Goal: Task Accomplishment & Management: Use online tool/utility

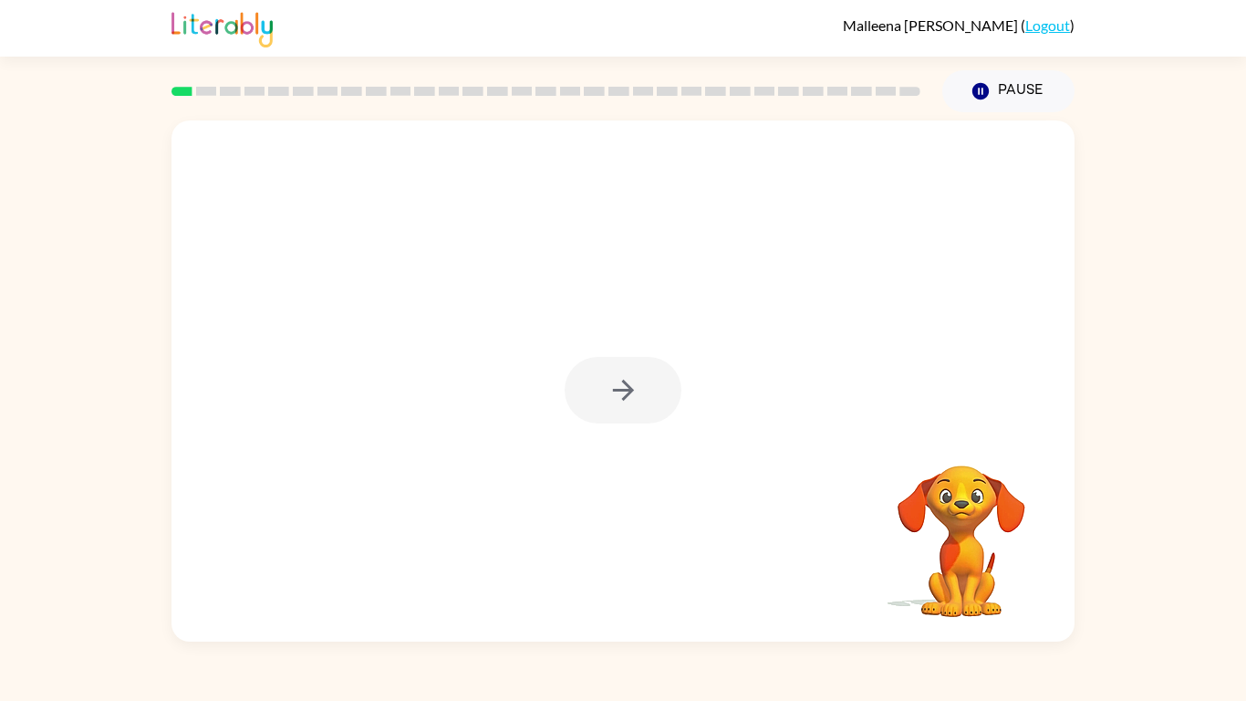
click at [629, 392] on div at bounding box center [623, 390] width 117 height 67
click at [640, 368] on button "button" at bounding box center [623, 390] width 117 height 67
click at [640, 368] on div at bounding box center [579, 349] width 779 height 66
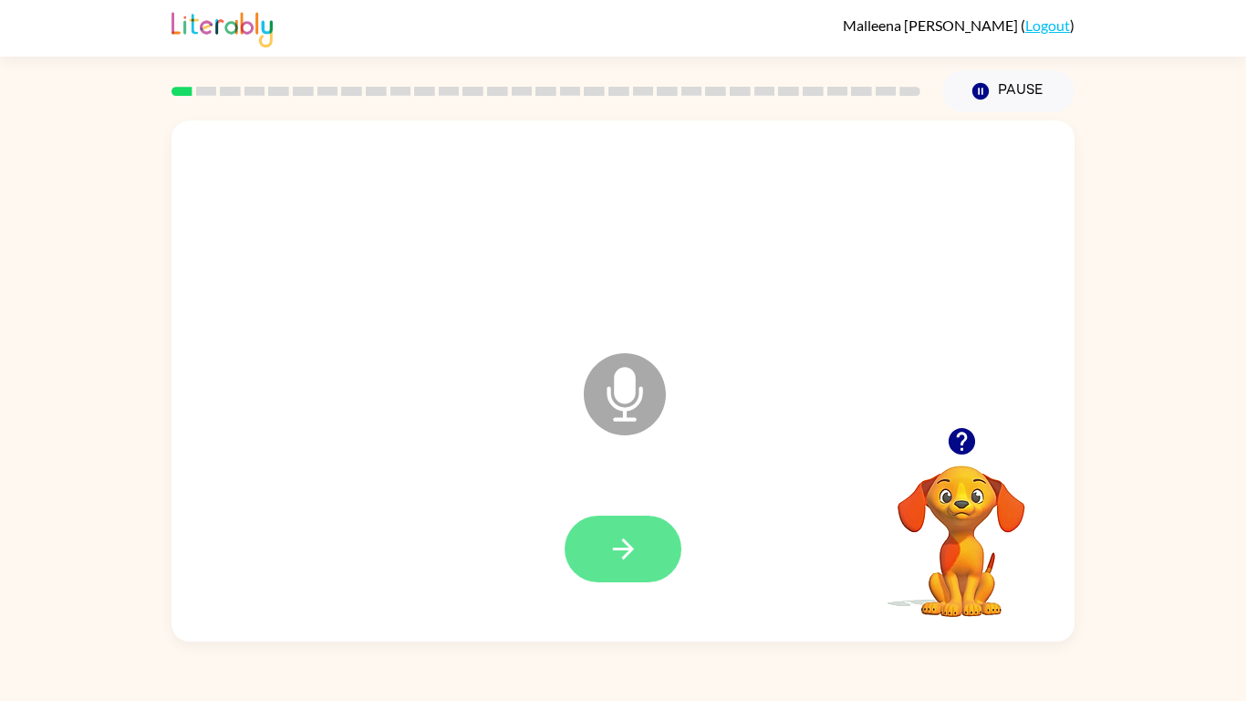
click at [655, 538] on button "button" at bounding box center [623, 549] width 117 height 67
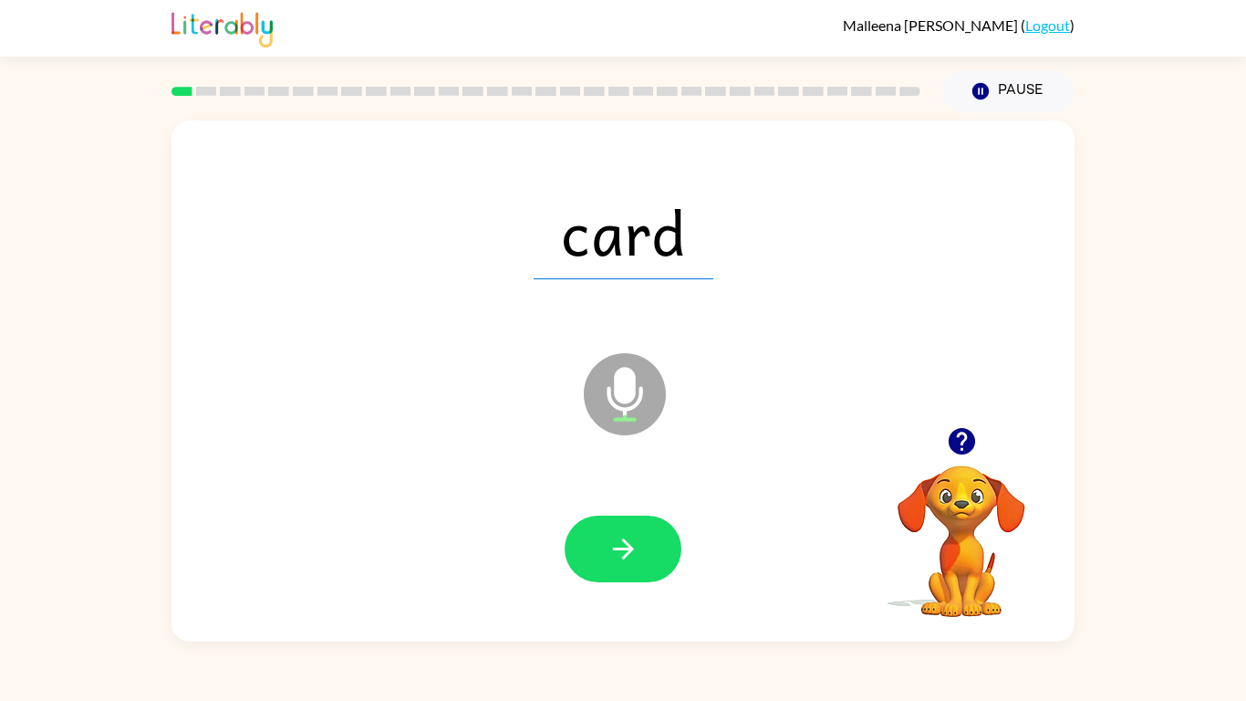
click at [655, 538] on button "button" at bounding box center [623, 549] width 117 height 67
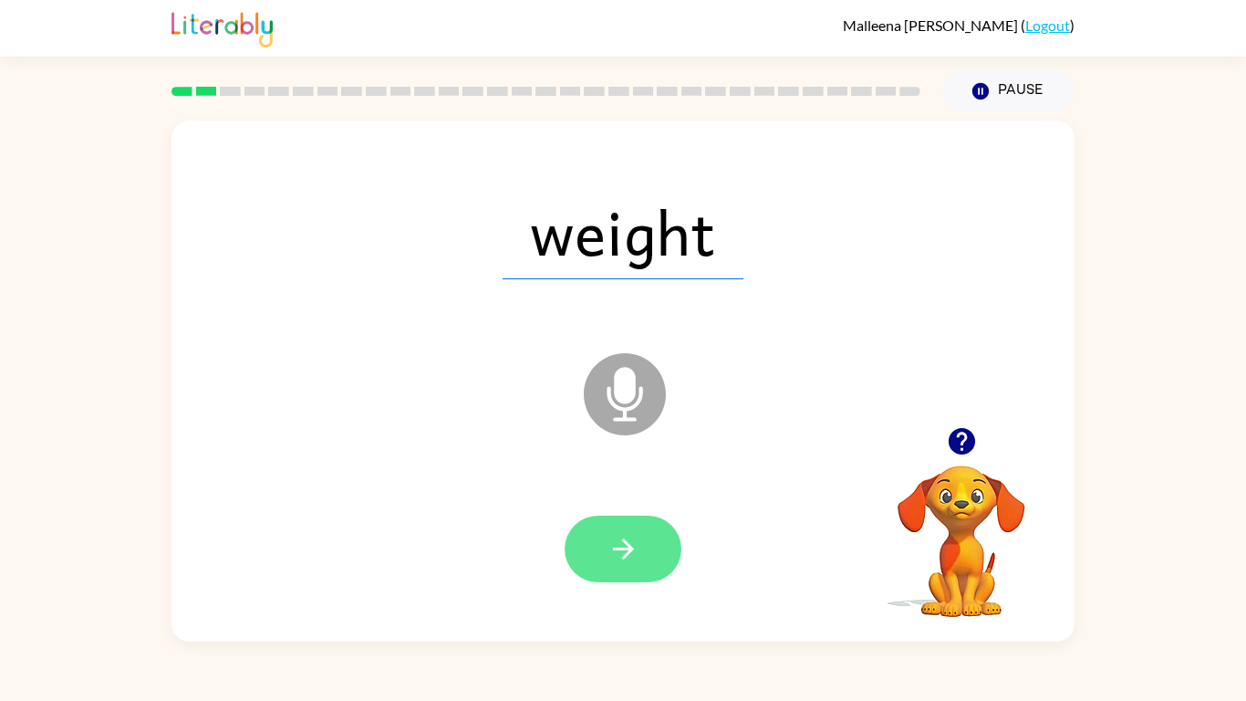
click at [658, 530] on button "button" at bounding box center [623, 549] width 117 height 67
click at [658, 541] on button "button" at bounding box center [623, 549] width 117 height 67
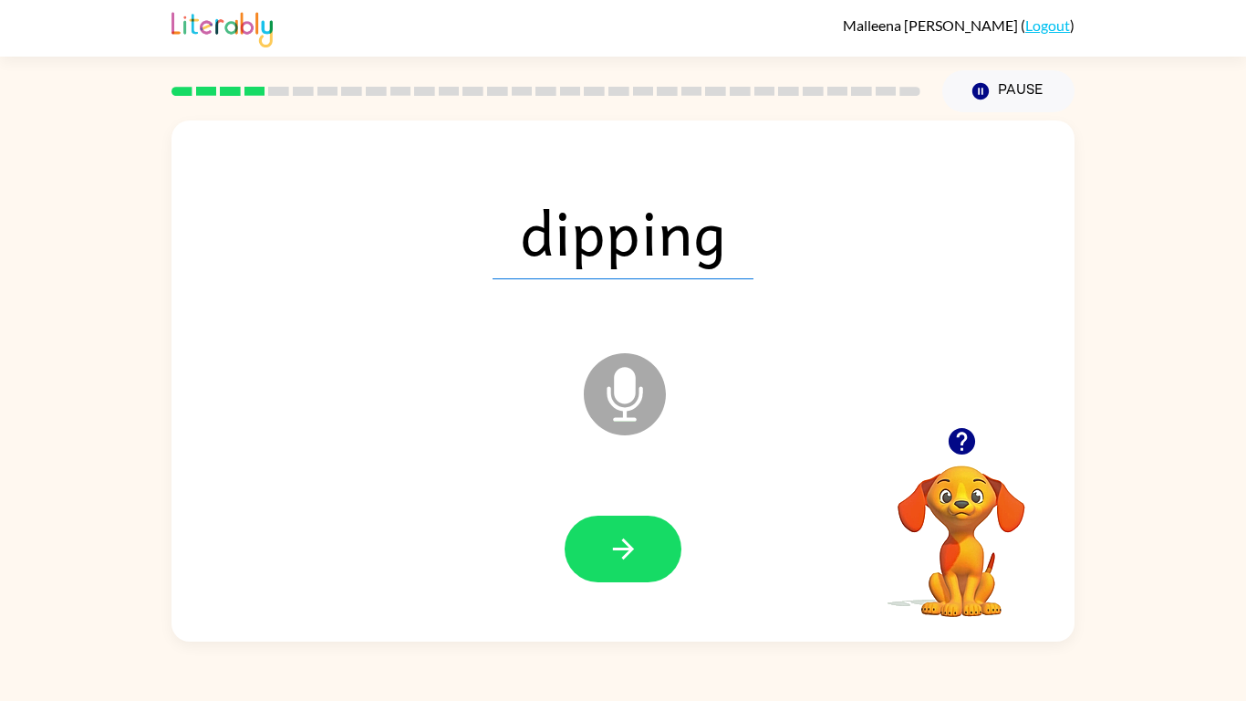
click at [658, 541] on button "button" at bounding box center [623, 549] width 117 height 67
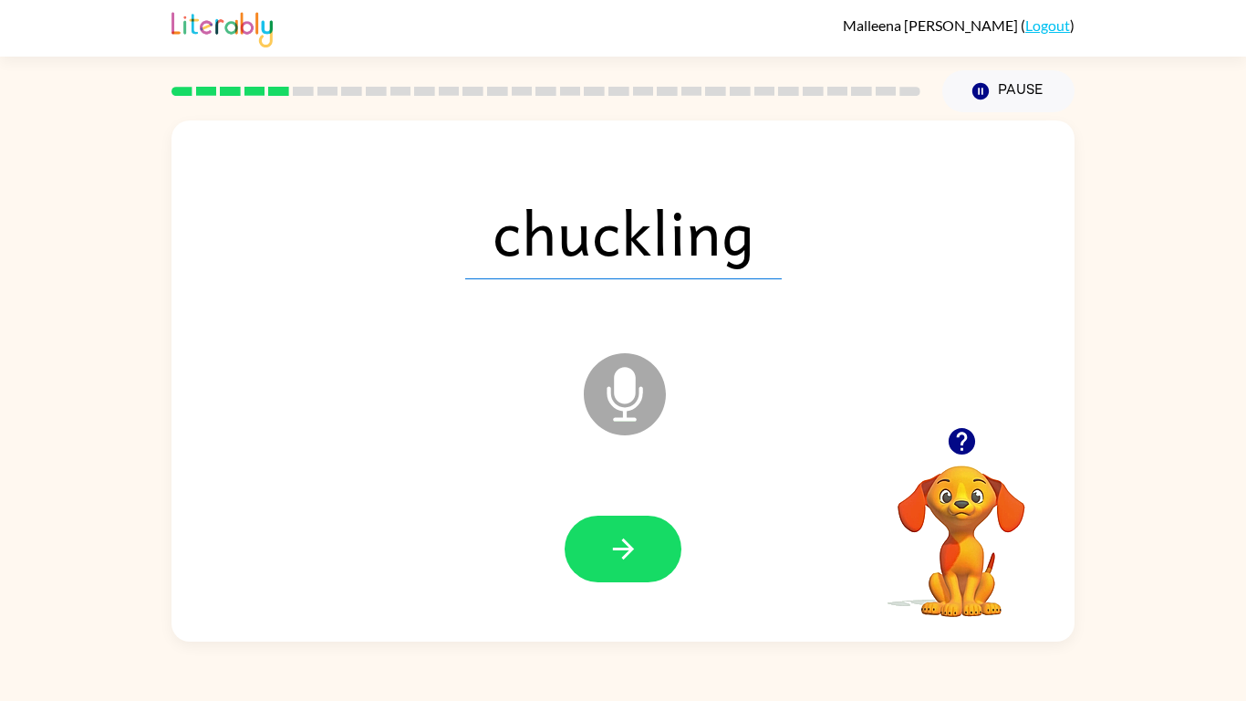
click at [658, 541] on button "button" at bounding box center [623, 549] width 117 height 67
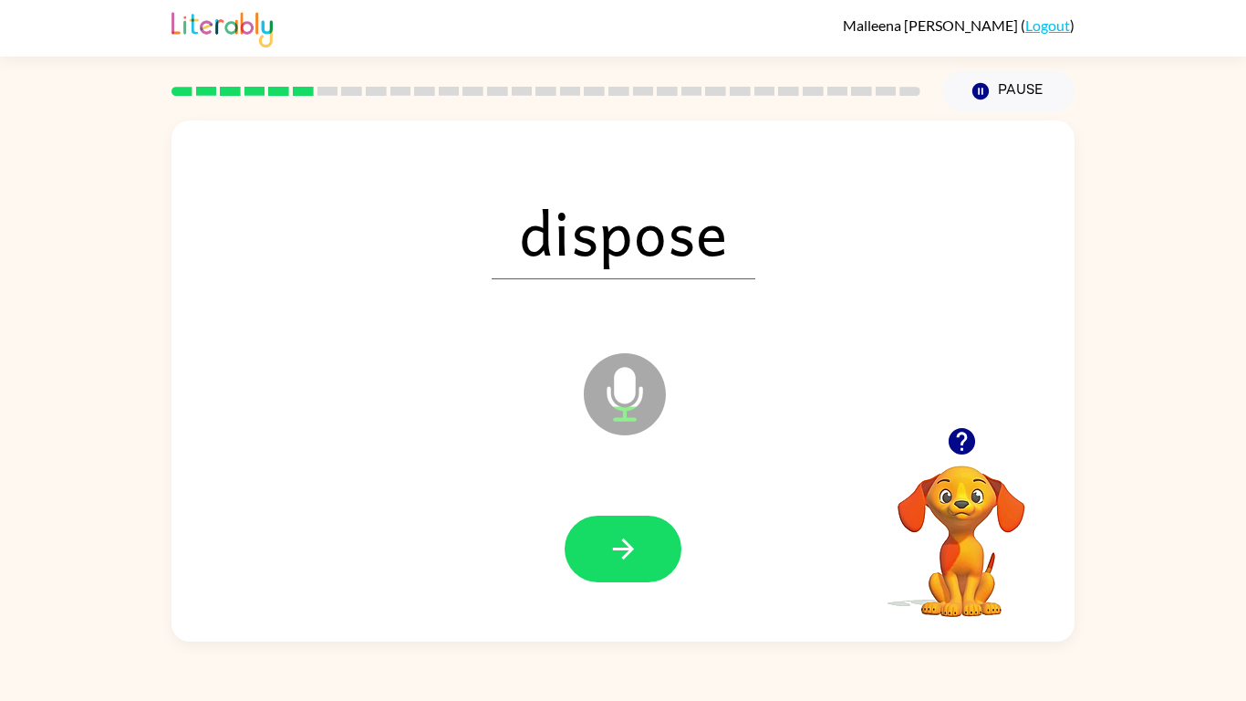
click at [658, 541] on button "button" at bounding box center [623, 549] width 117 height 67
click at [675, 537] on button "button" at bounding box center [623, 549] width 117 height 67
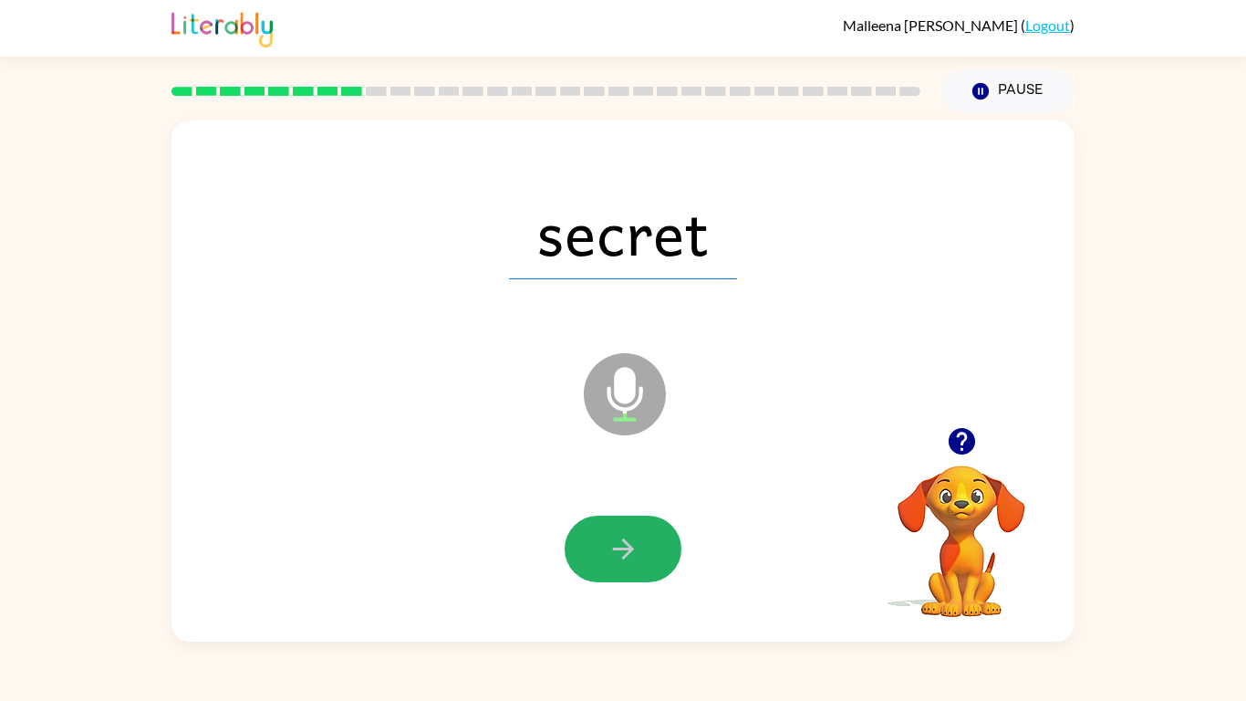
click at [675, 537] on button "button" at bounding box center [623, 549] width 117 height 67
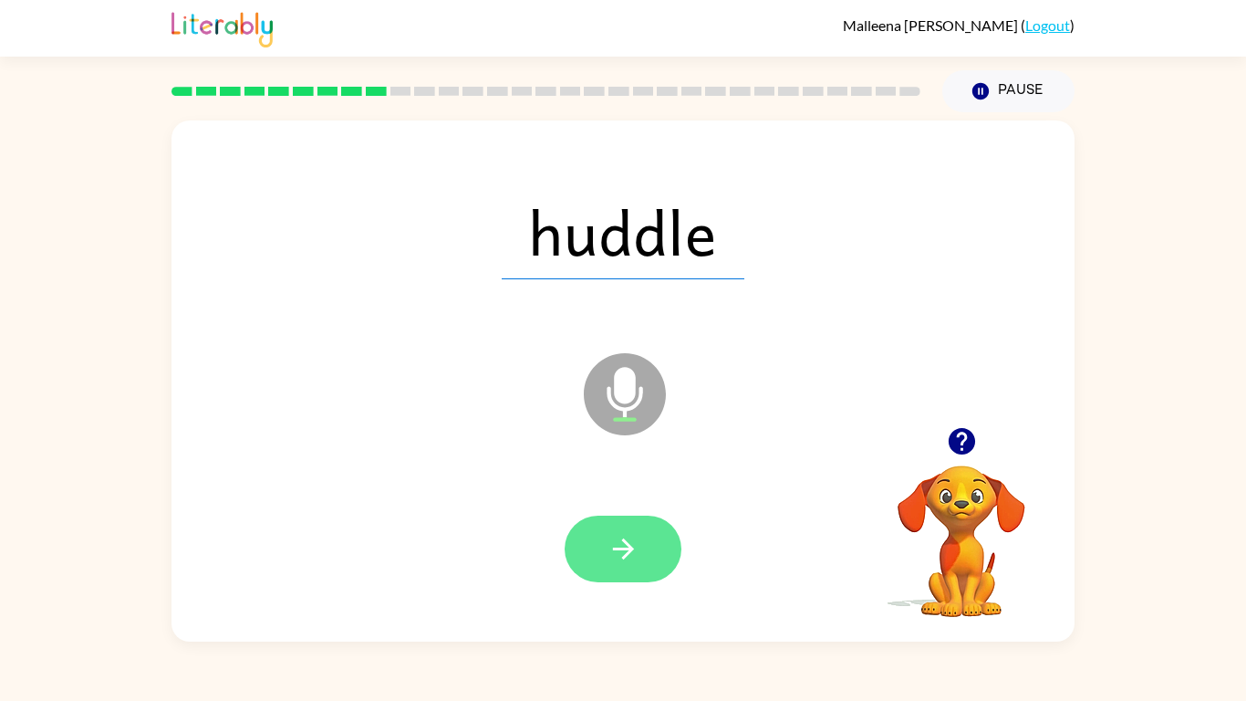
click at [667, 536] on button "button" at bounding box center [623, 549] width 117 height 67
click at [658, 537] on button "button" at bounding box center [623, 549] width 117 height 67
click at [654, 539] on button "button" at bounding box center [623, 549] width 117 height 67
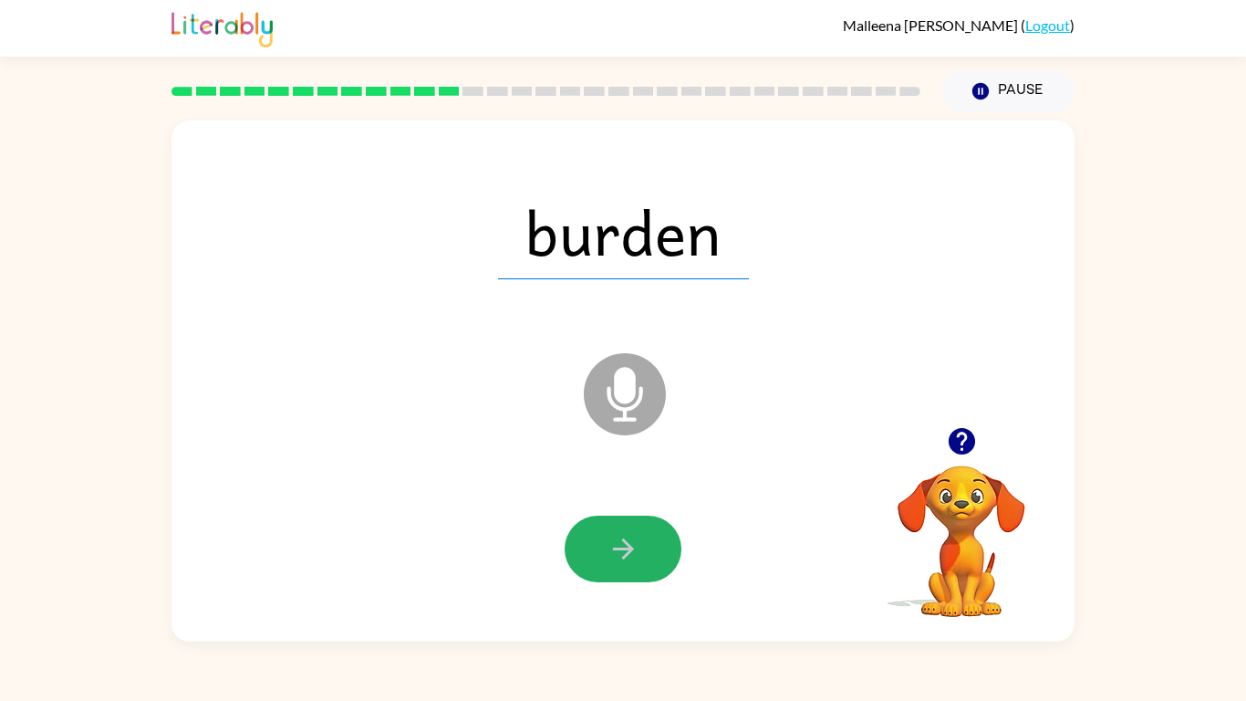
click at [654, 539] on button "button" at bounding box center [623, 549] width 117 height 67
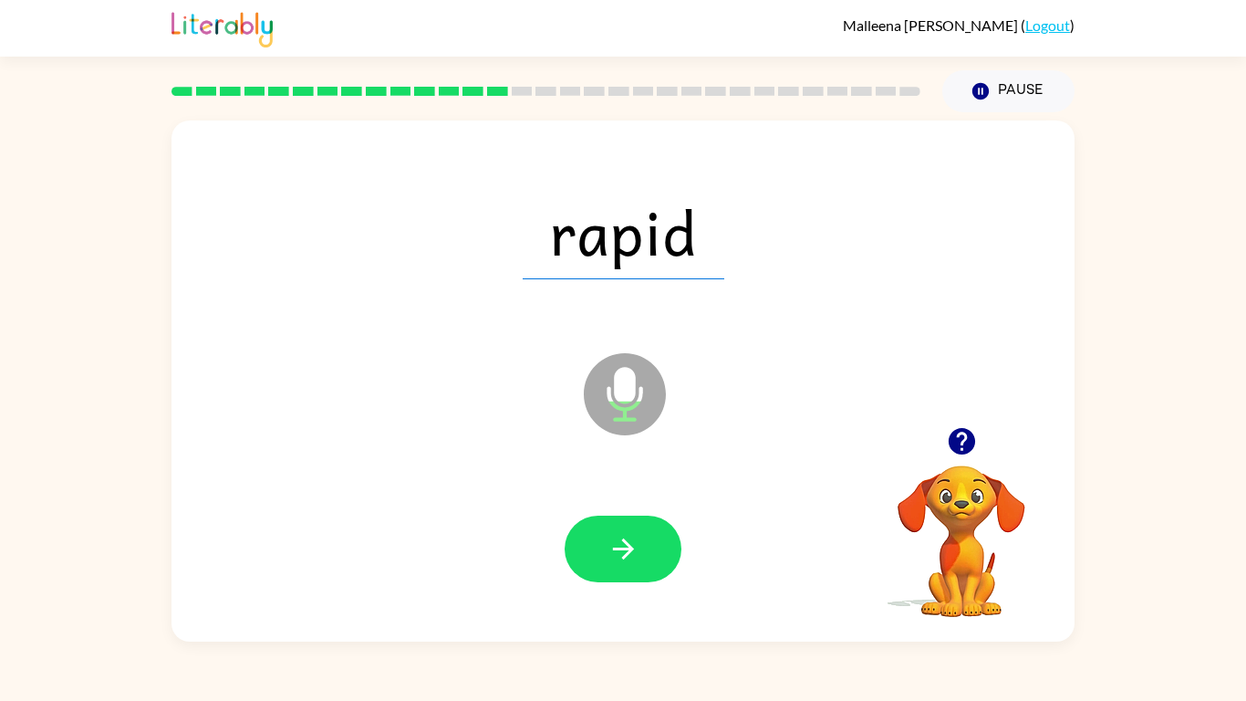
click at [654, 539] on button "button" at bounding box center [623, 549] width 117 height 67
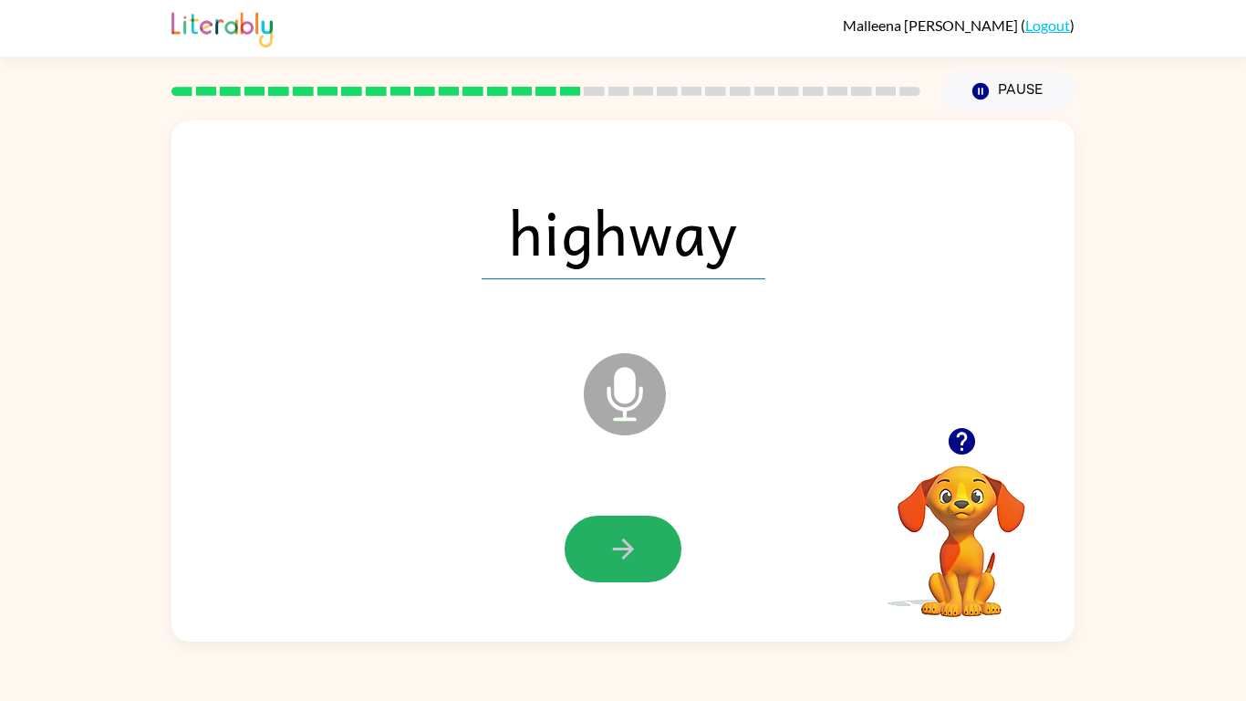
click at [654, 539] on button "button" at bounding box center [623, 549] width 117 height 67
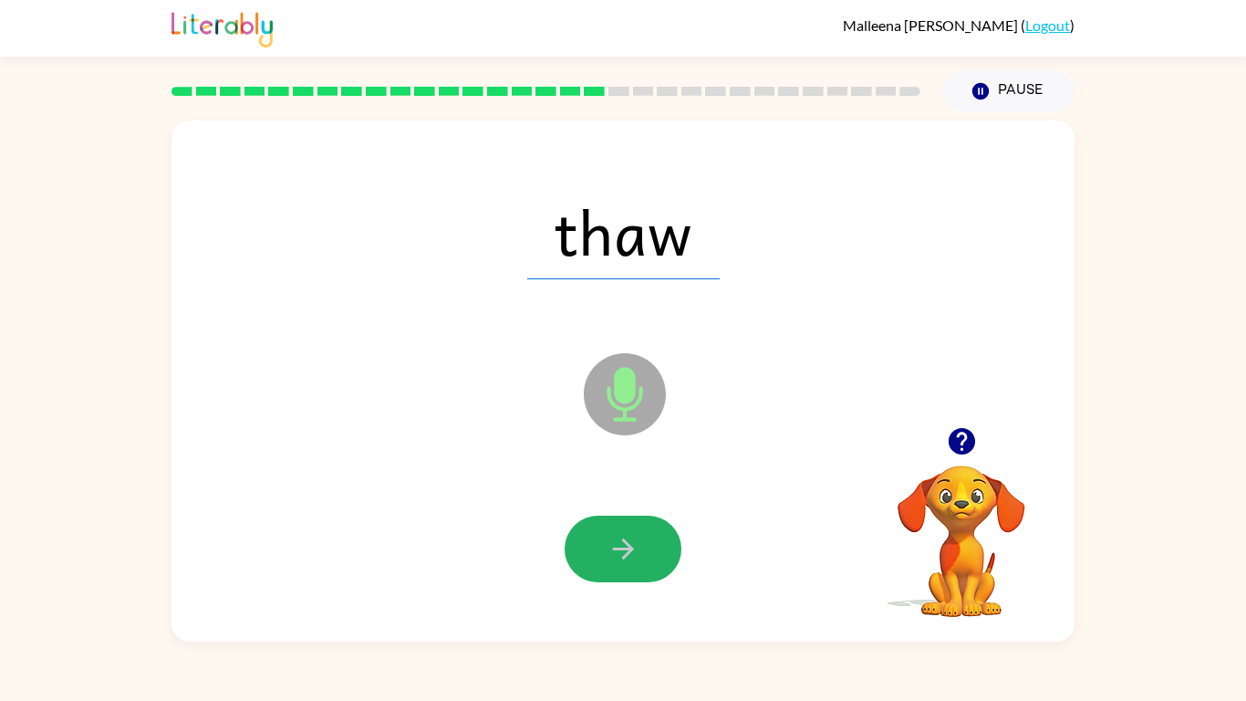
click at [654, 539] on button "button" at bounding box center [623, 549] width 117 height 67
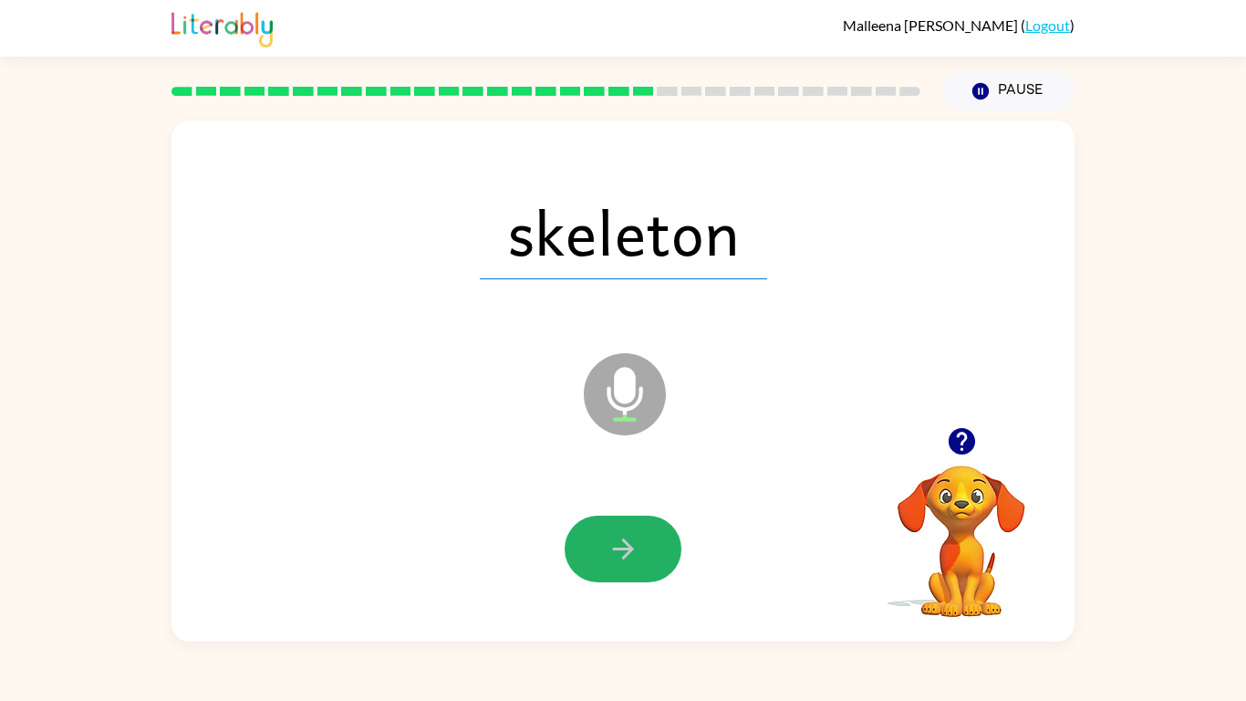
click at [654, 539] on button "button" at bounding box center [623, 549] width 117 height 67
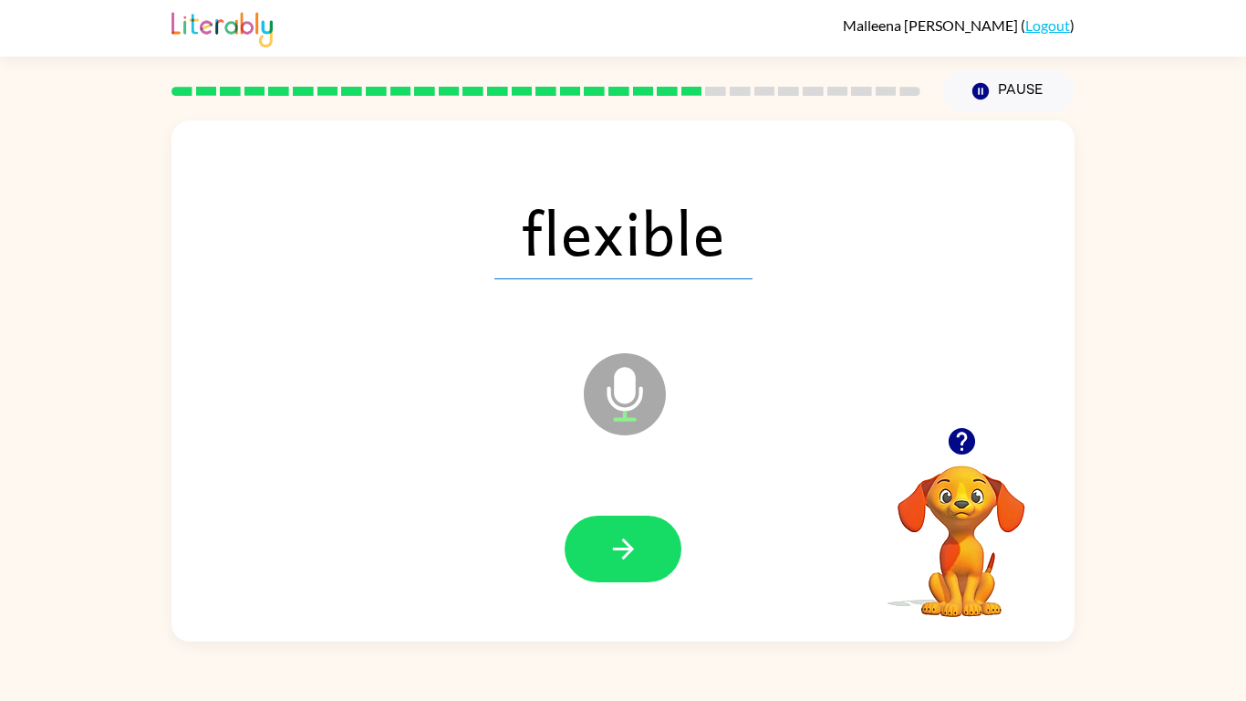
click at [654, 539] on button "button" at bounding box center [623, 549] width 117 height 67
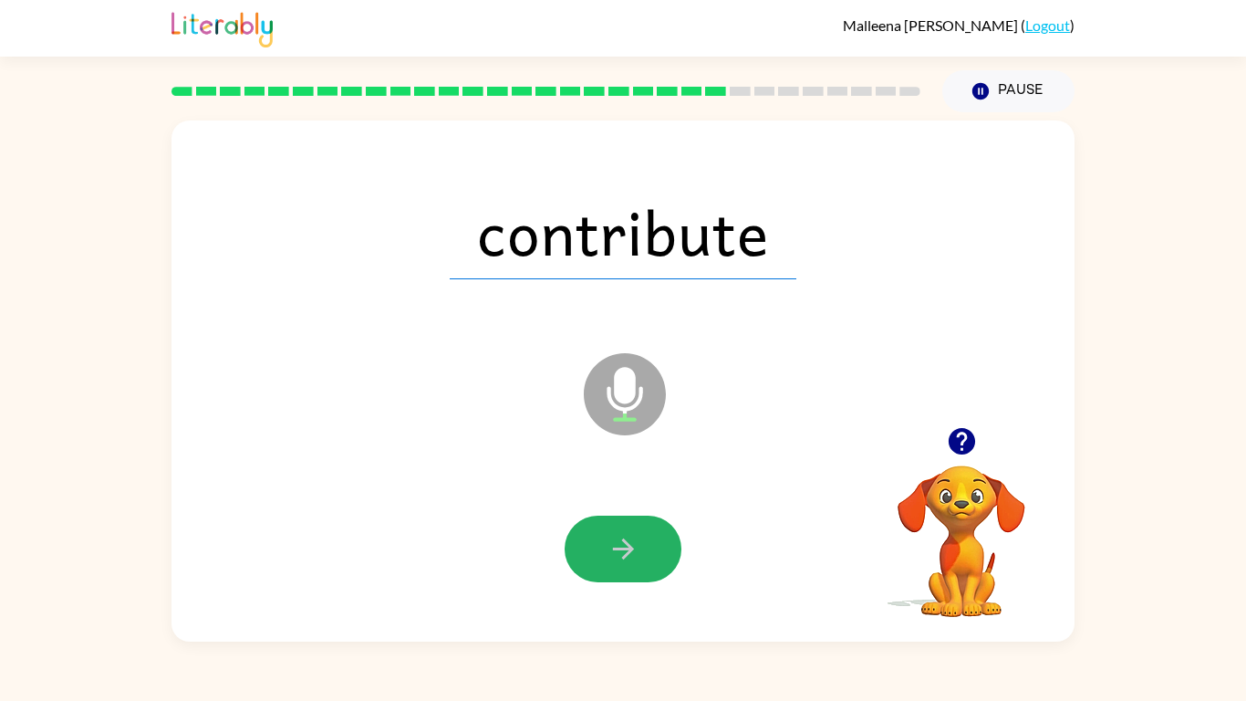
click at [654, 539] on button "button" at bounding box center [623, 549] width 117 height 67
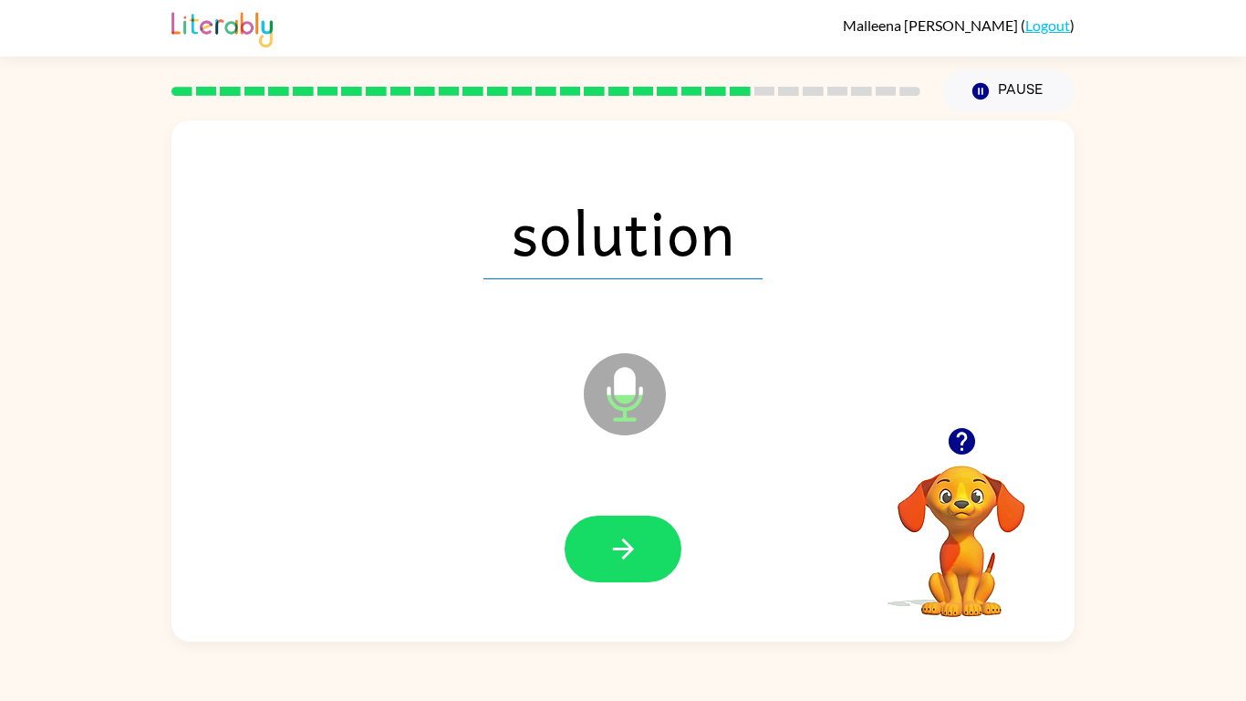
click at [654, 539] on button "button" at bounding box center [623, 549] width 117 height 67
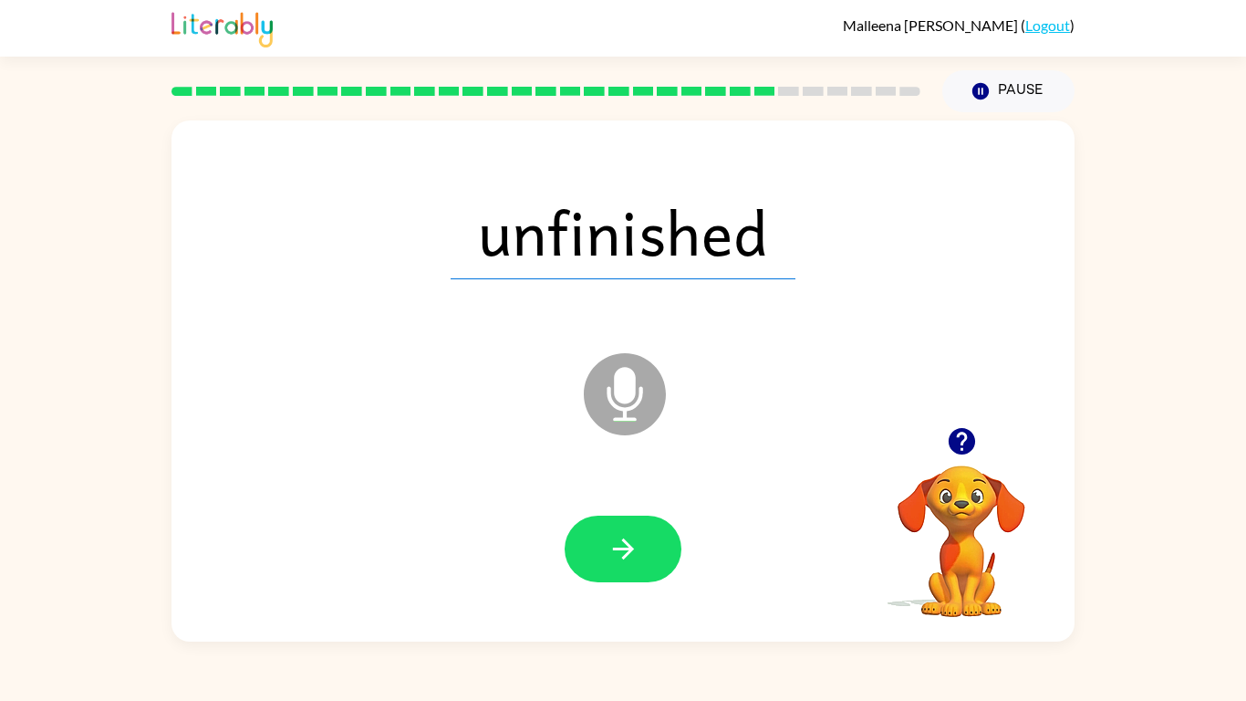
click at [654, 539] on button "button" at bounding box center [623, 549] width 117 height 67
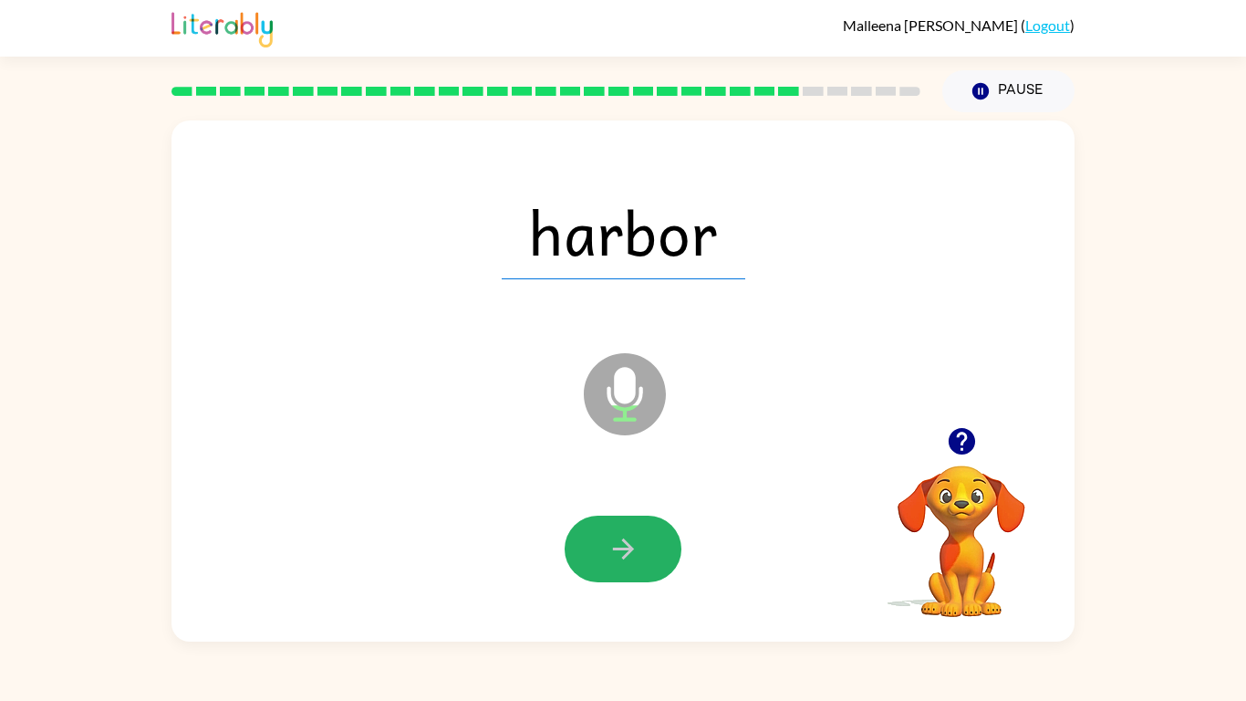
click at [654, 539] on button "button" at bounding box center [623, 549] width 117 height 67
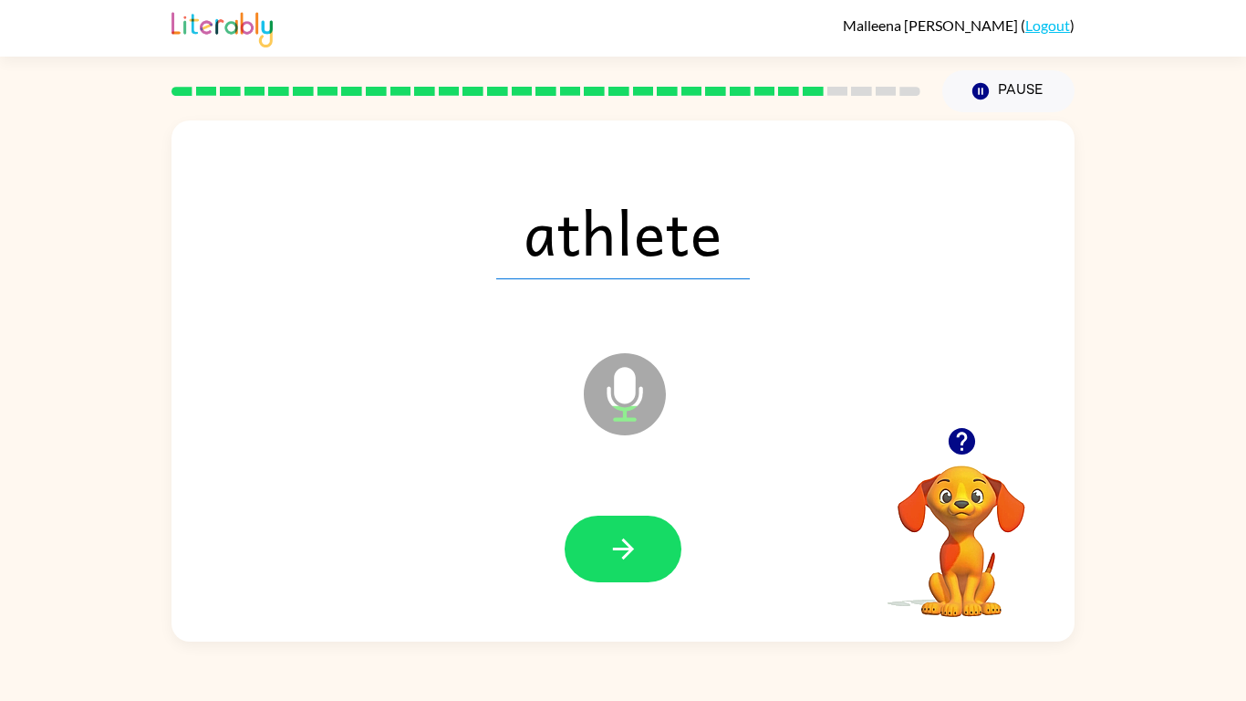
click at [654, 539] on button "button" at bounding box center [623, 549] width 117 height 67
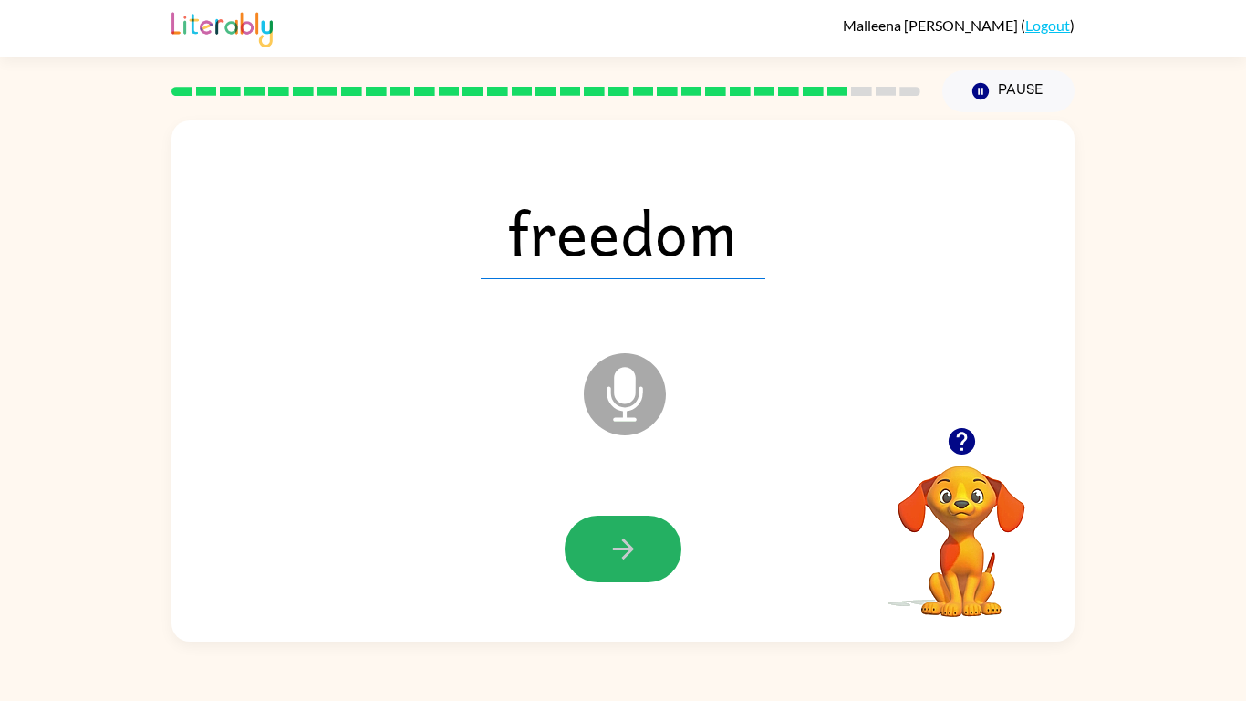
click at [654, 539] on button "button" at bounding box center [623, 549] width 117 height 67
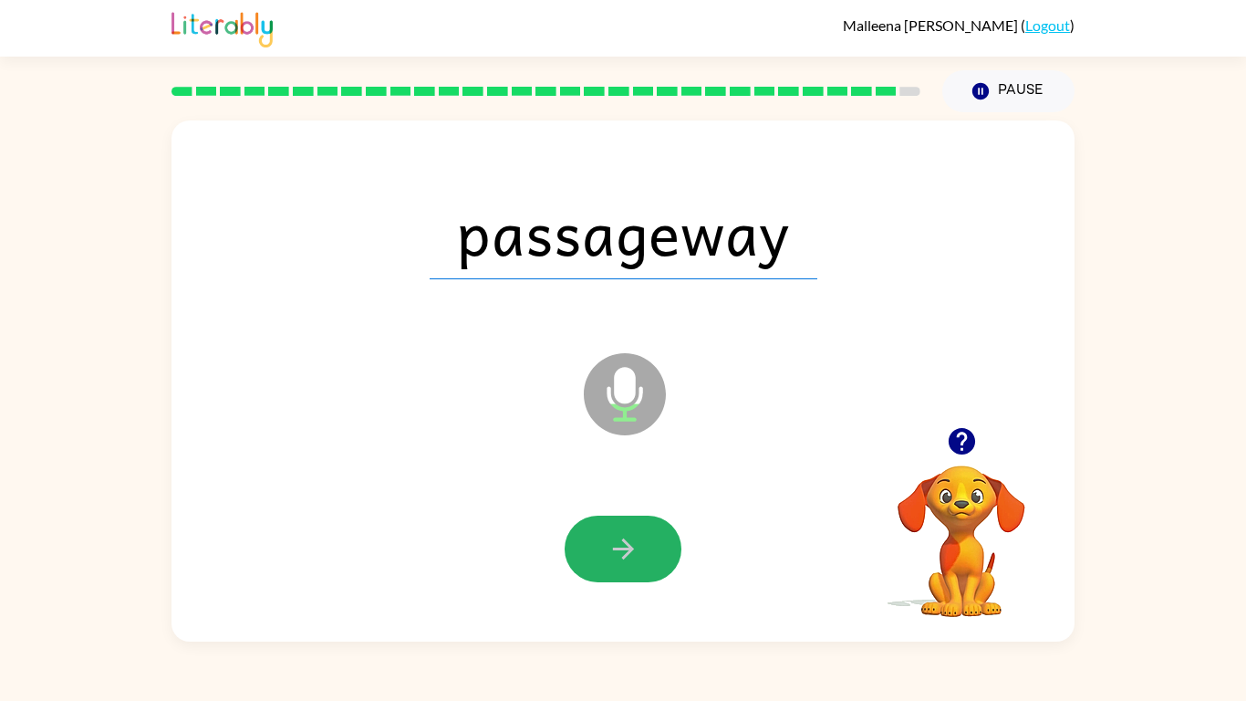
click at [654, 539] on button "button" at bounding box center [623, 549] width 117 height 67
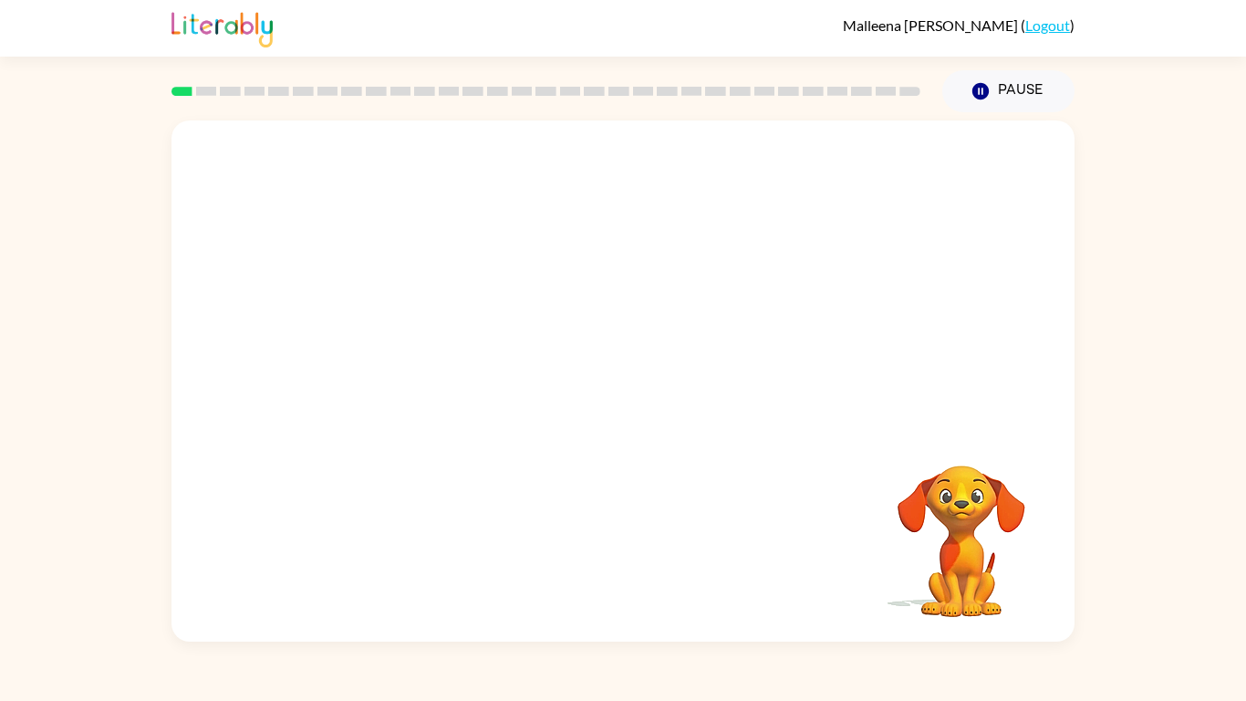
click at [427, 349] on video "Your browser must support playing .mp4 files to use Literably. Please try using…" at bounding box center [623, 273] width 903 height 307
click at [420, 346] on video "Your browser must support playing .mp4 files to use Literably. Please try using…" at bounding box center [623, 273] width 903 height 307
click at [420, 343] on video "Your browser must support playing .mp4 files to use Literably. Please try using…" at bounding box center [623, 273] width 903 height 307
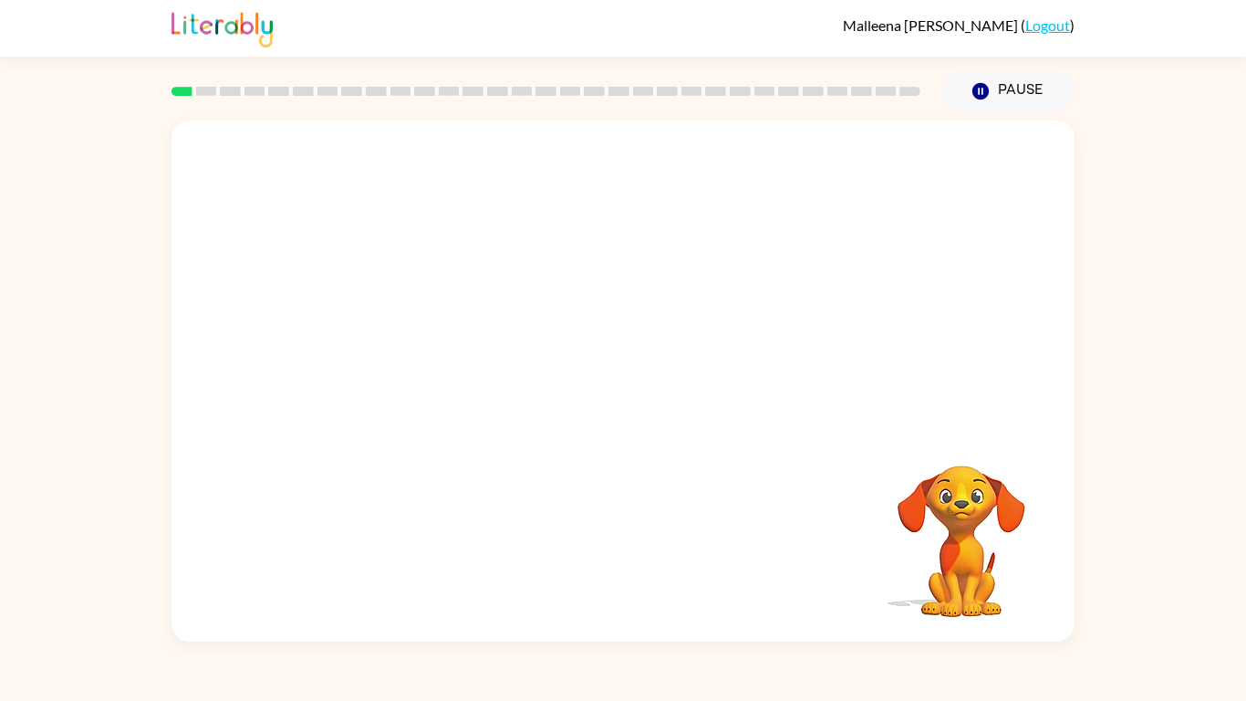
click at [858, 169] on video "Your browser must support playing .mp4 files to use Literably. Please try using…" at bounding box center [623, 273] width 903 height 307
click at [648, 386] on button "button" at bounding box center [623, 390] width 117 height 67
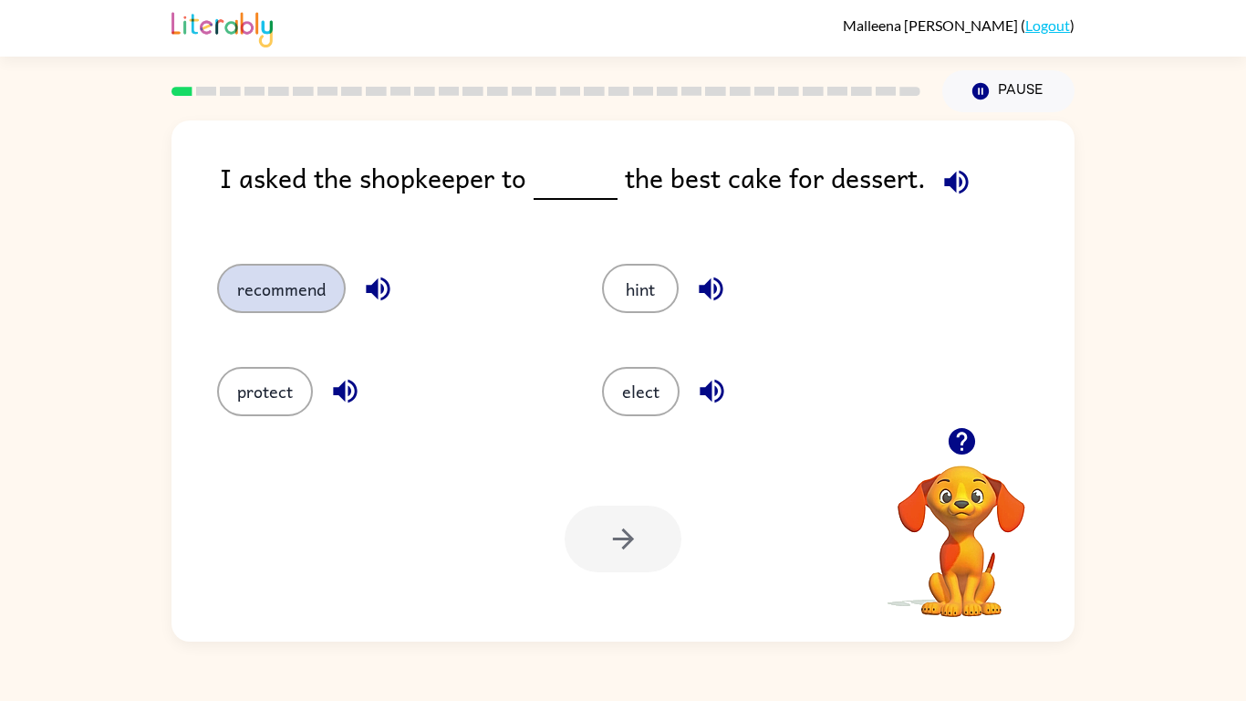
click at [307, 289] on button "recommend" at bounding box center [281, 288] width 129 height 49
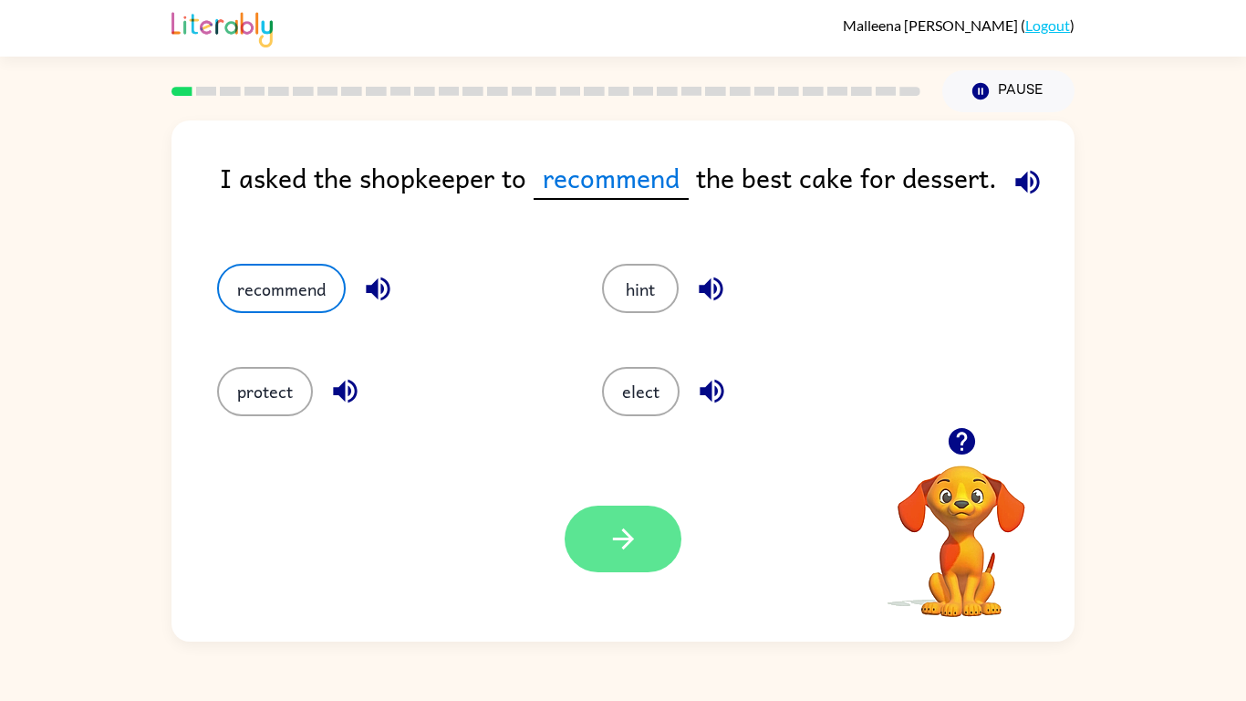
click at [671, 528] on button "button" at bounding box center [623, 538] width 117 height 67
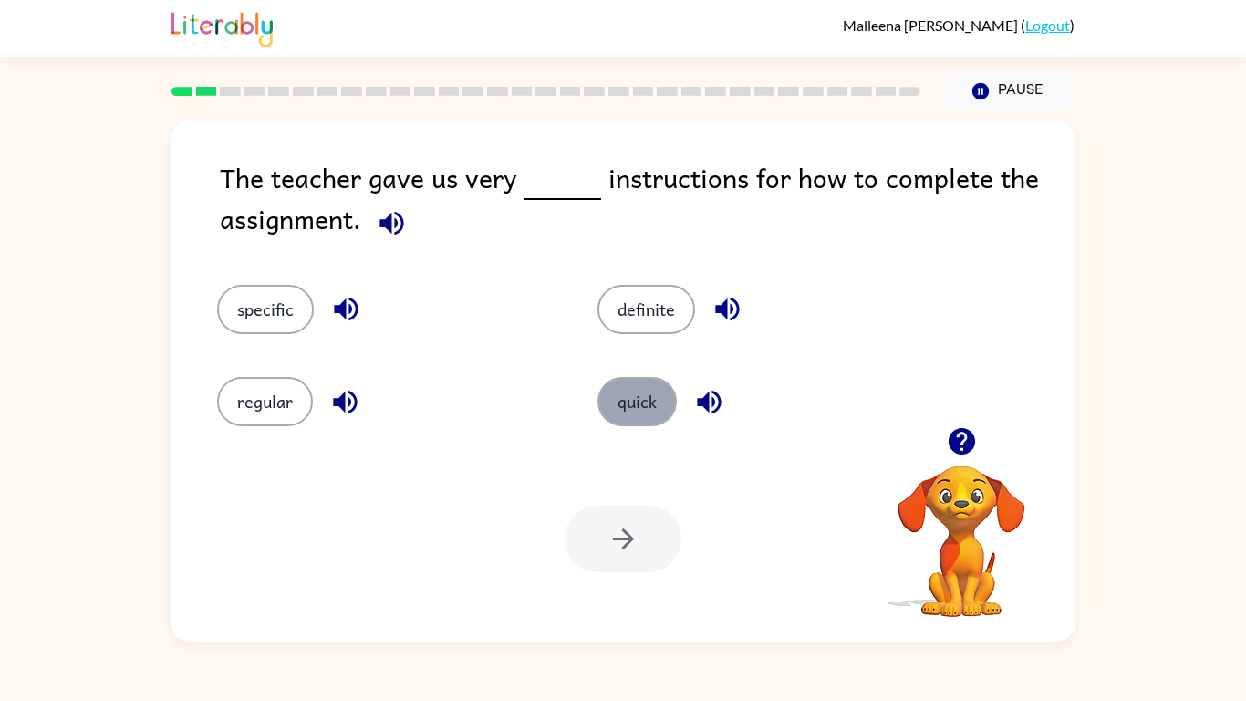
click at [641, 416] on button "quick" at bounding box center [637, 401] width 79 height 49
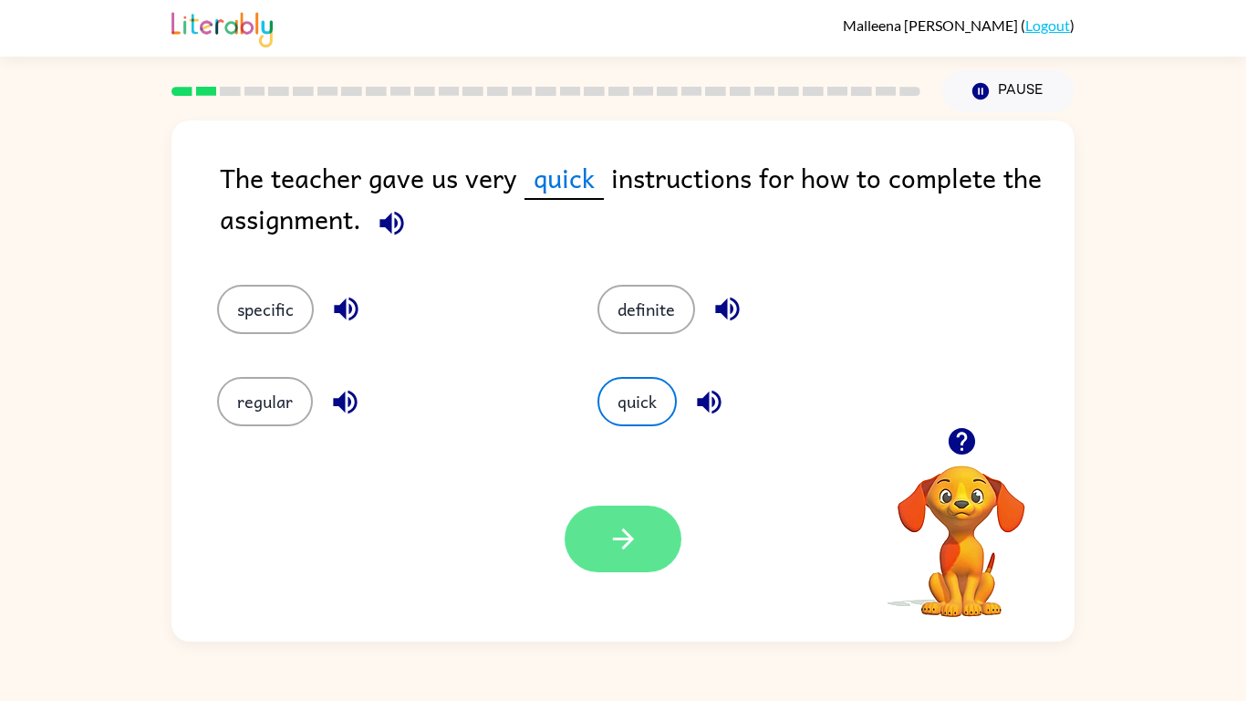
click at [644, 534] on button "button" at bounding box center [623, 538] width 117 height 67
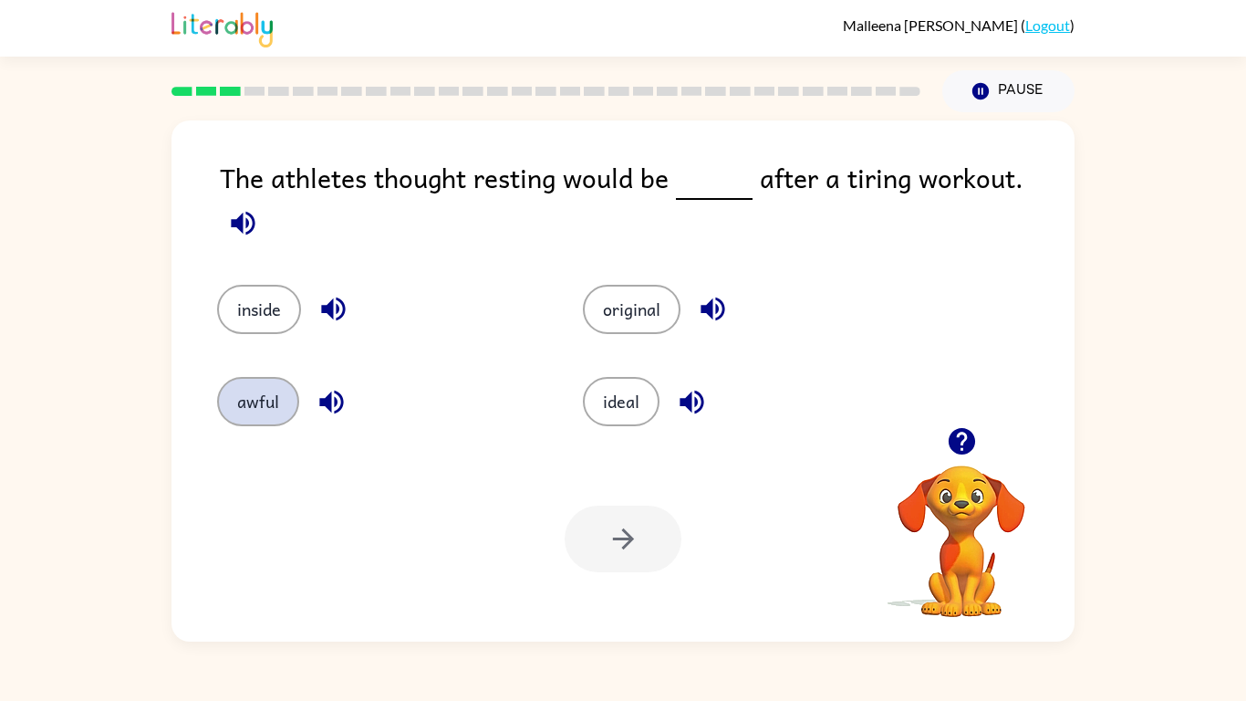
click at [261, 397] on button "awful" at bounding box center [258, 401] width 82 height 49
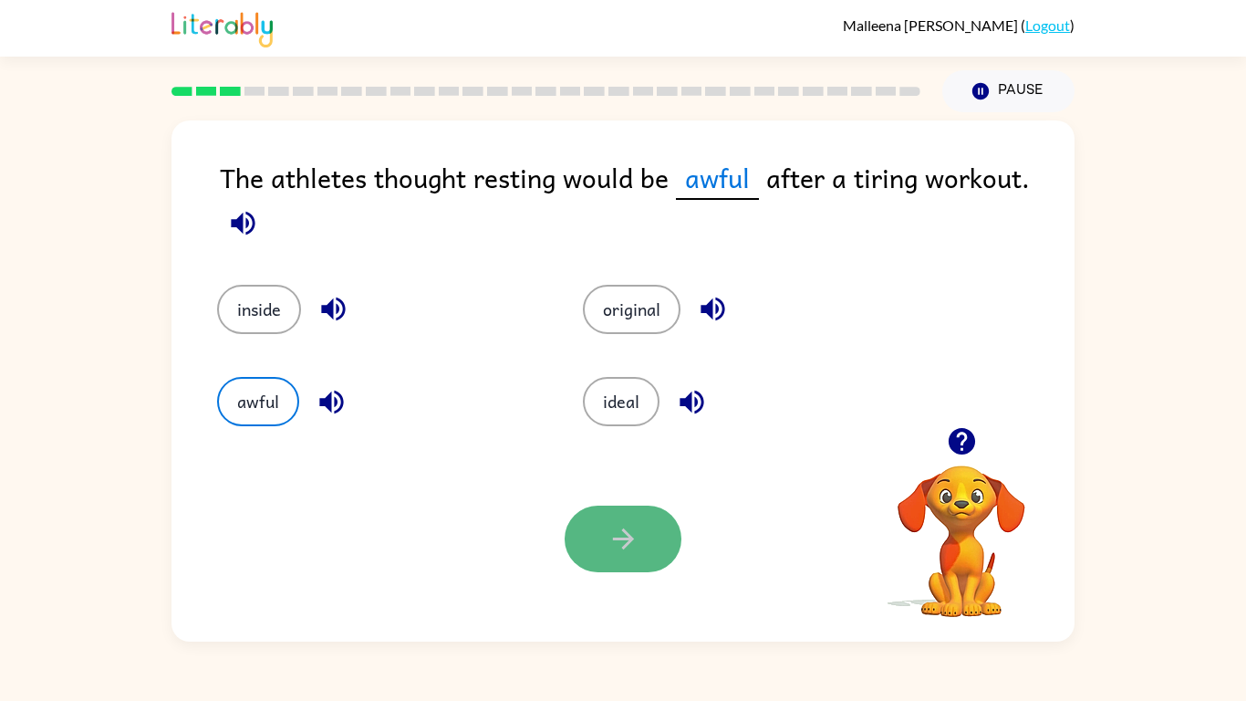
click at [589, 526] on button "button" at bounding box center [623, 538] width 117 height 67
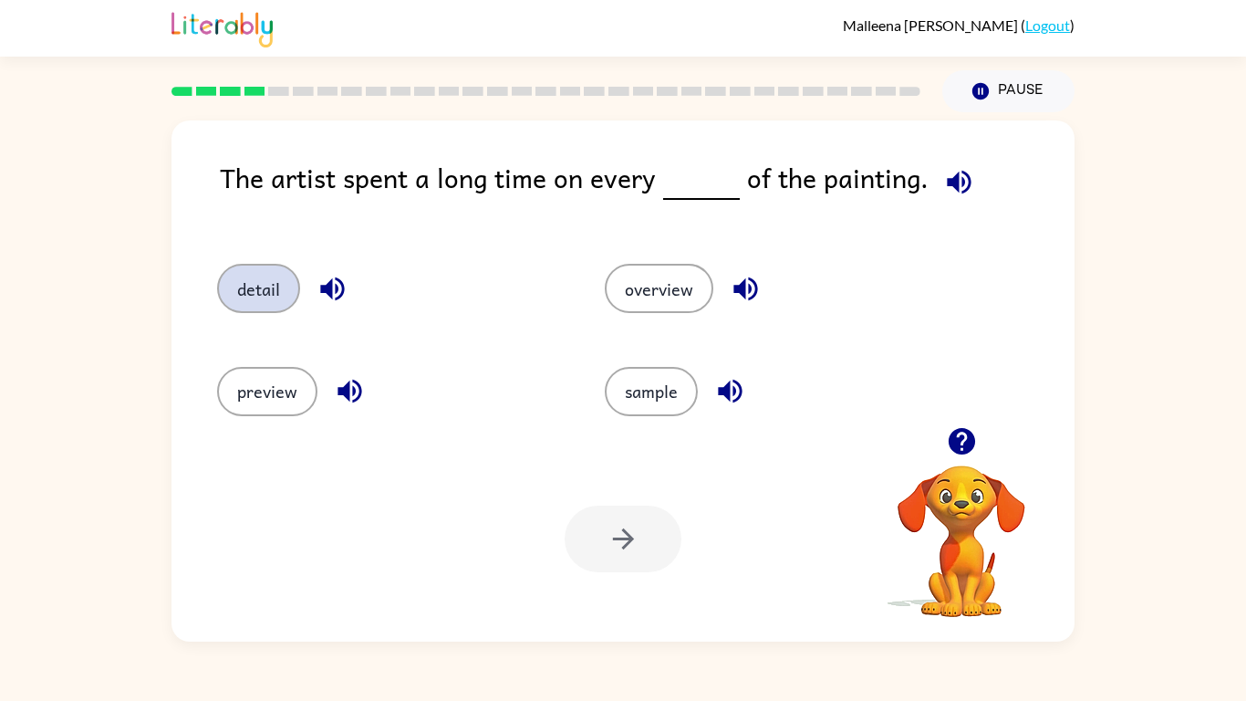
click at [262, 278] on button "detail" at bounding box center [258, 288] width 83 height 49
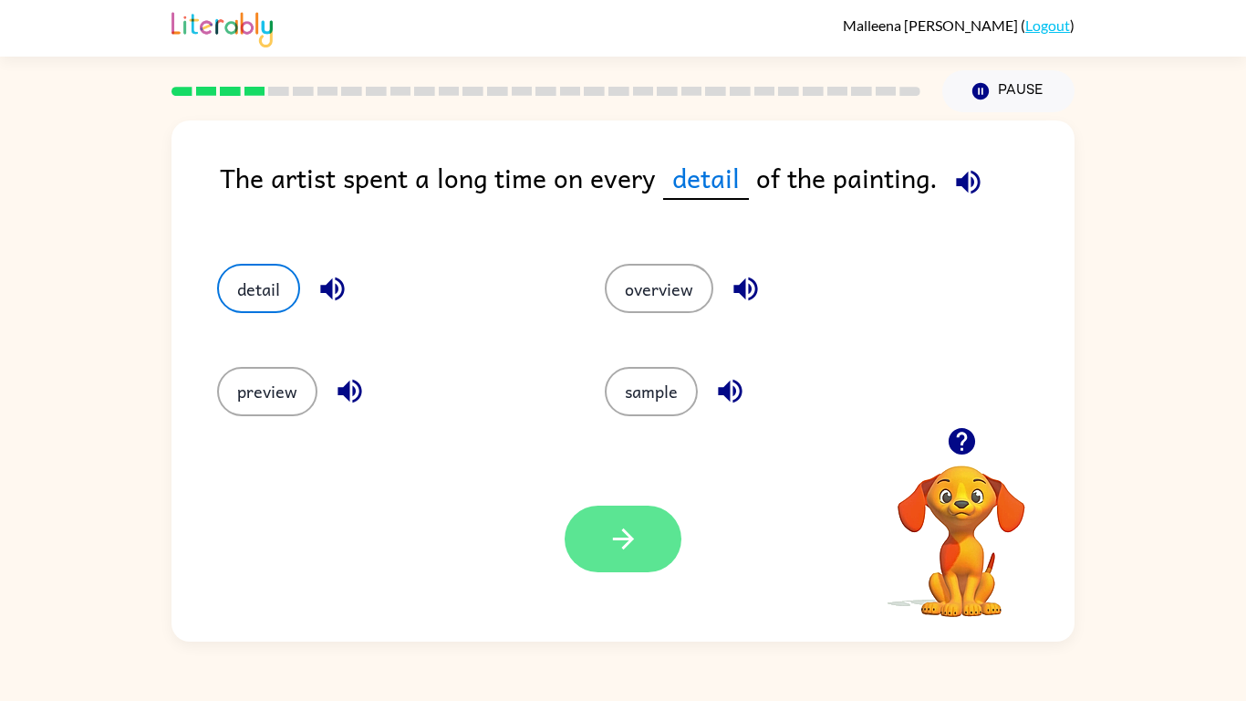
click at [577, 554] on button "button" at bounding box center [623, 538] width 117 height 67
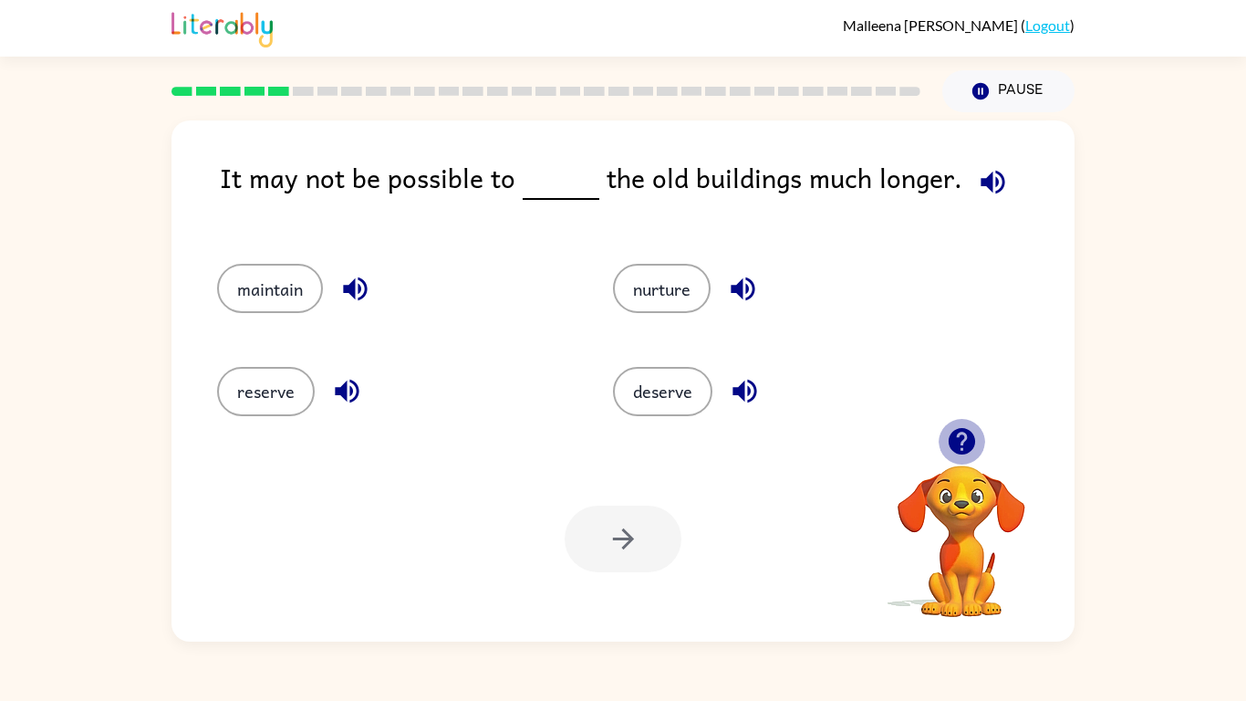
click at [969, 438] on icon "button" at bounding box center [961, 441] width 26 height 26
click at [291, 300] on button "maintain" at bounding box center [270, 288] width 106 height 49
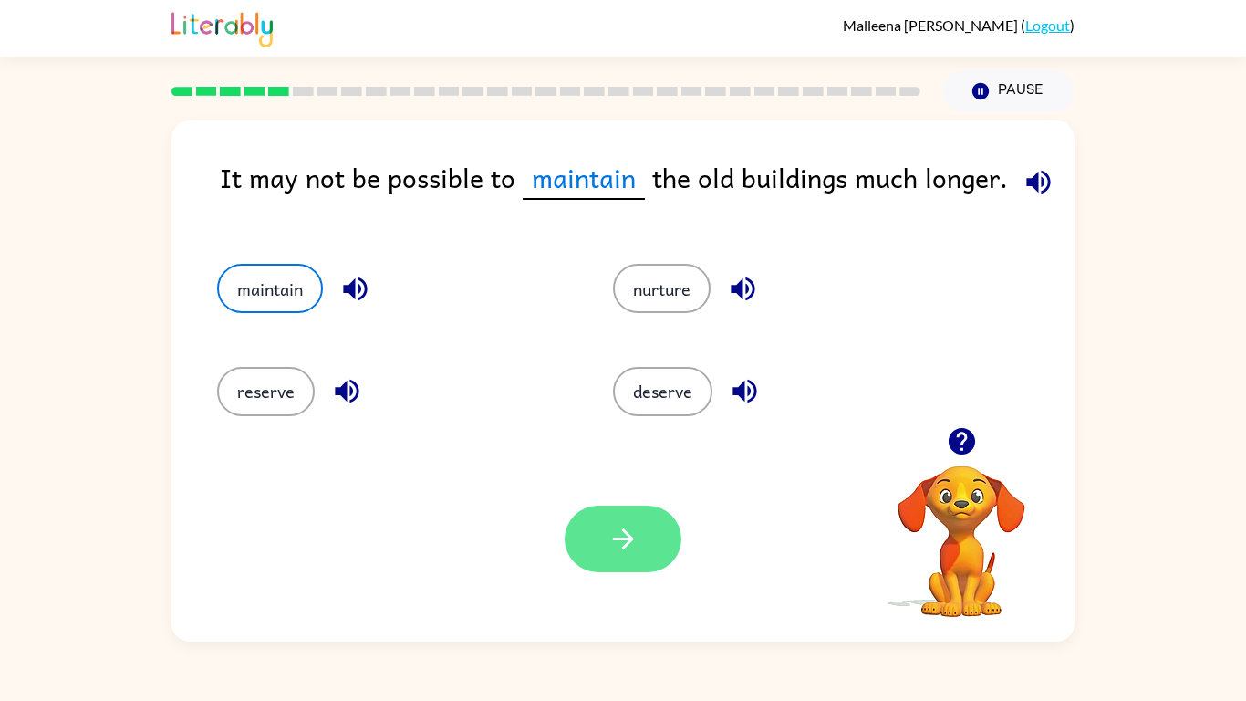
click at [608, 526] on icon "button" at bounding box center [624, 539] width 32 height 32
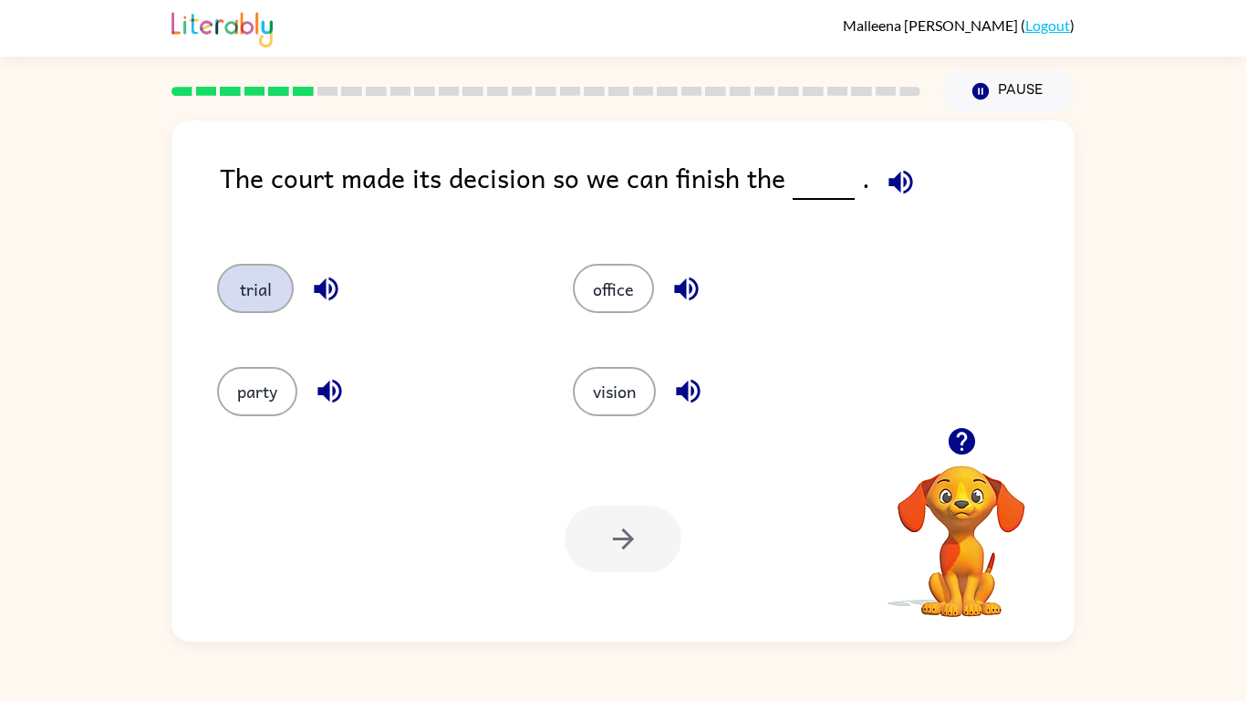
click at [268, 293] on button "trial" at bounding box center [255, 288] width 77 height 49
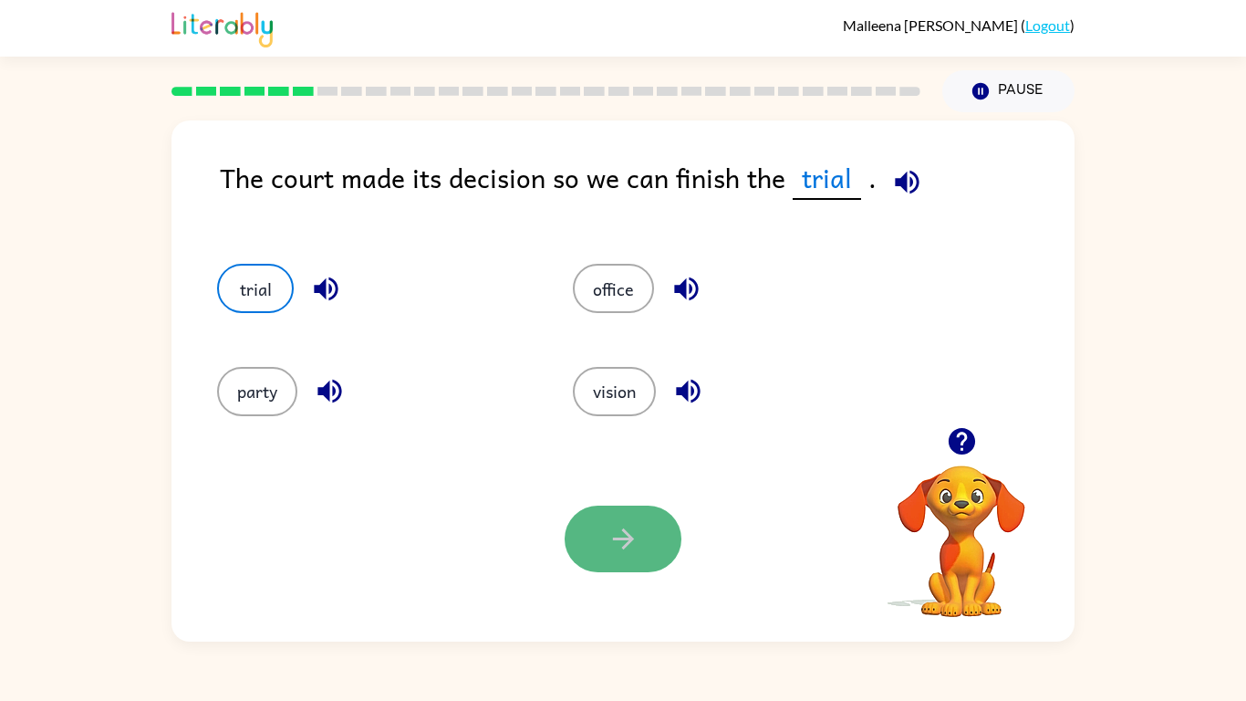
click at [625, 563] on button "button" at bounding box center [623, 538] width 117 height 67
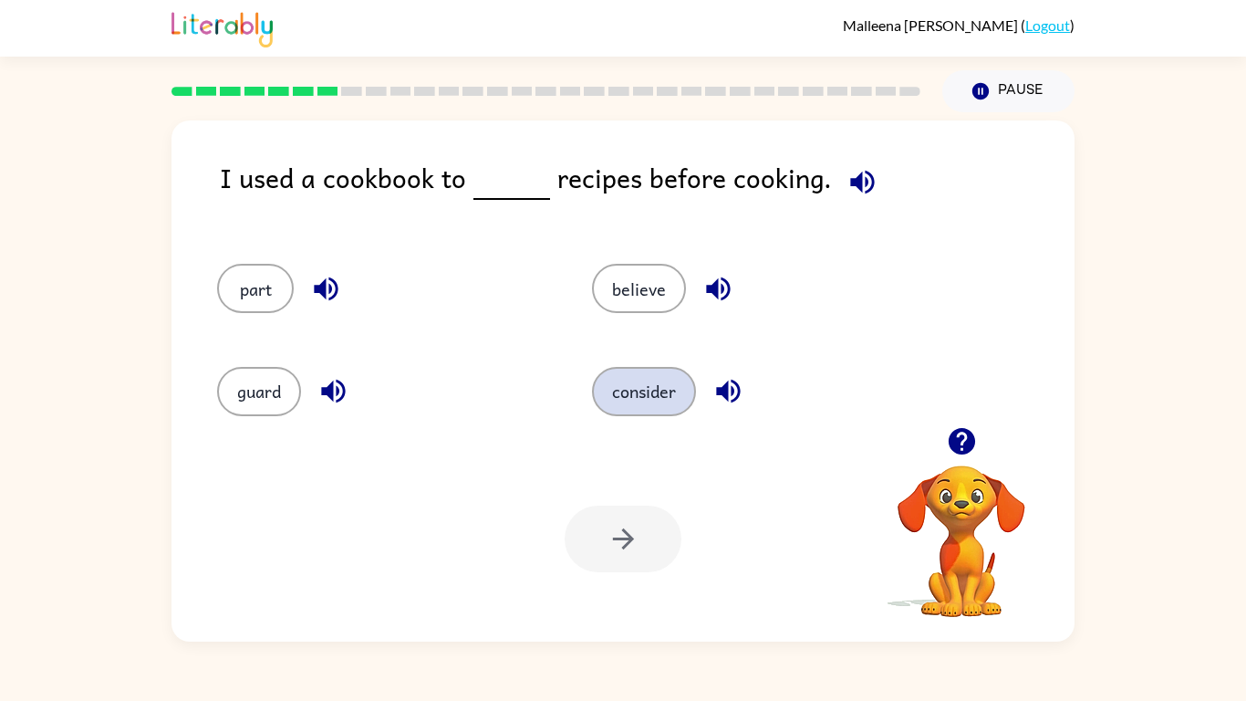
click at [637, 405] on button "consider" at bounding box center [644, 391] width 104 height 49
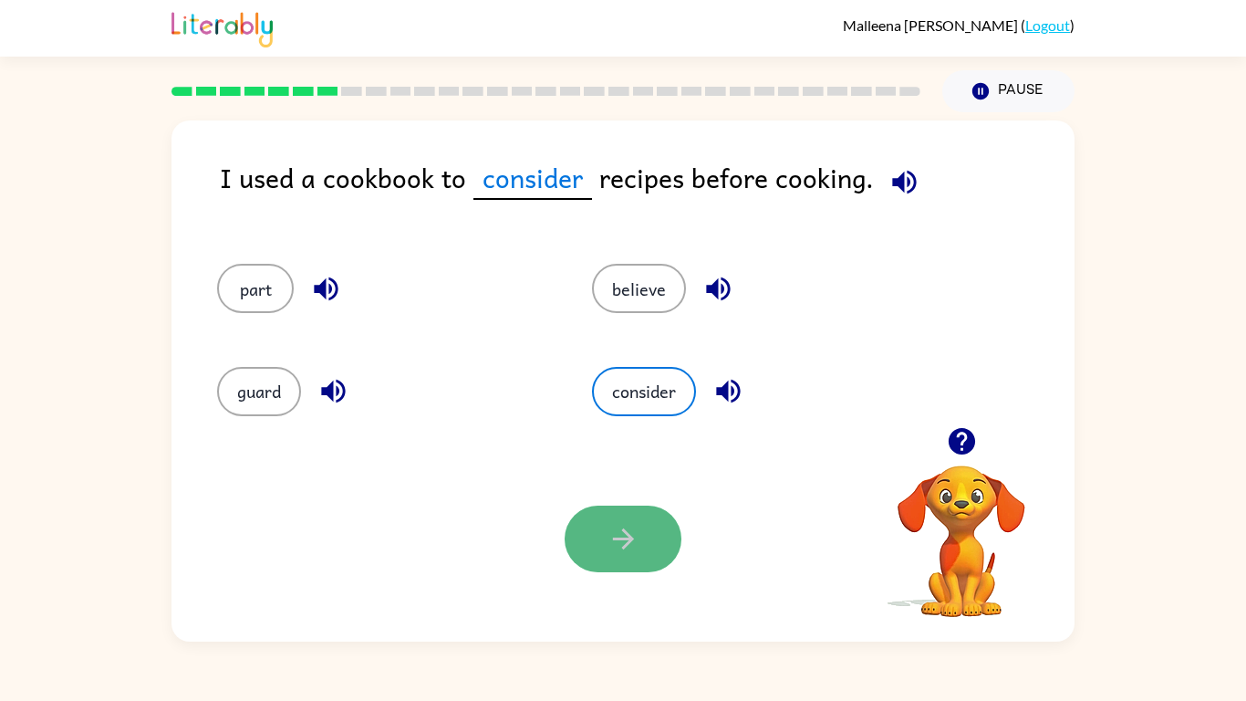
click at [605, 535] on button "button" at bounding box center [623, 538] width 117 height 67
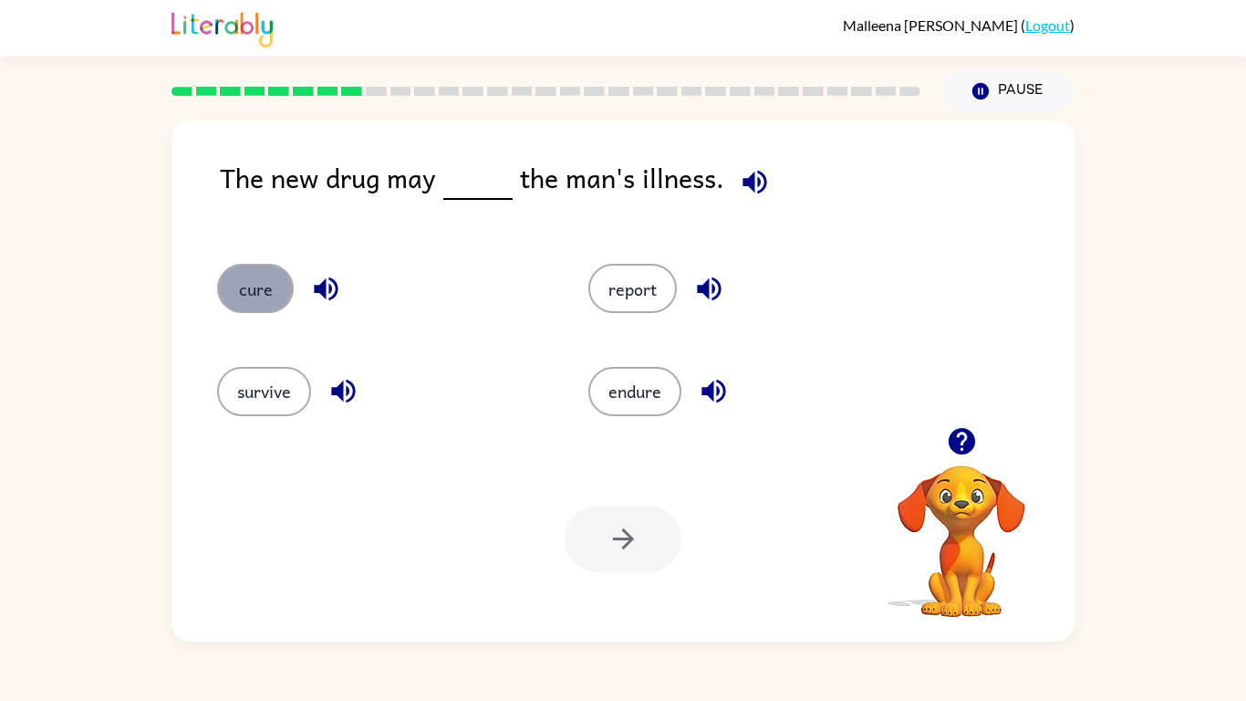
click at [239, 286] on button "cure" at bounding box center [255, 288] width 77 height 49
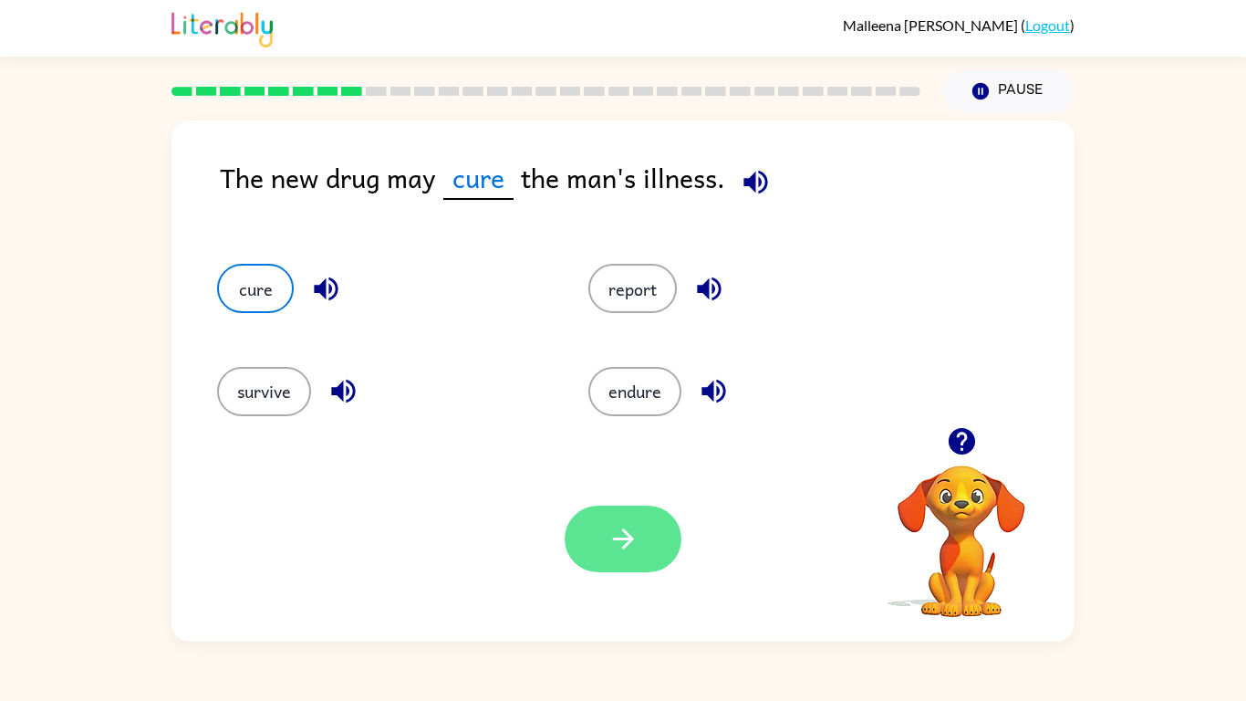
click at [607, 561] on button "button" at bounding box center [623, 538] width 117 height 67
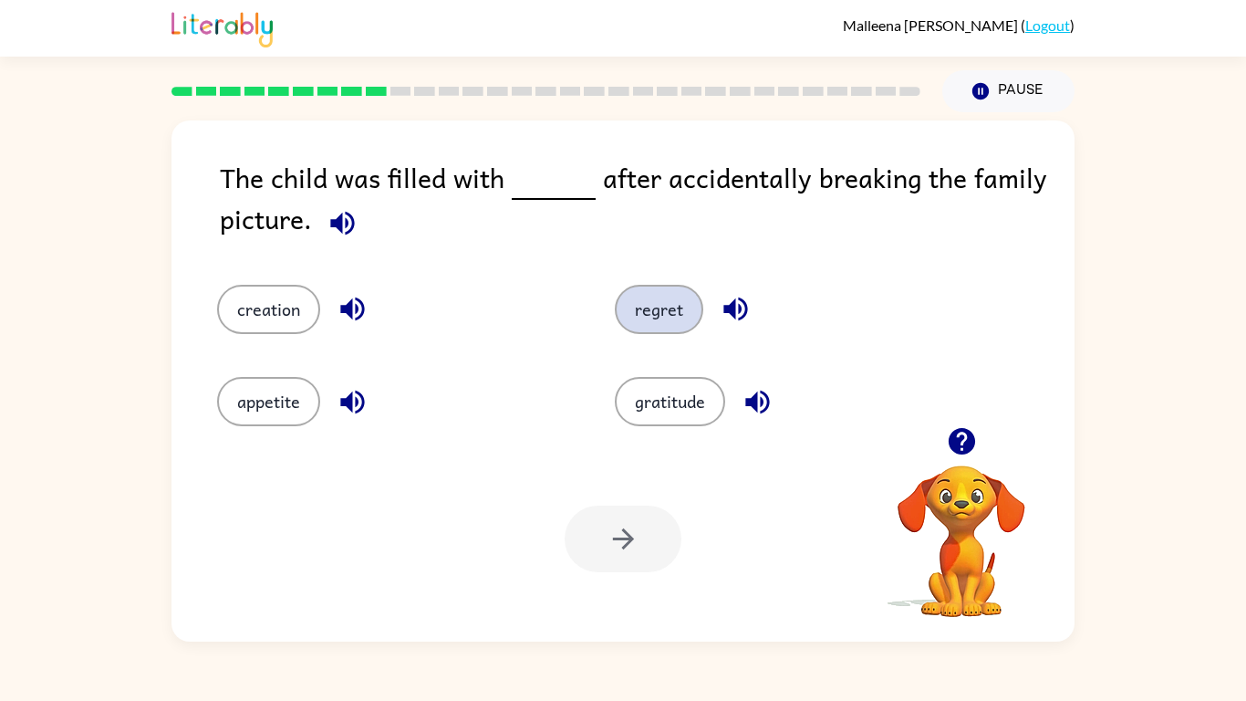
click at [656, 315] on button "regret" at bounding box center [659, 309] width 89 height 49
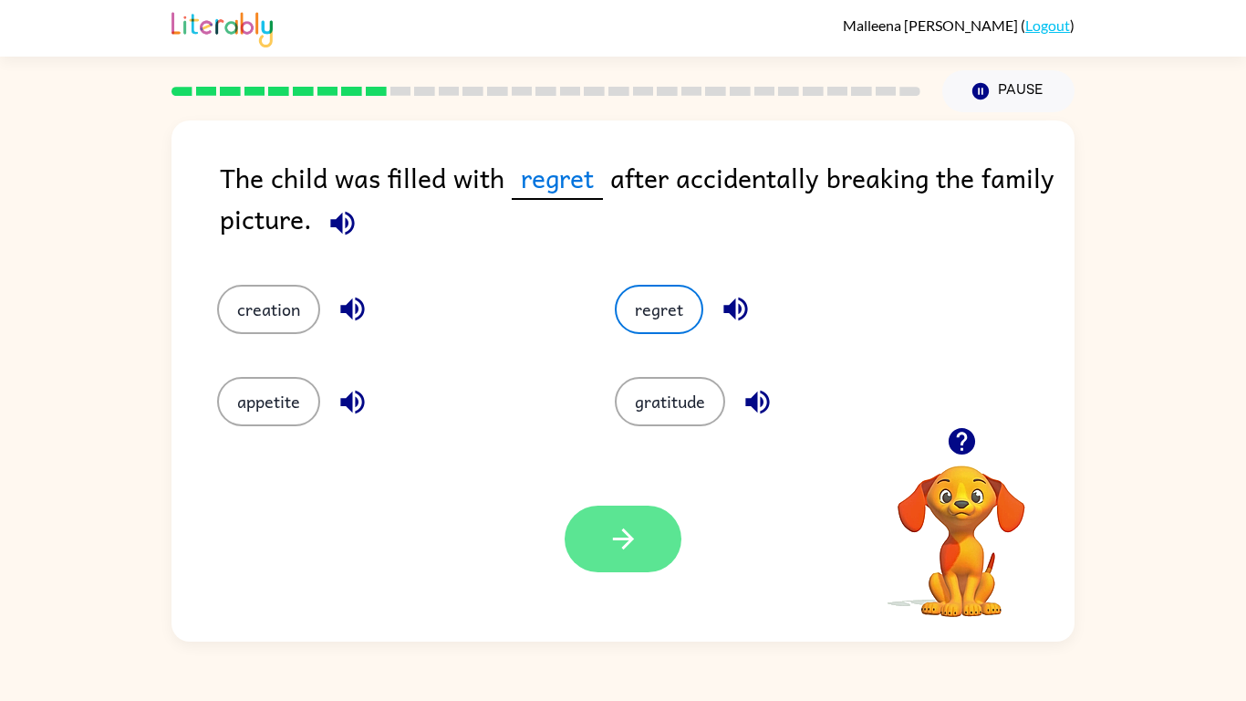
click at [620, 539] on icon "button" at bounding box center [622, 538] width 21 height 21
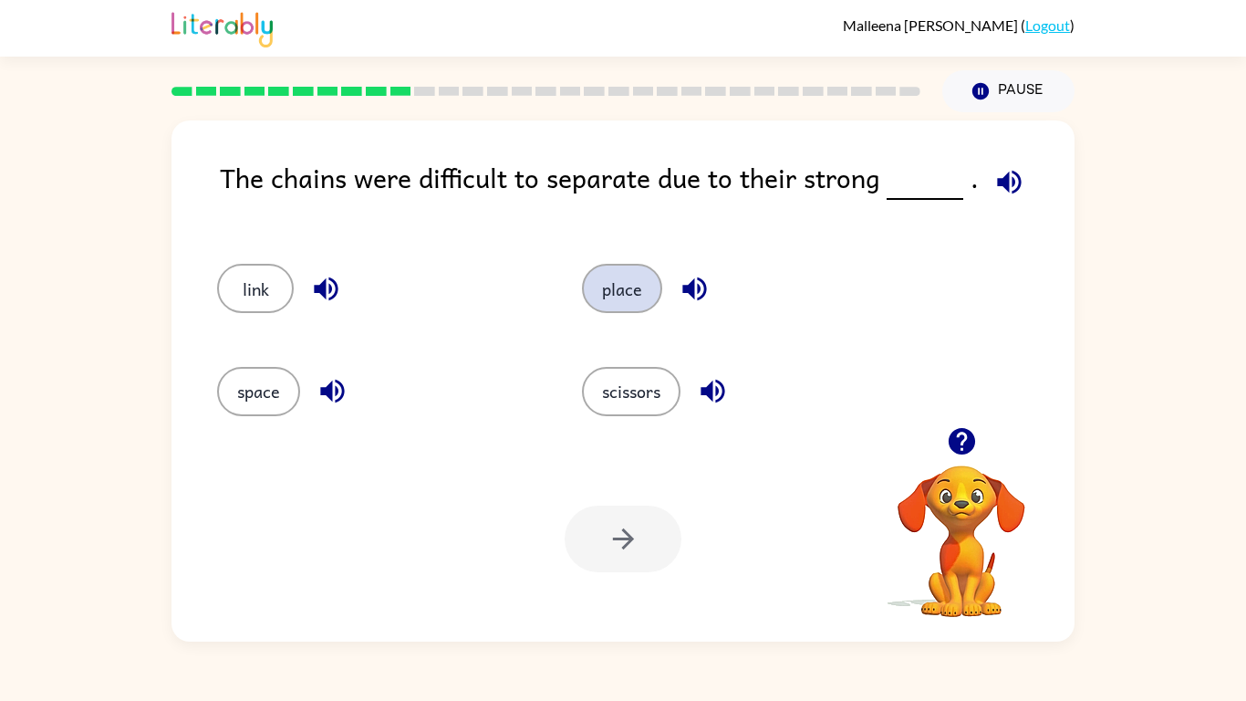
click at [620, 285] on button "place" at bounding box center [622, 288] width 80 height 49
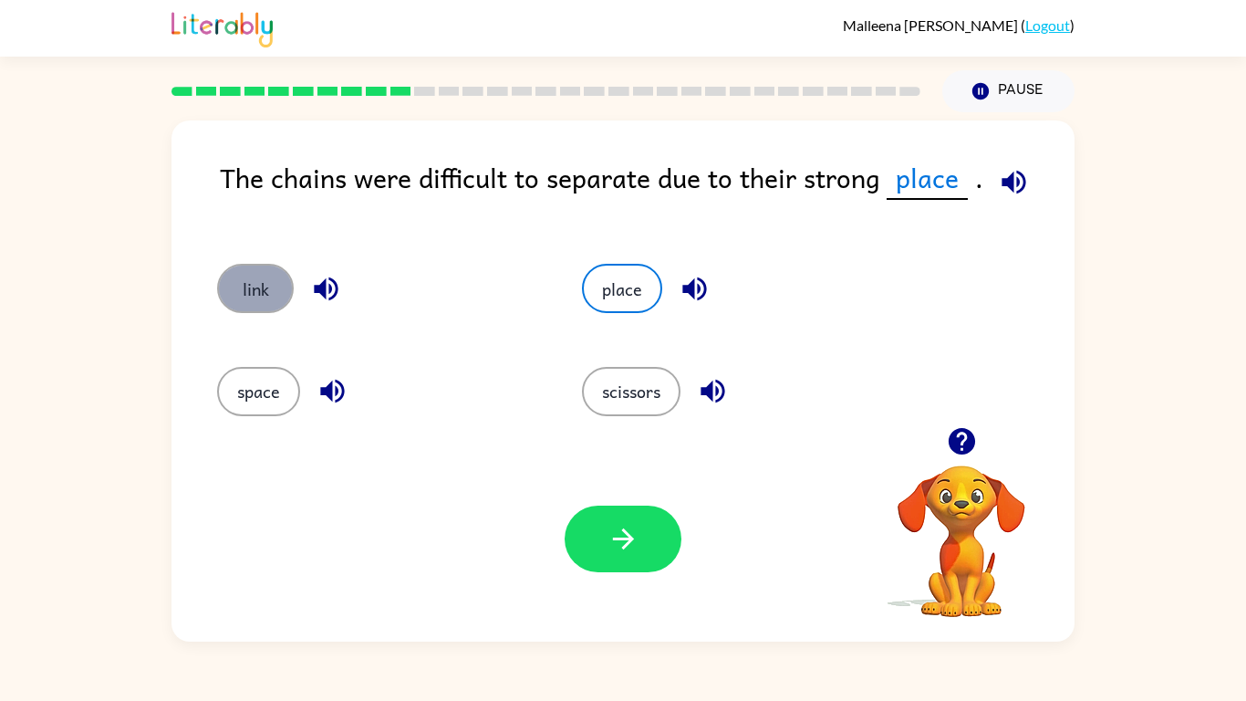
click at [247, 288] on button "link" at bounding box center [255, 288] width 77 height 49
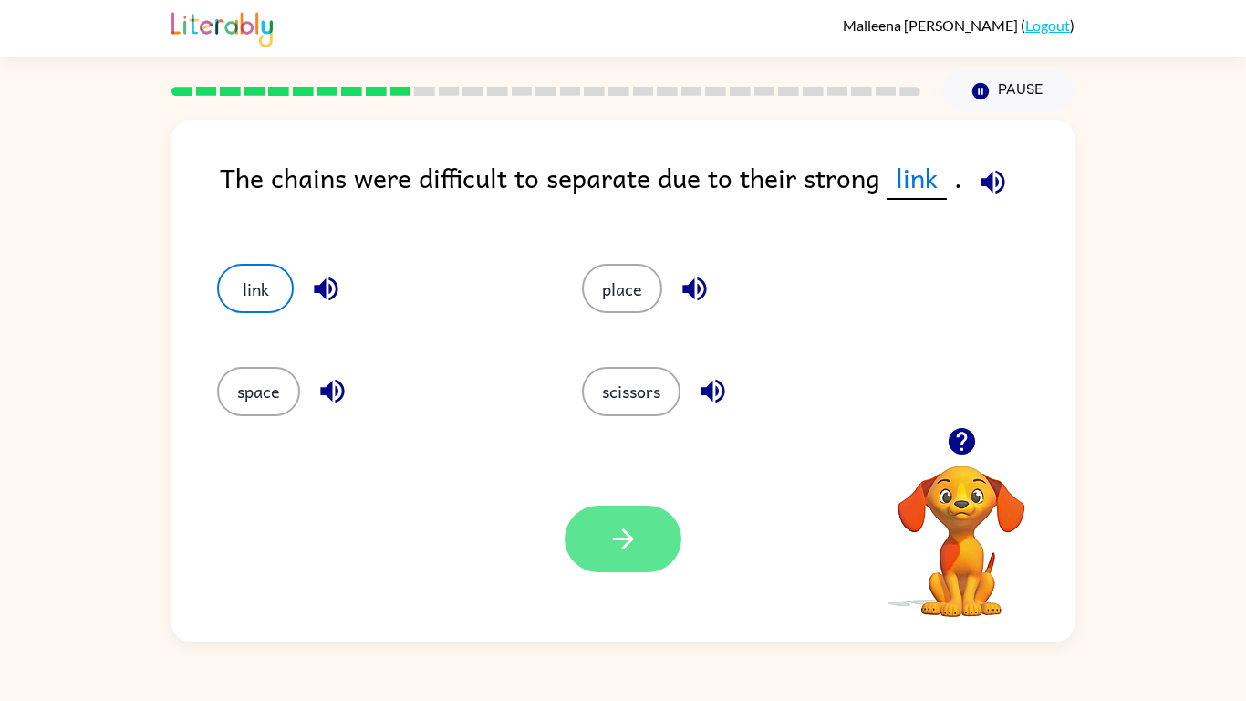
click at [607, 557] on button "button" at bounding box center [623, 538] width 117 height 67
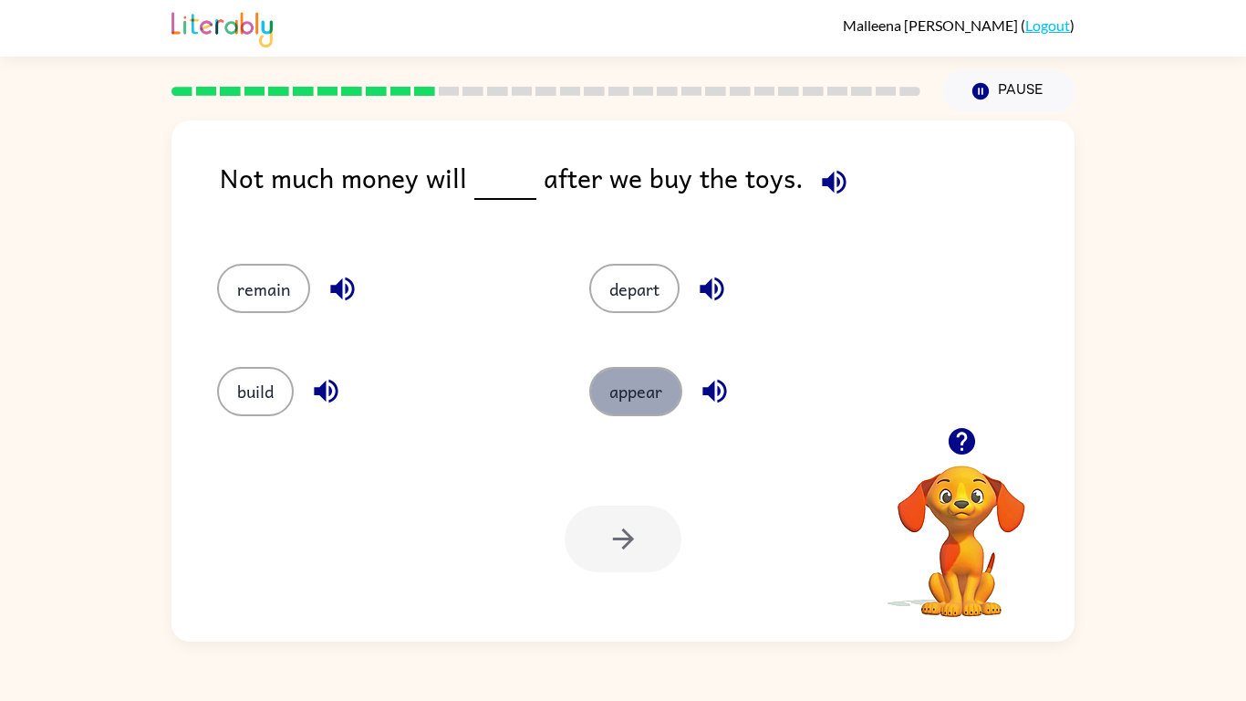
click at [625, 411] on button "appear" at bounding box center [635, 391] width 93 height 49
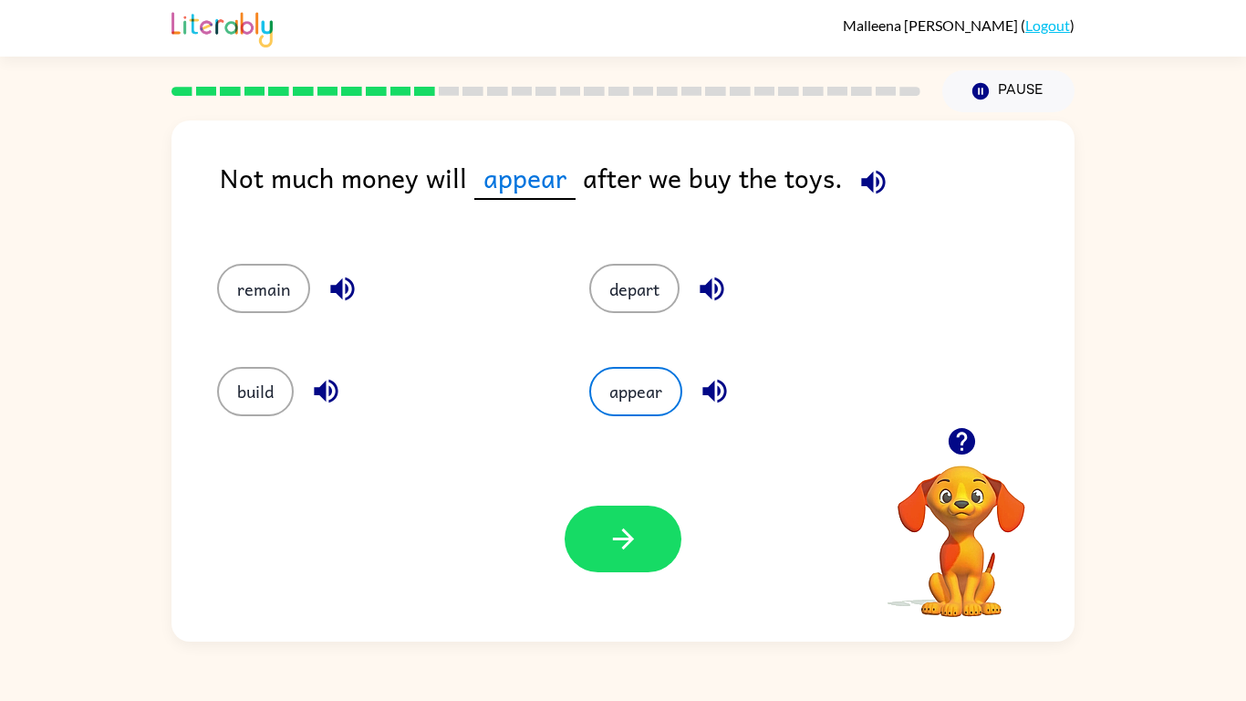
click at [869, 178] on icon "button" at bounding box center [874, 182] width 32 height 32
click at [281, 275] on button "remain" at bounding box center [263, 288] width 93 height 49
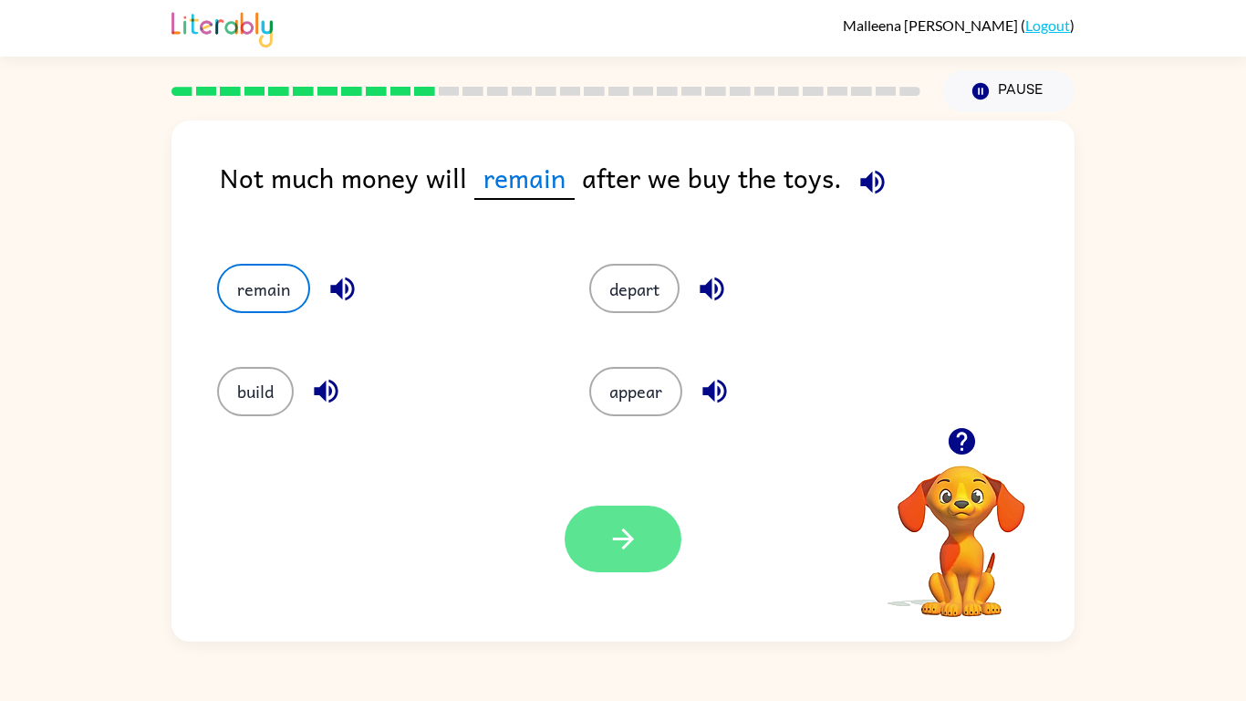
click at [630, 546] on icon "button" at bounding box center [624, 539] width 32 height 32
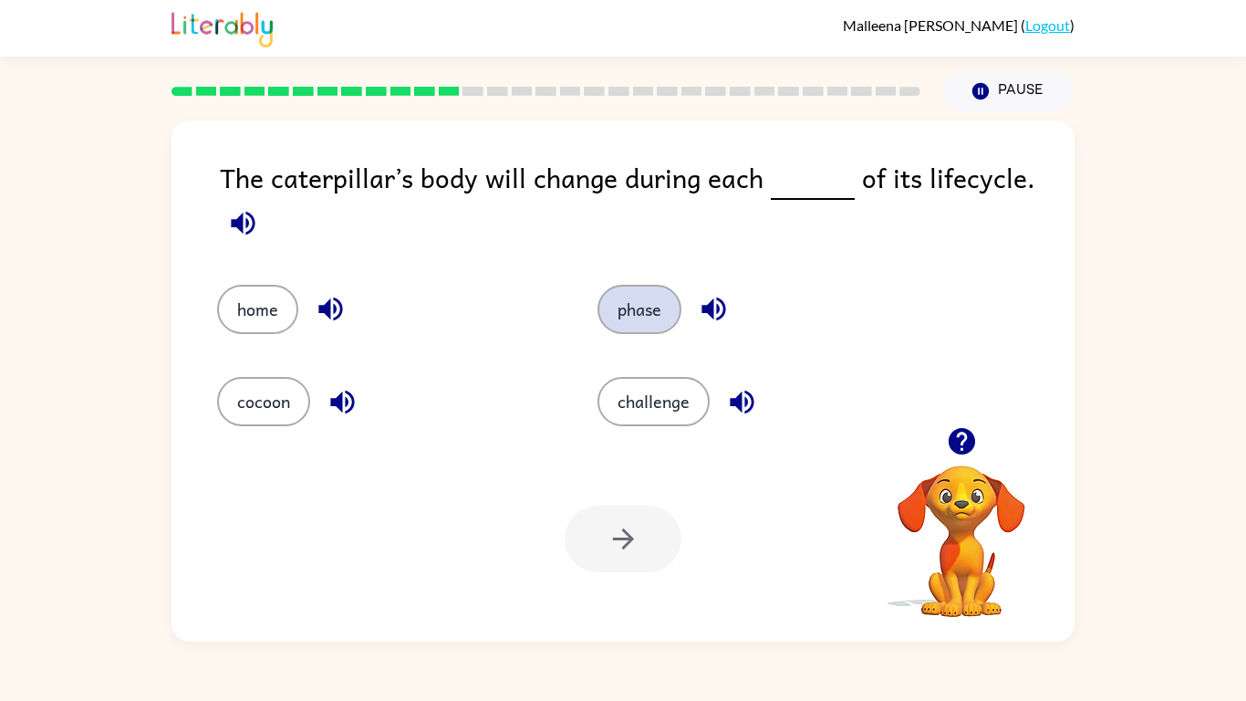
click at [645, 308] on button "phase" at bounding box center [640, 309] width 84 height 49
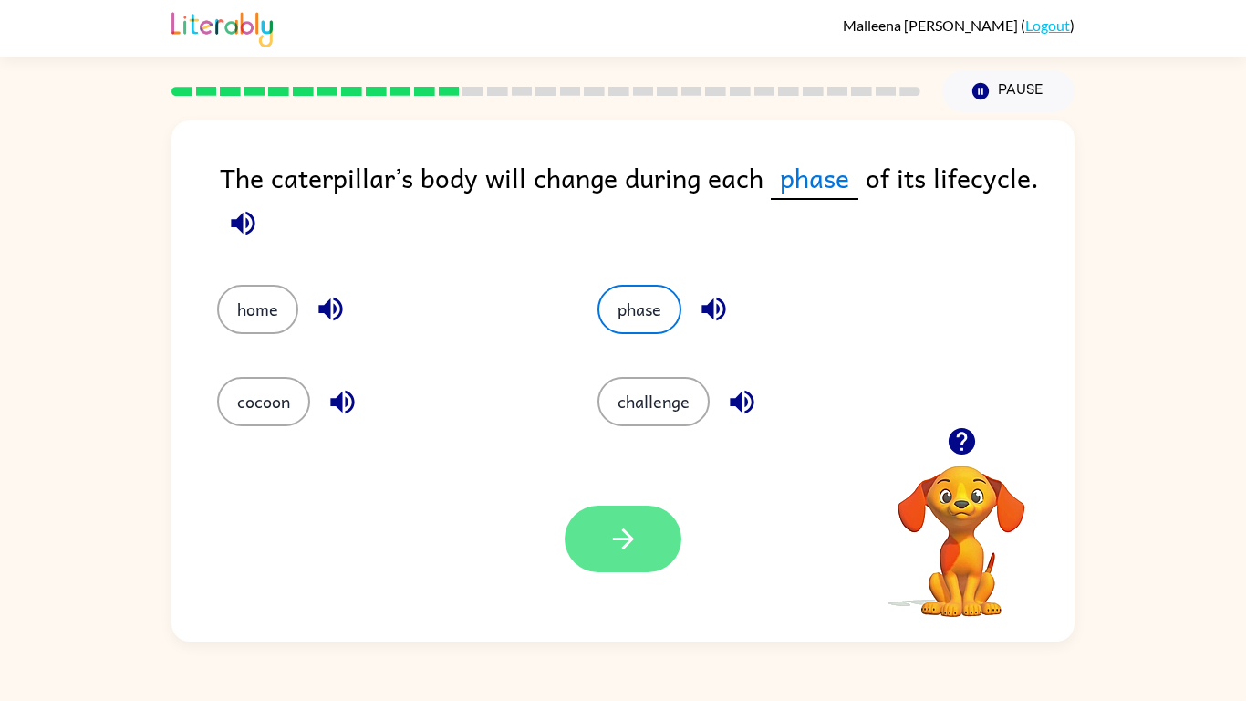
click at [644, 516] on button "button" at bounding box center [623, 538] width 117 height 67
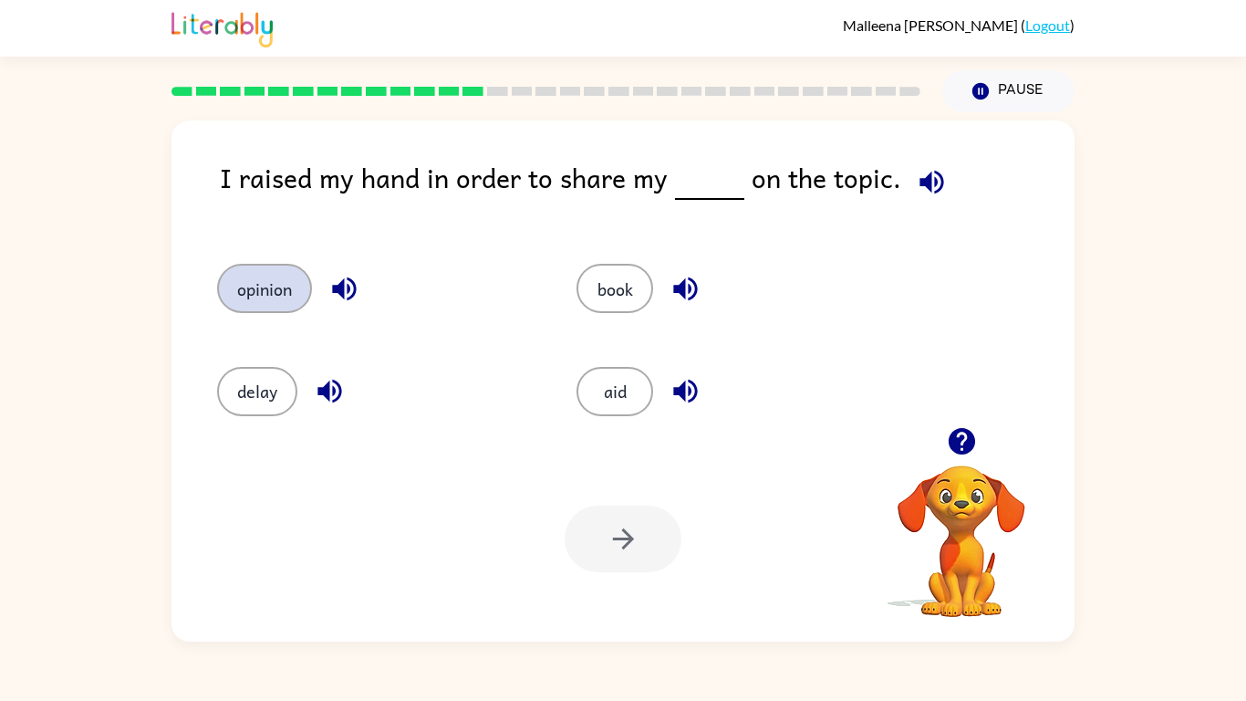
click at [269, 301] on button "opinion" at bounding box center [264, 288] width 95 height 49
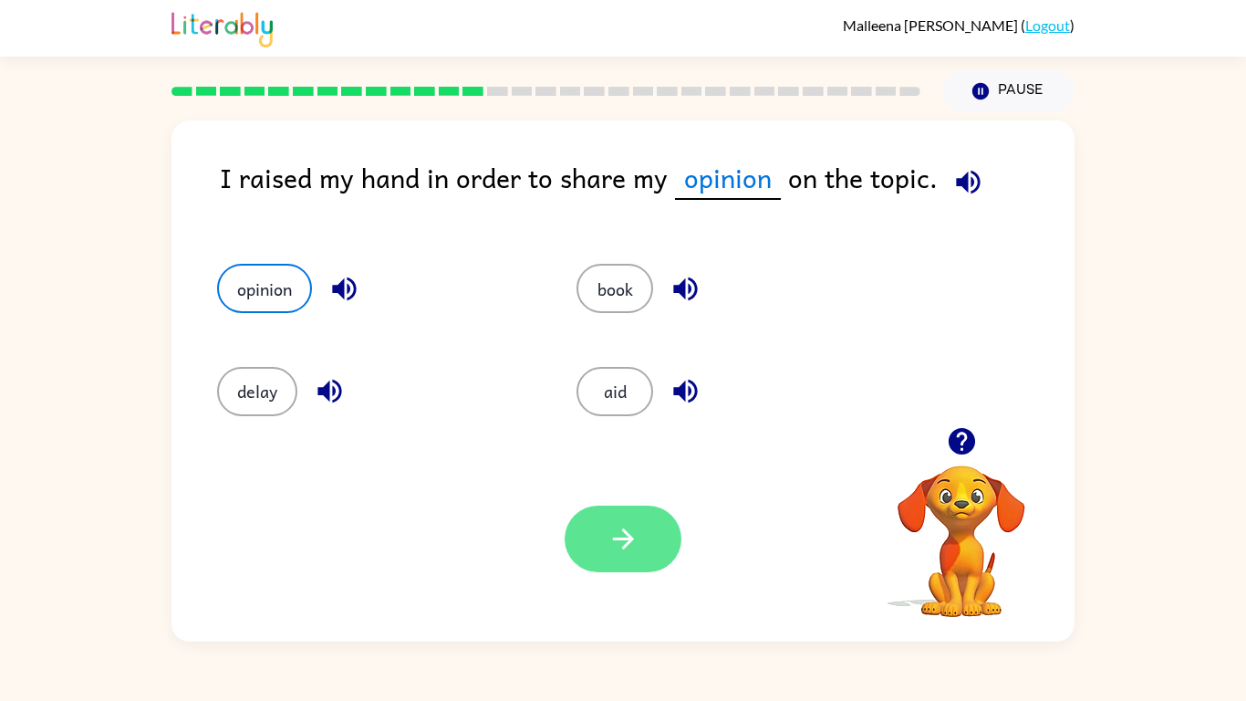
click at [643, 524] on button "button" at bounding box center [623, 538] width 117 height 67
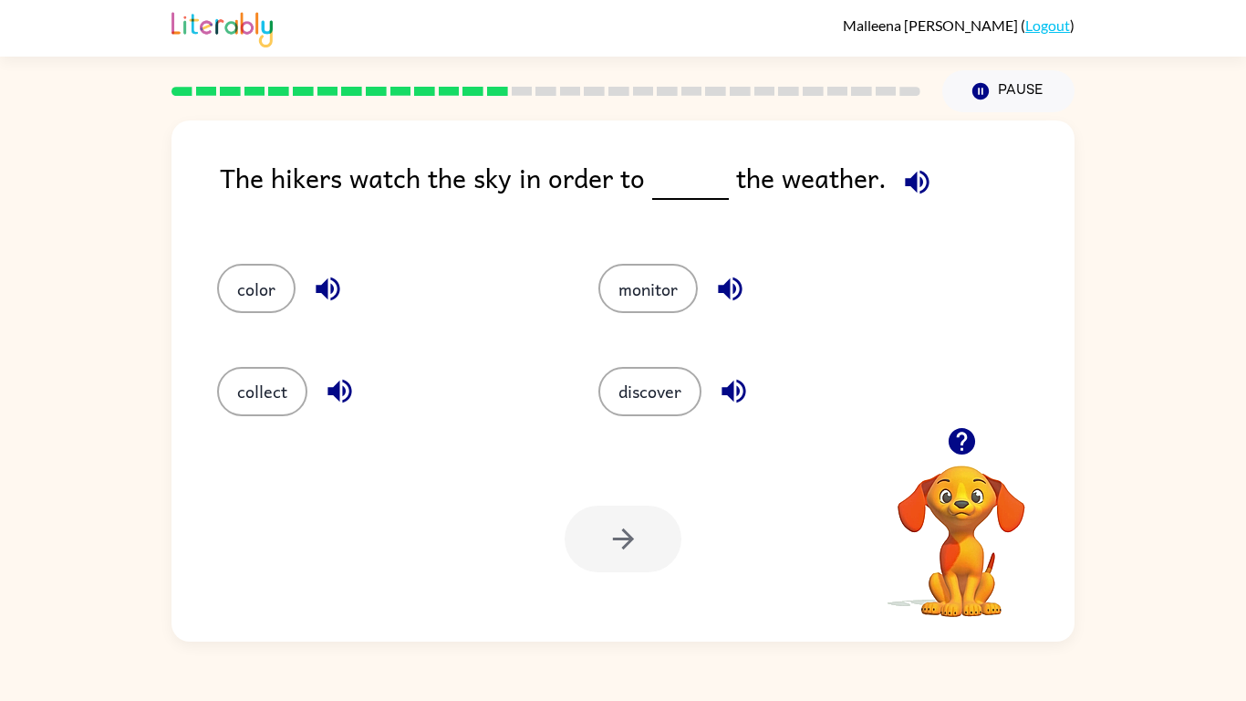
click at [629, 314] on div "monitor" at bounding box center [754, 280] width 381 height 102
click at [631, 304] on button "monitor" at bounding box center [648, 288] width 99 height 49
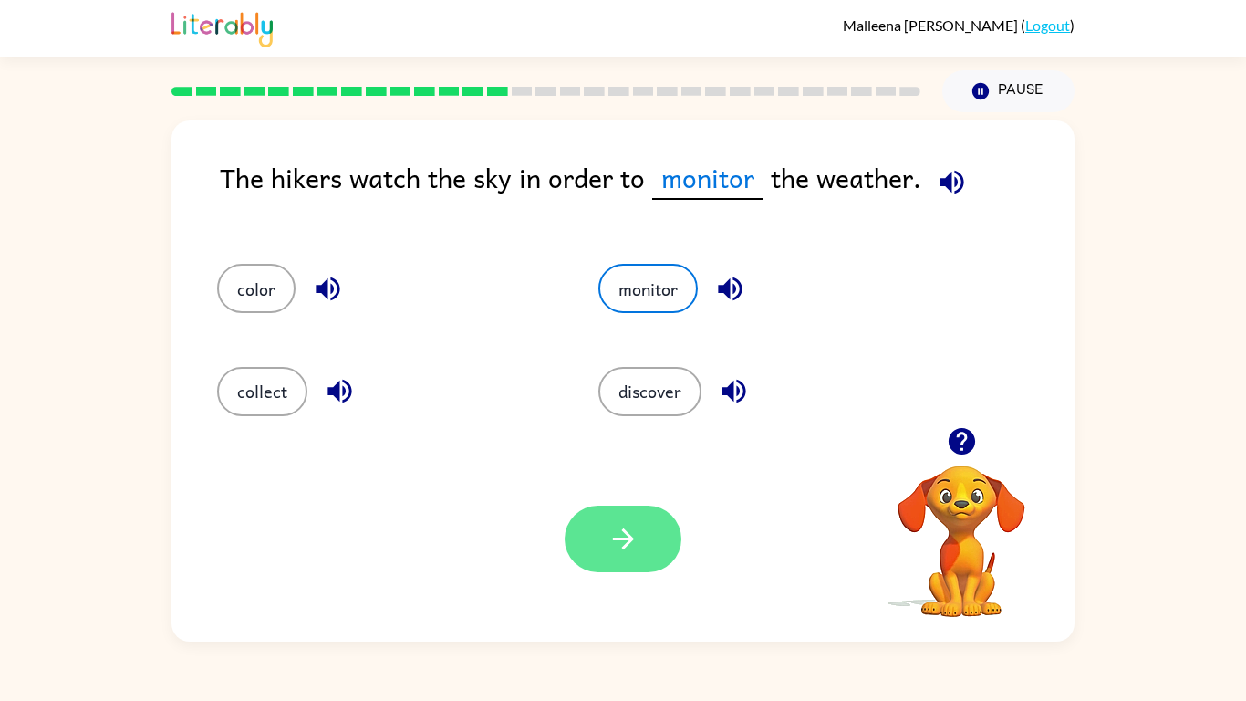
click at [614, 536] on icon "button" at bounding box center [624, 539] width 32 height 32
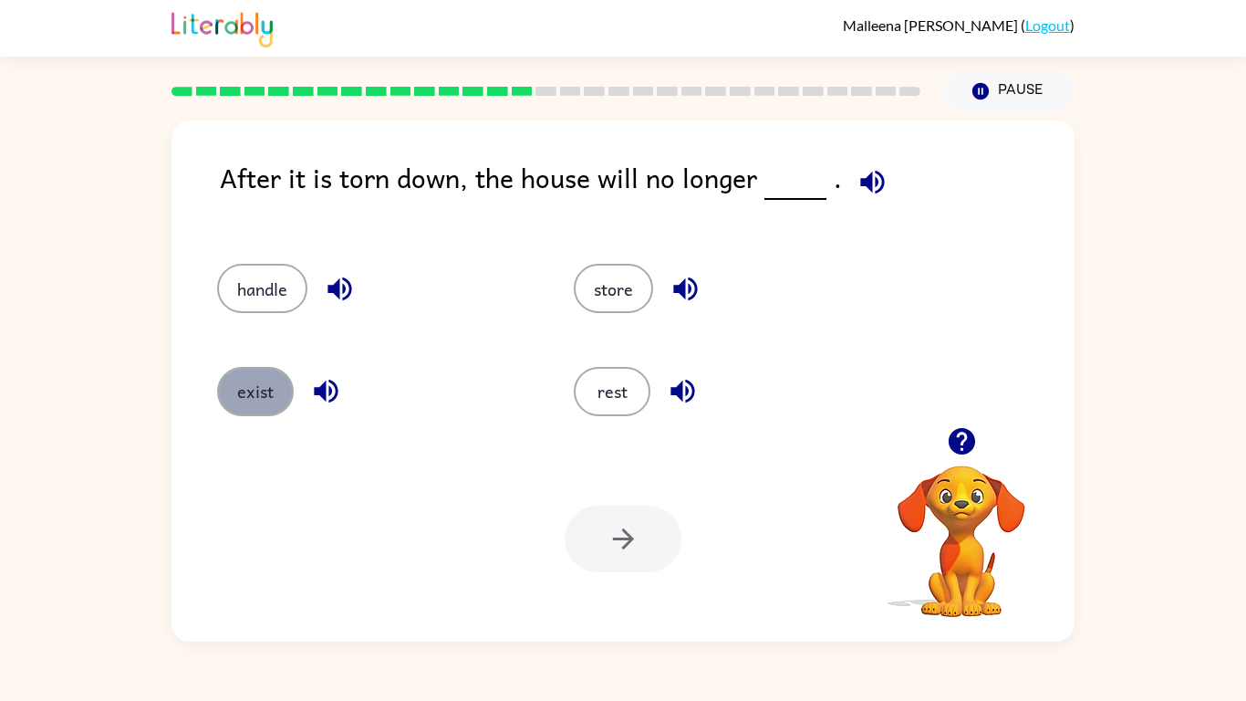
click at [272, 380] on button "exist" at bounding box center [255, 391] width 77 height 49
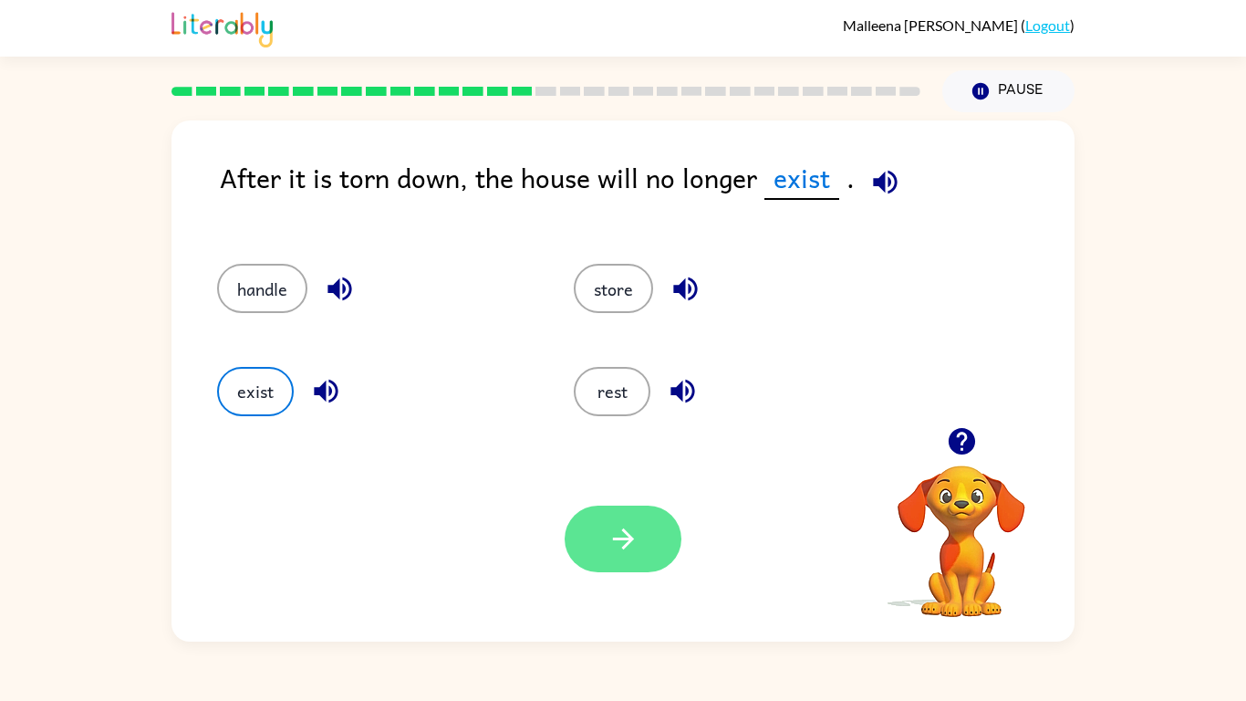
click at [610, 516] on button "button" at bounding box center [623, 538] width 117 height 67
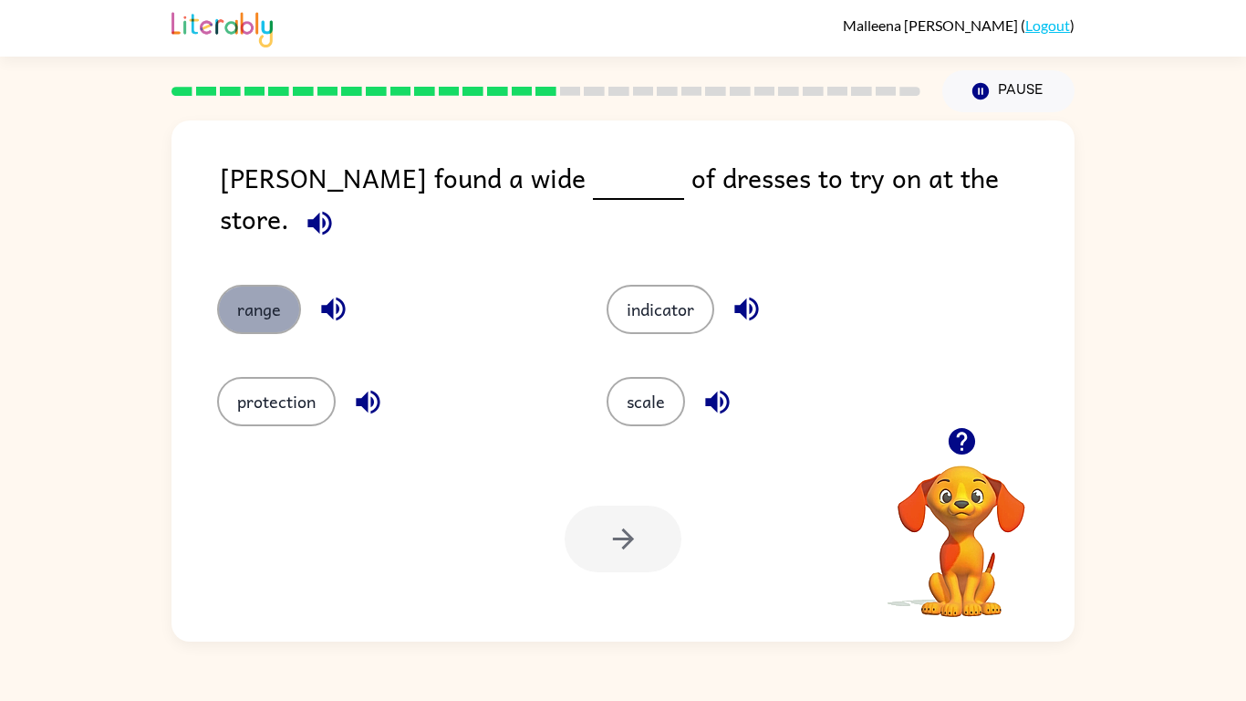
click at [267, 285] on button "range" at bounding box center [259, 309] width 84 height 49
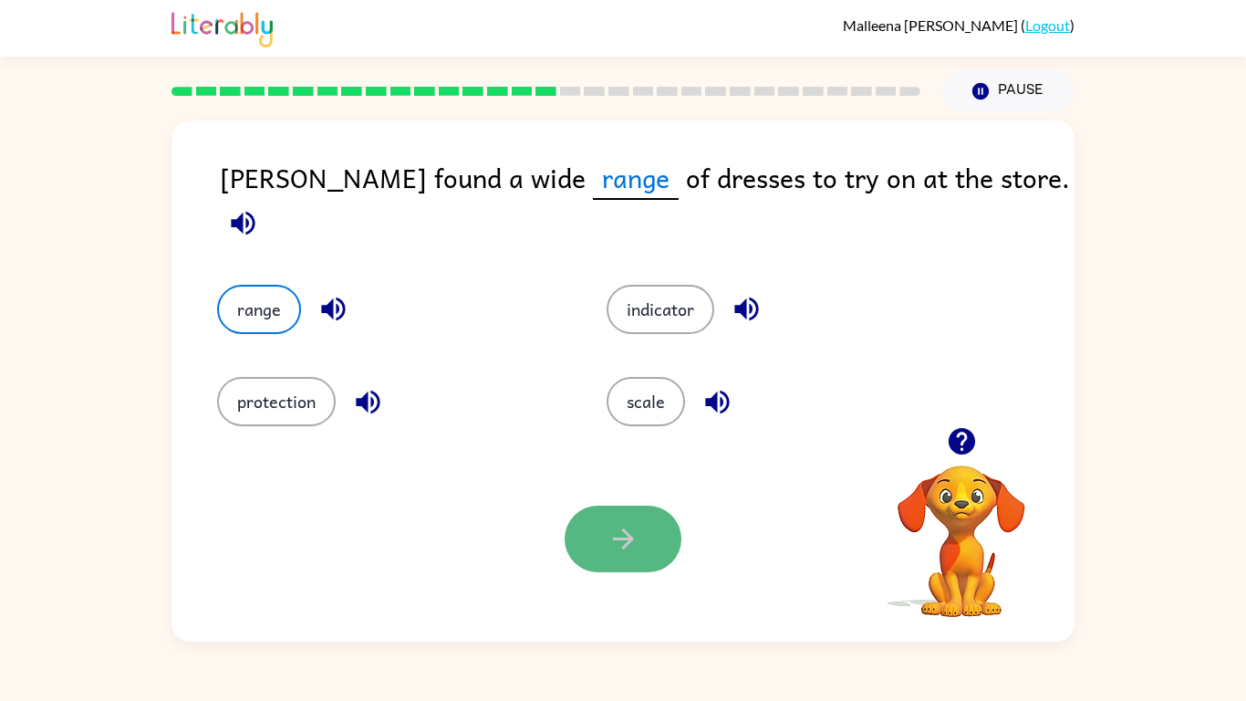
click at [627, 535] on icon "button" at bounding box center [622, 538] width 21 height 21
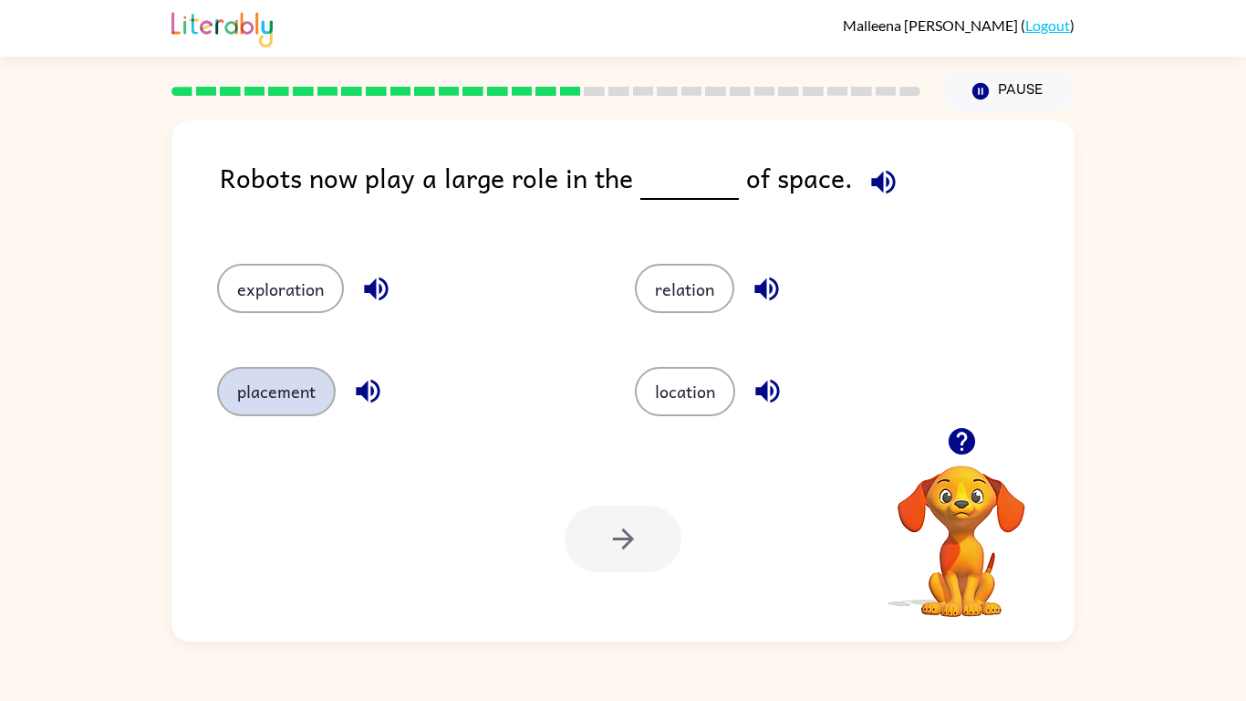
click at [308, 408] on button "placement" at bounding box center [276, 391] width 119 height 49
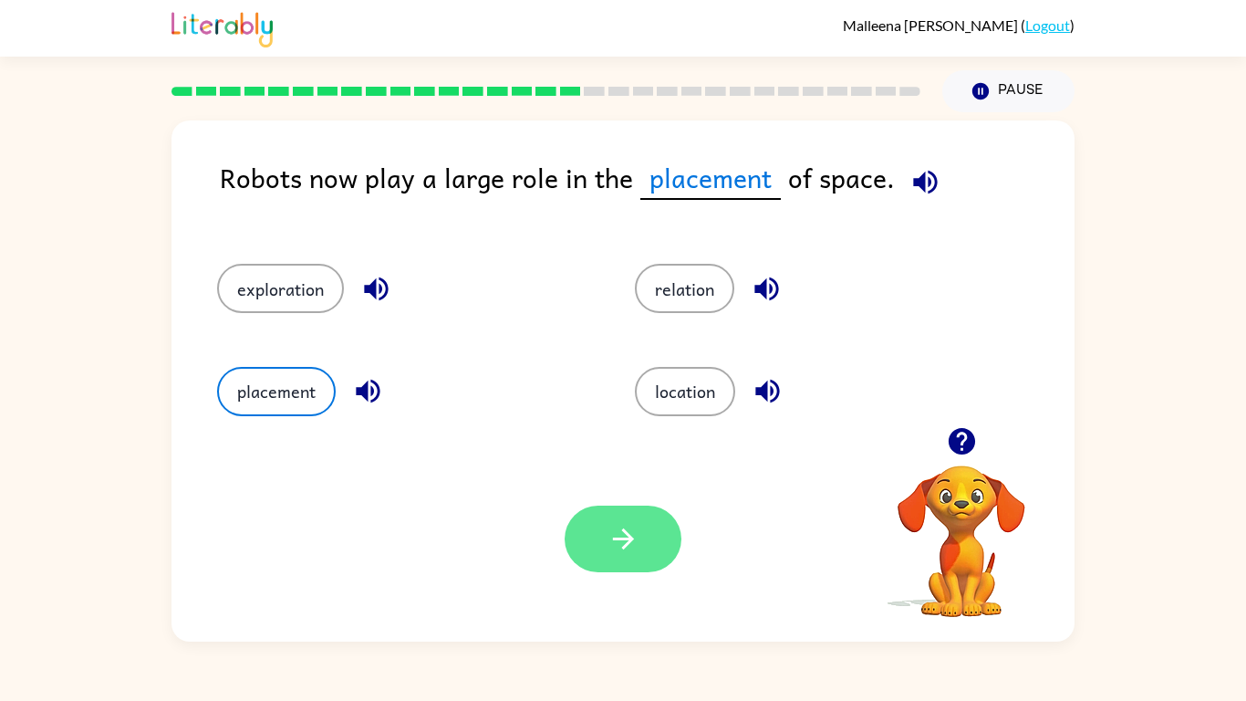
click at [641, 533] on button "button" at bounding box center [623, 538] width 117 height 67
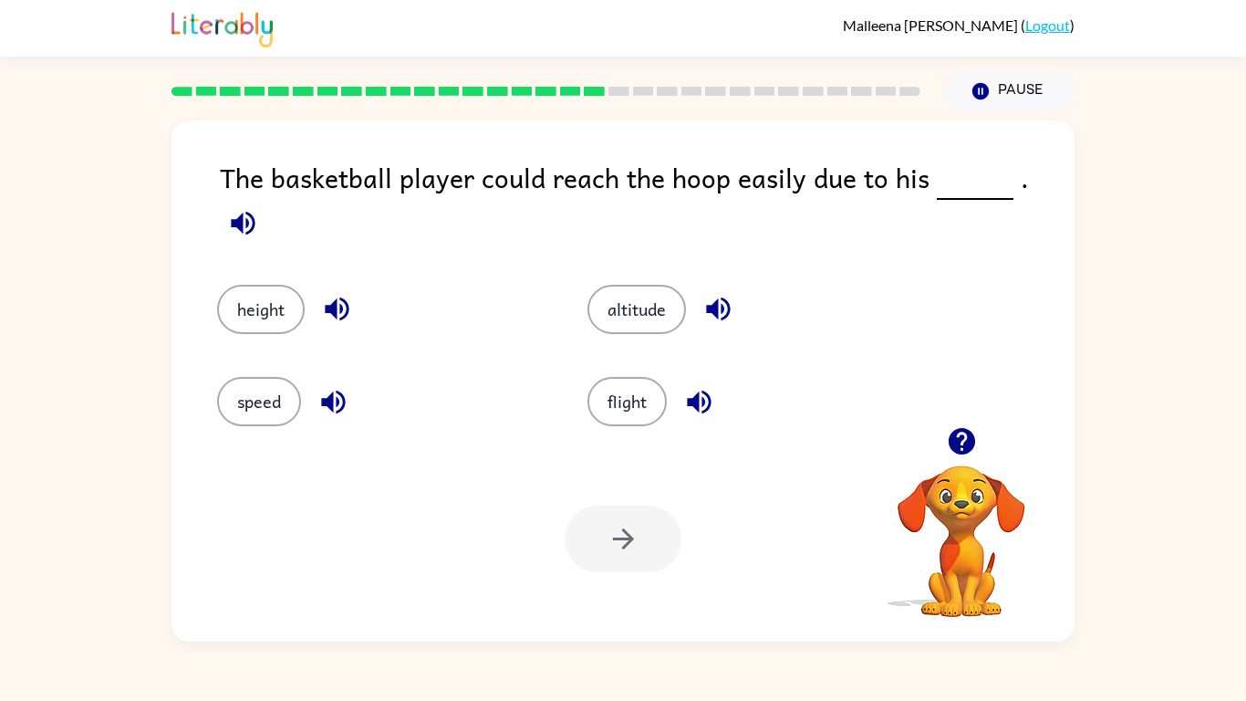
click at [642, 535] on div at bounding box center [623, 538] width 117 height 67
click at [265, 285] on button "height" at bounding box center [261, 309] width 88 height 49
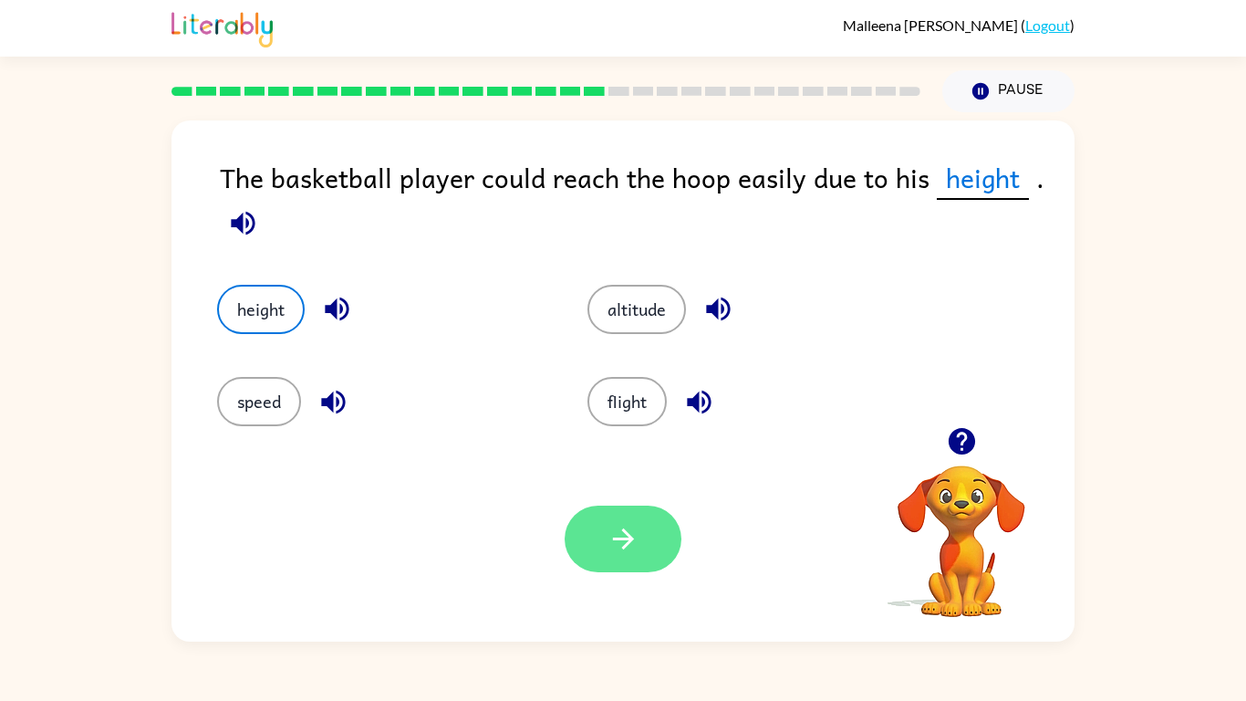
click at [624, 510] on button "button" at bounding box center [623, 538] width 117 height 67
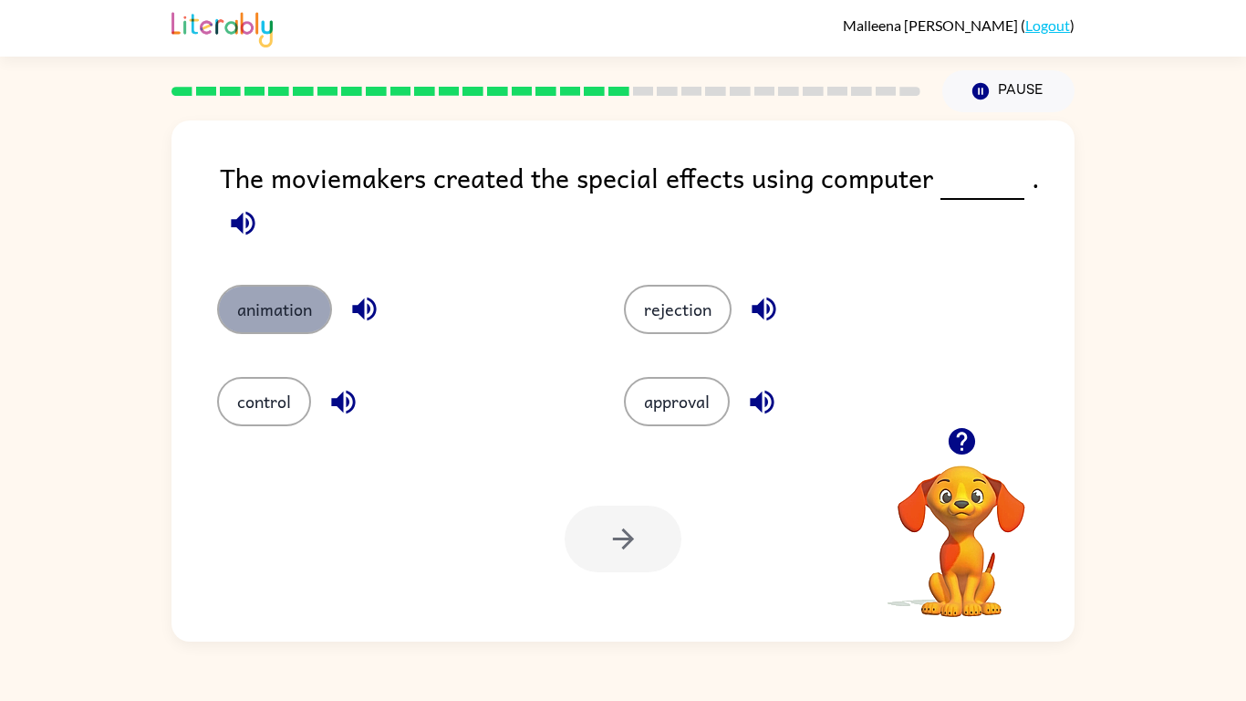
click at [296, 301] on button "animation" at bounding box center [274, 309] width 115 height 49
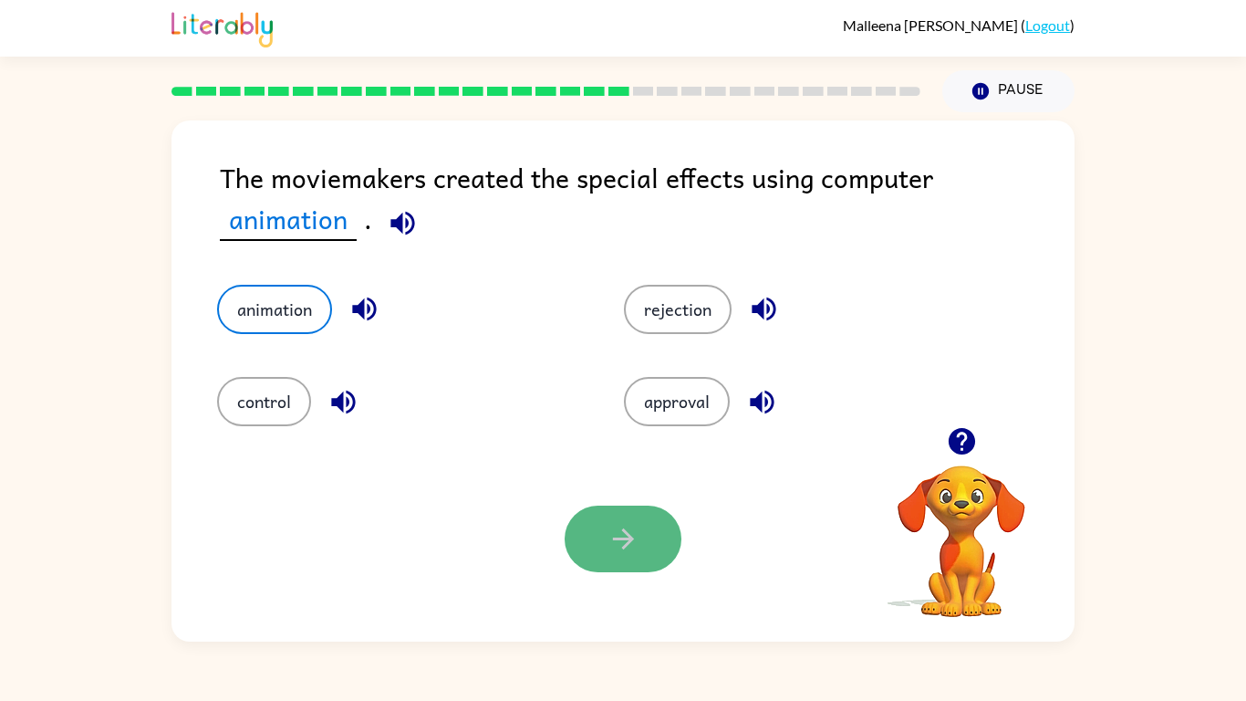
click at [601, 524] on button "button" at bounding box center [623, 538] width 117 height 67
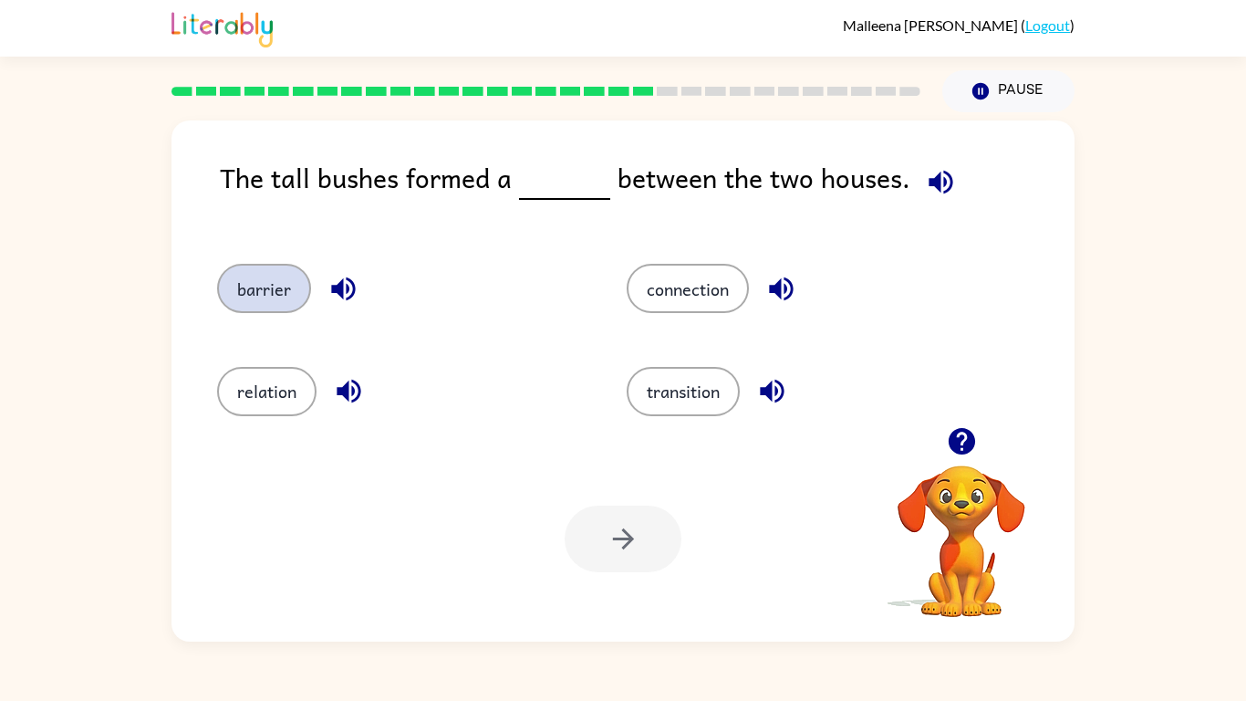
click at [268, 303] on button "barrier" at bounding box center [264, 288] width 94 height 49
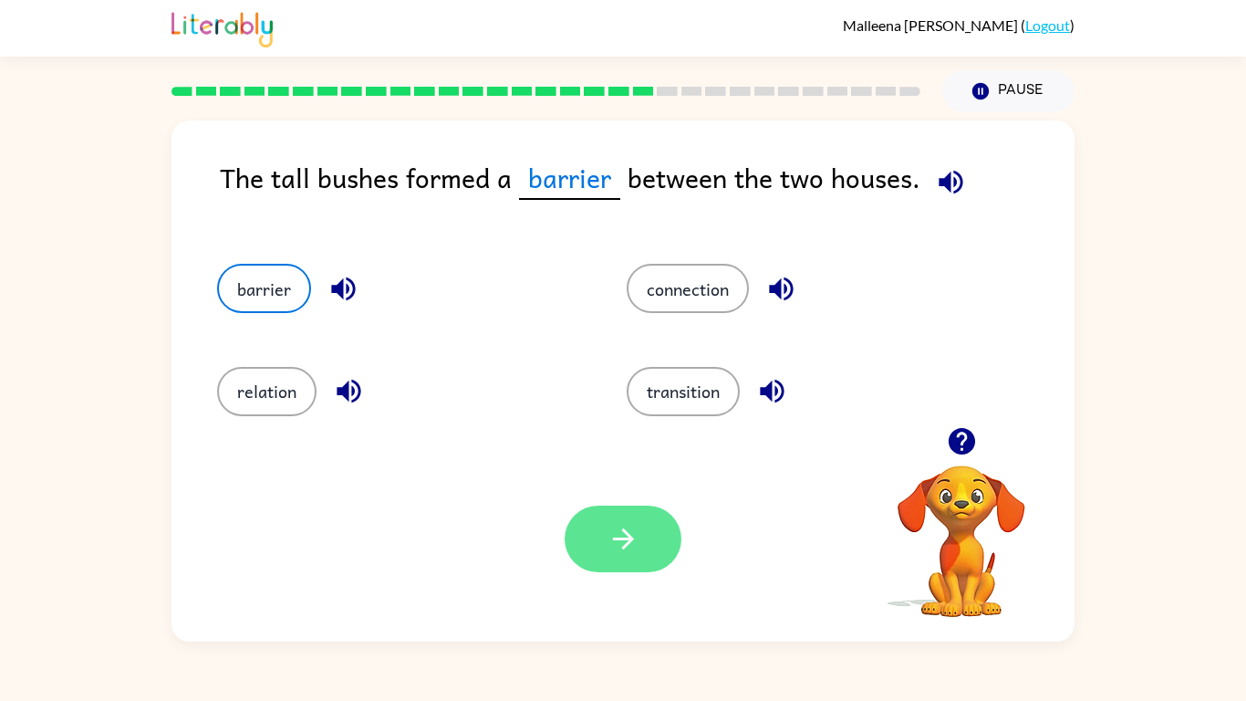
click at [648, 541] on button "button" at bounding box center [623, 538] width 117 height 67
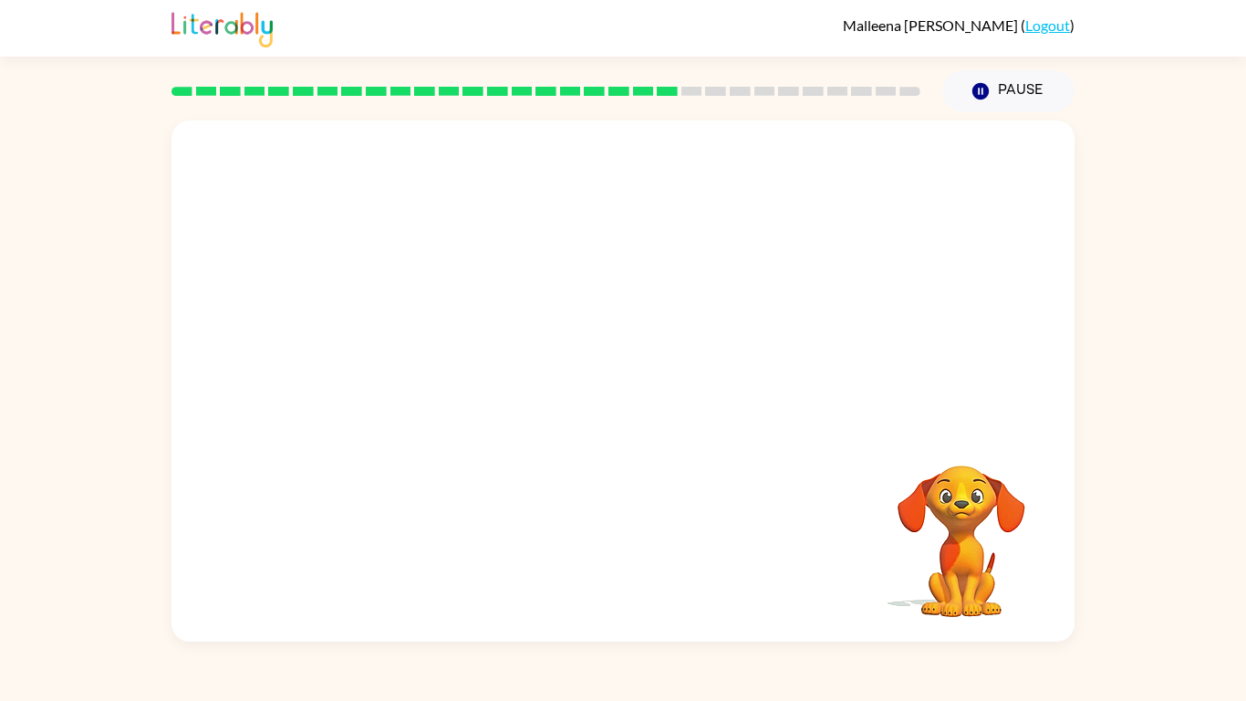
click at [466, 369] on video "Your browser must support playing .mp4 files to use Literably. Please try using…" at bounding box center [623, 273] width 903 height 307
click at [465, 372] on video "Your browser must support playing .mp4 files to use Literably. Please try using…" at bounding box center [623, 273] width 903 height 307
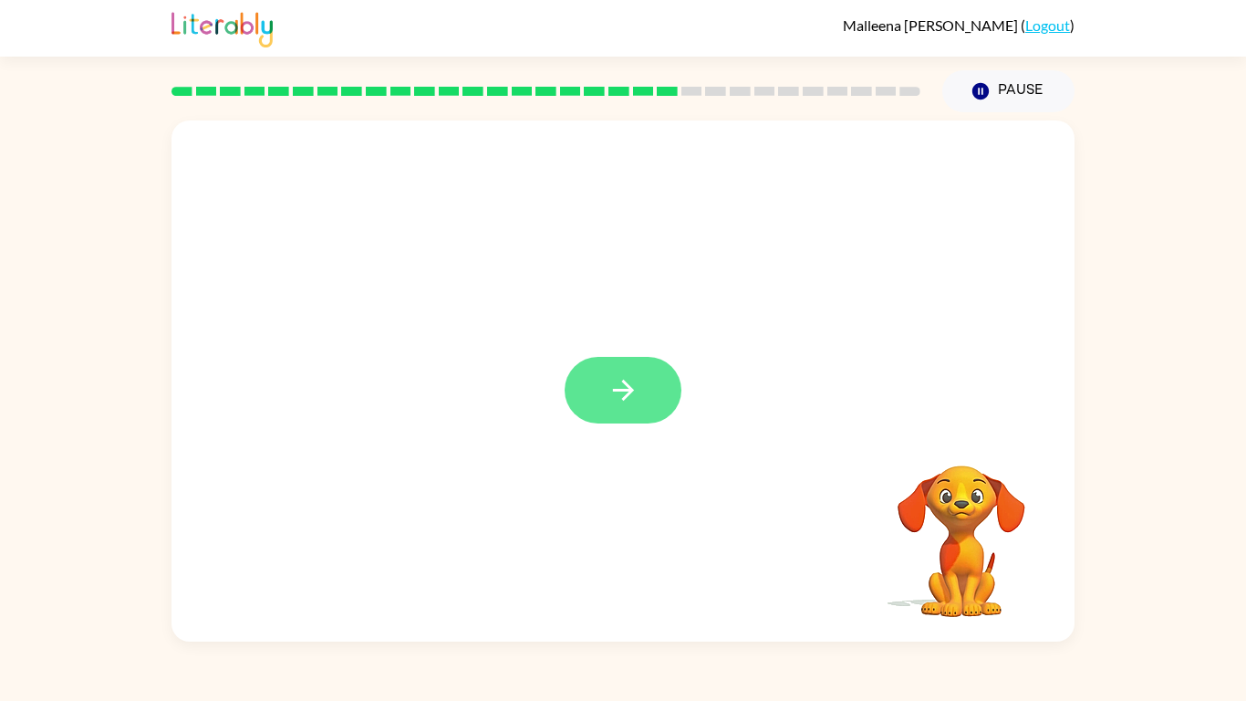
click at [595, 391] on button "button" at bounding box center [623, 390] width 117 height 67
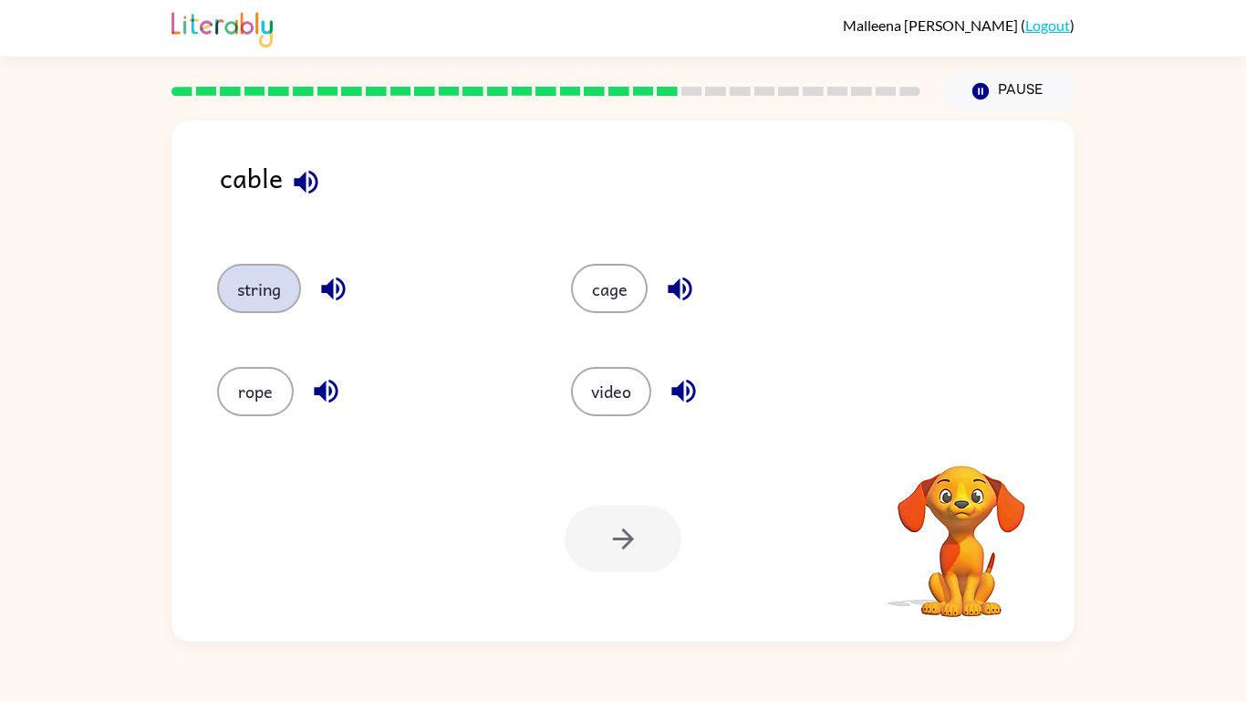
click at [257, 268] on button "string" at bounding box center [259, 288] width 84 height 49
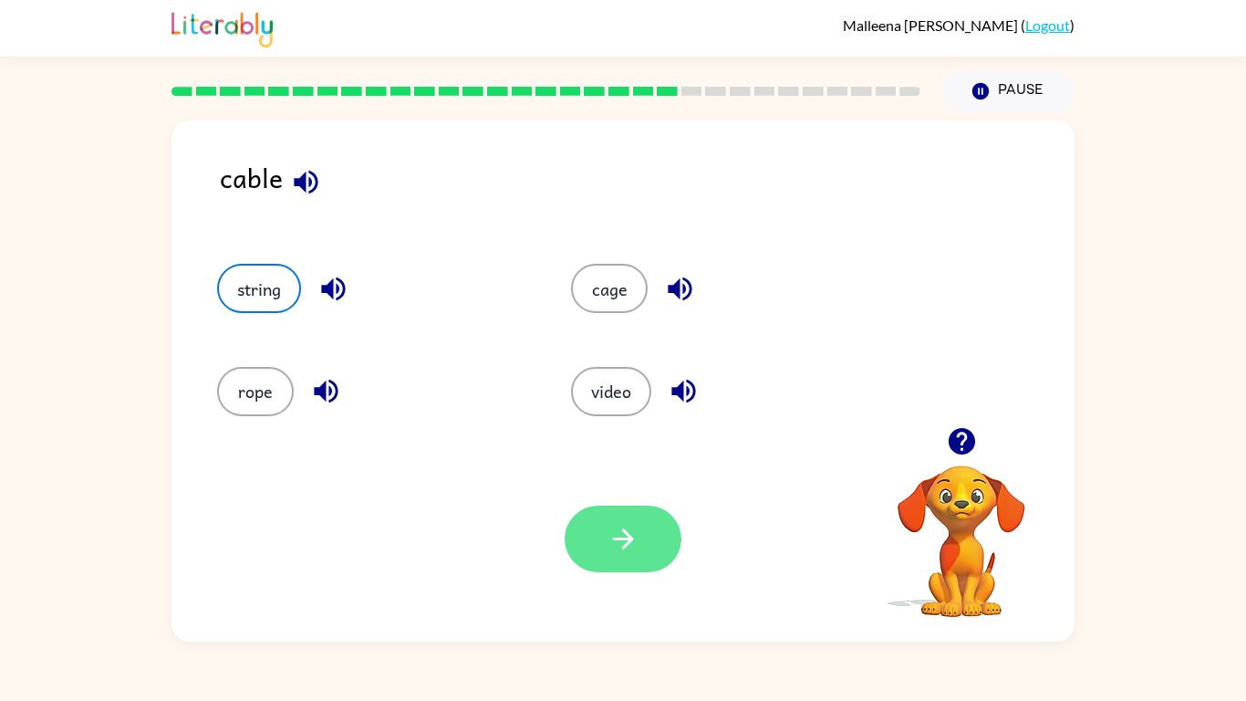
click at [611, 512] on button "button" at bounding box center [623, 538] width 117 height 67
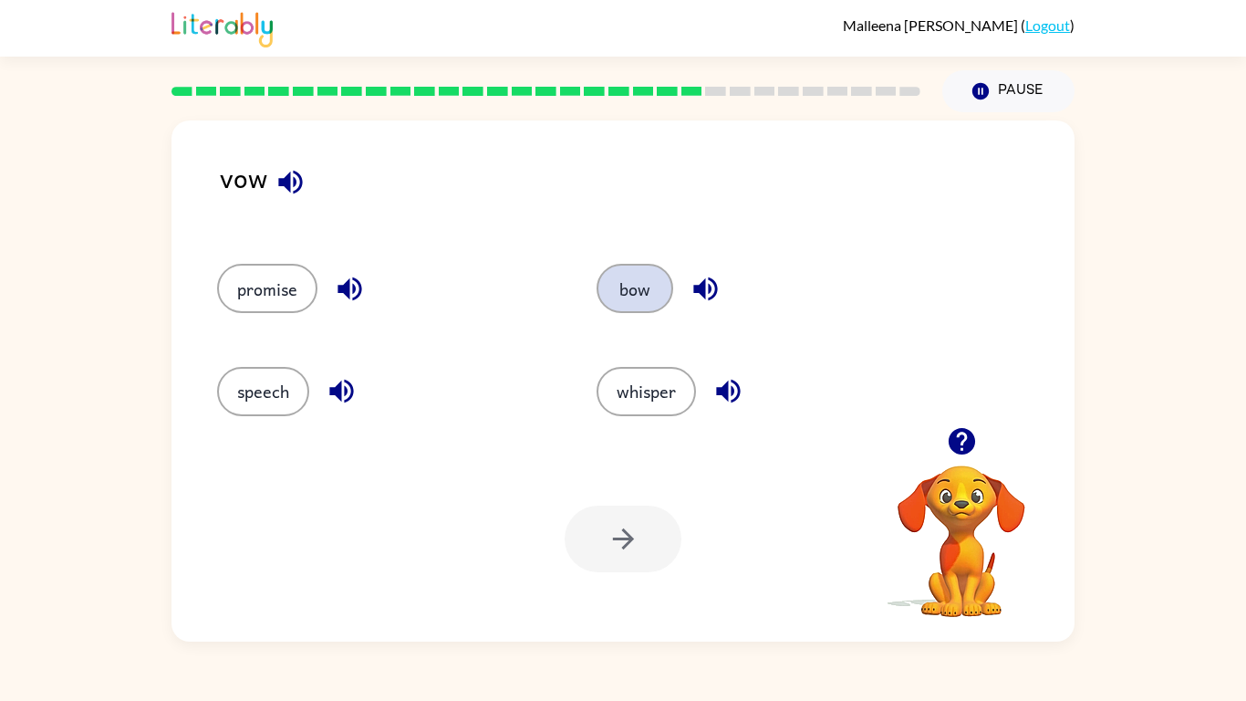
click at [624, 301] on button "bow" at bounding box center [635, 288] width 77 height 49
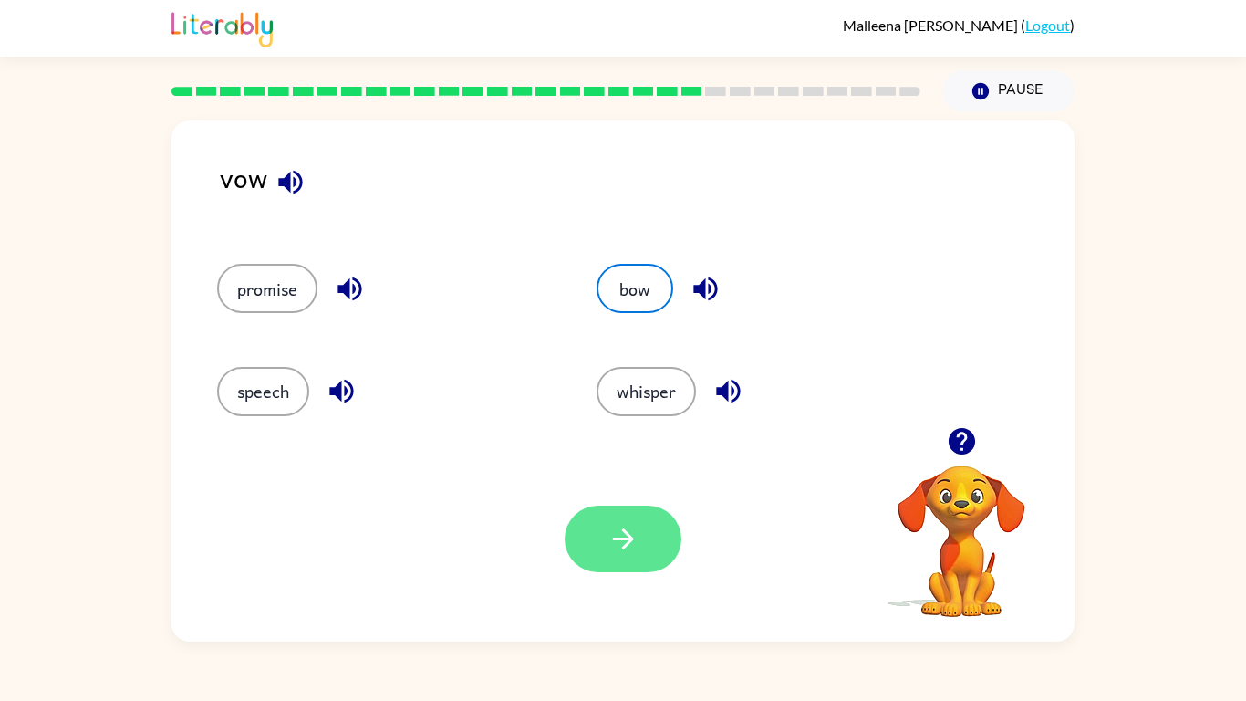
click at [586, 563] on button "button" at bounding box center [623, 538] width 117 height 67
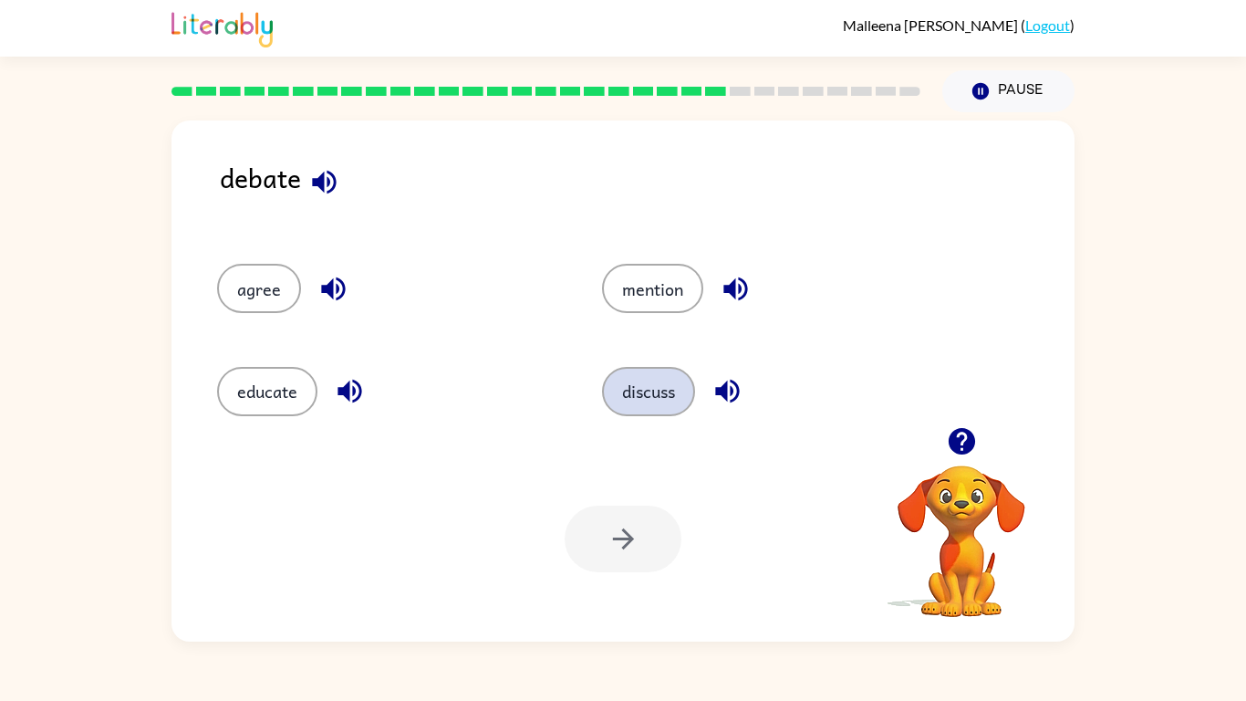
click at [649, 372] on button "discuss" at bounding box center [648, 391] width 93 height 49
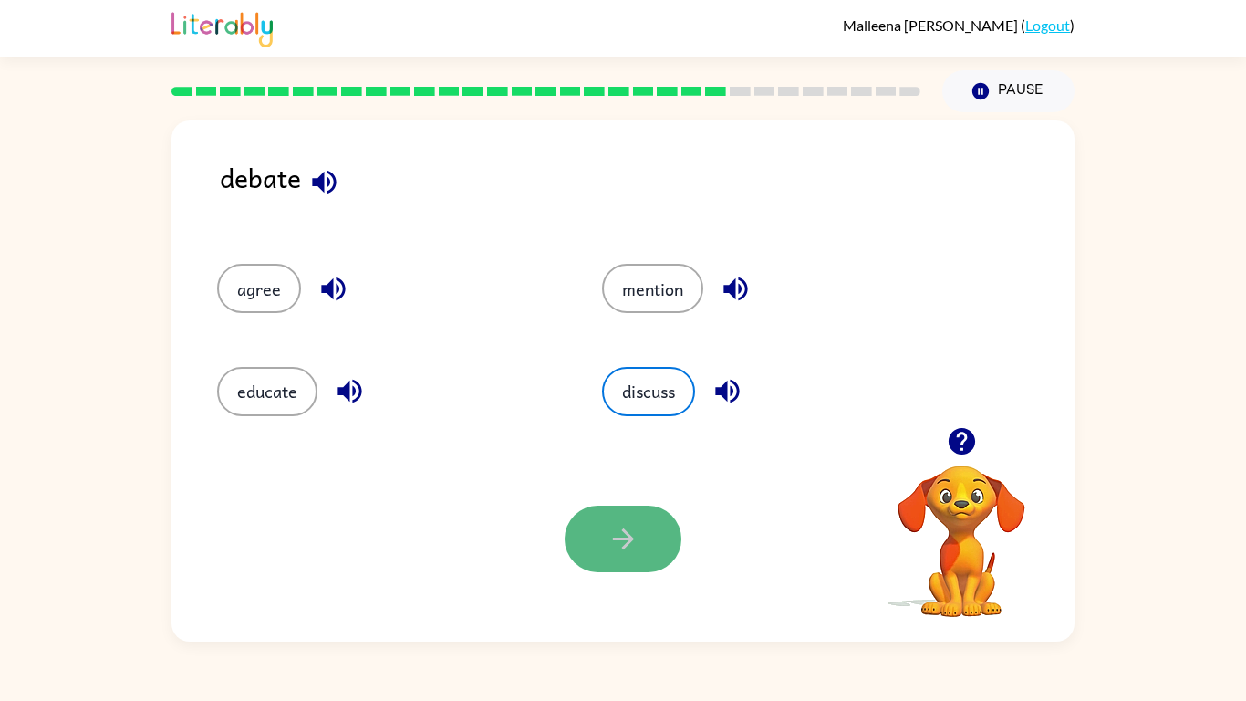
click at [658, 510] on button "button" at bounding box center [623, 538] width 117 height 67
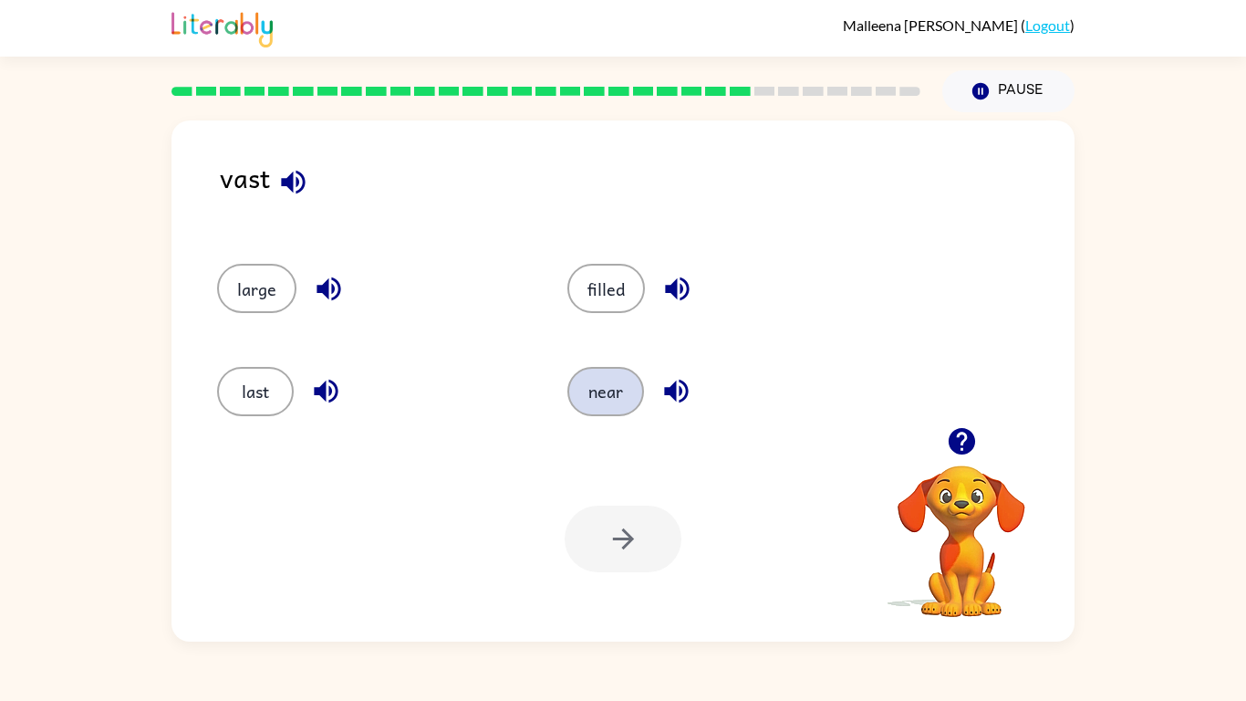
click at [638, 396] on button "near" at bounding box center [606, 391] width 77 height 49
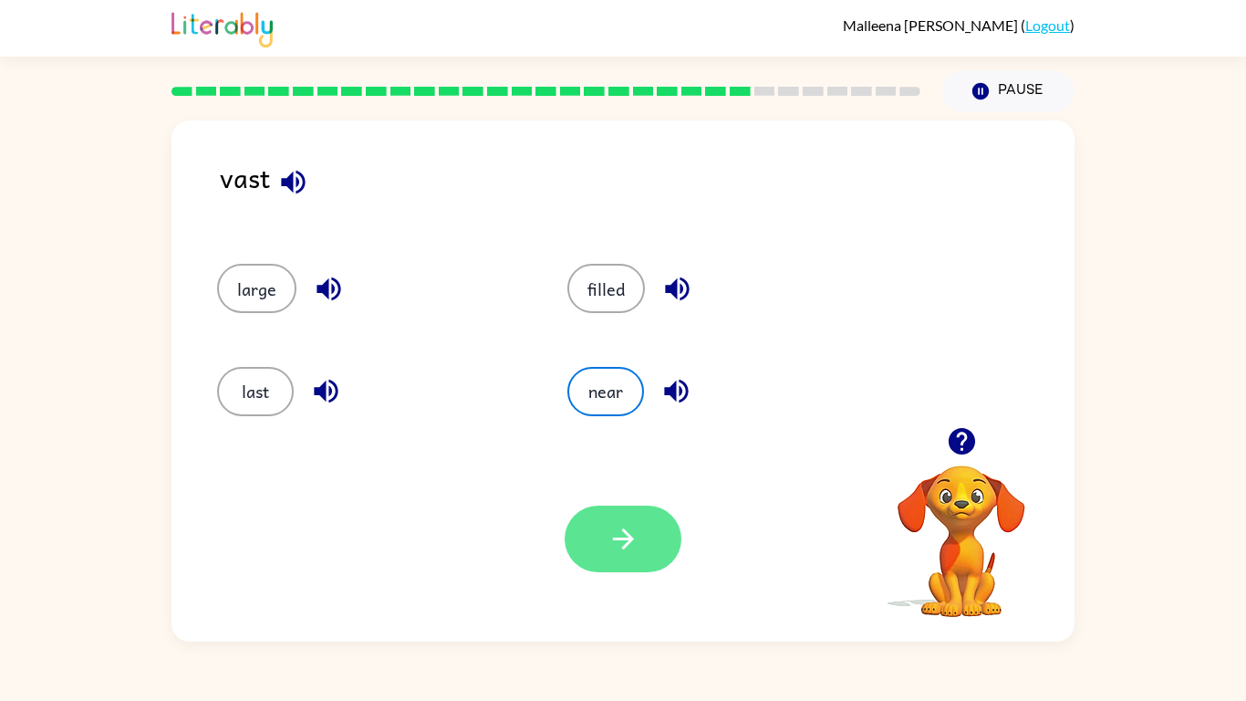
click at [614, 524] on icon "button" at bounding box center [624, 539] width 32 height 32
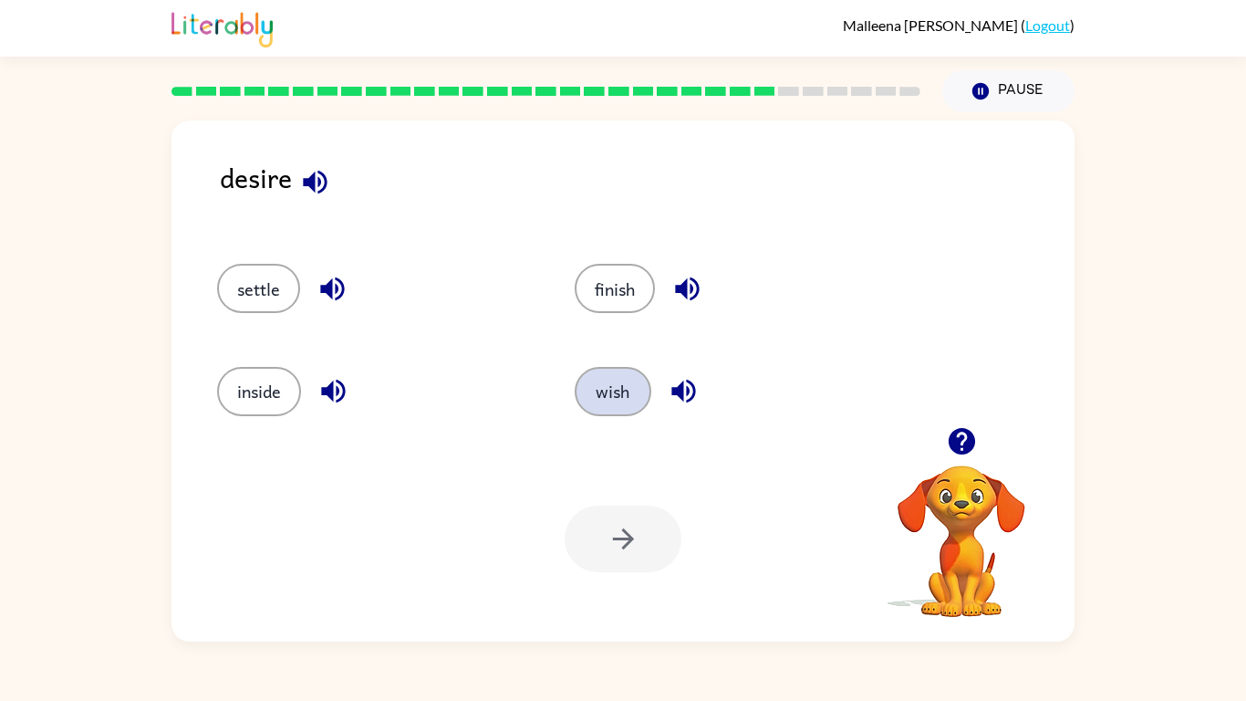
click at [608, 391] on button "wish" at bounding box center [613, 391] width 77 height 49
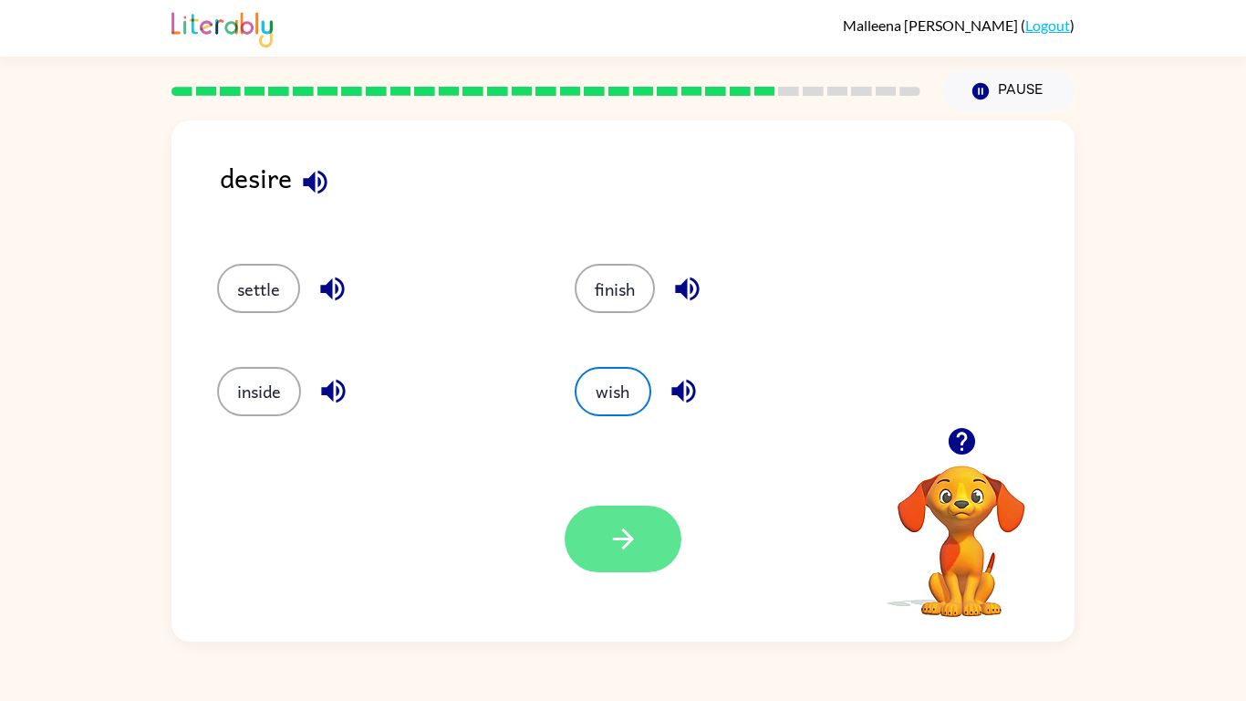
click at [626, 558] on button "button" at bounding box center [623, 538] width 117 height 67
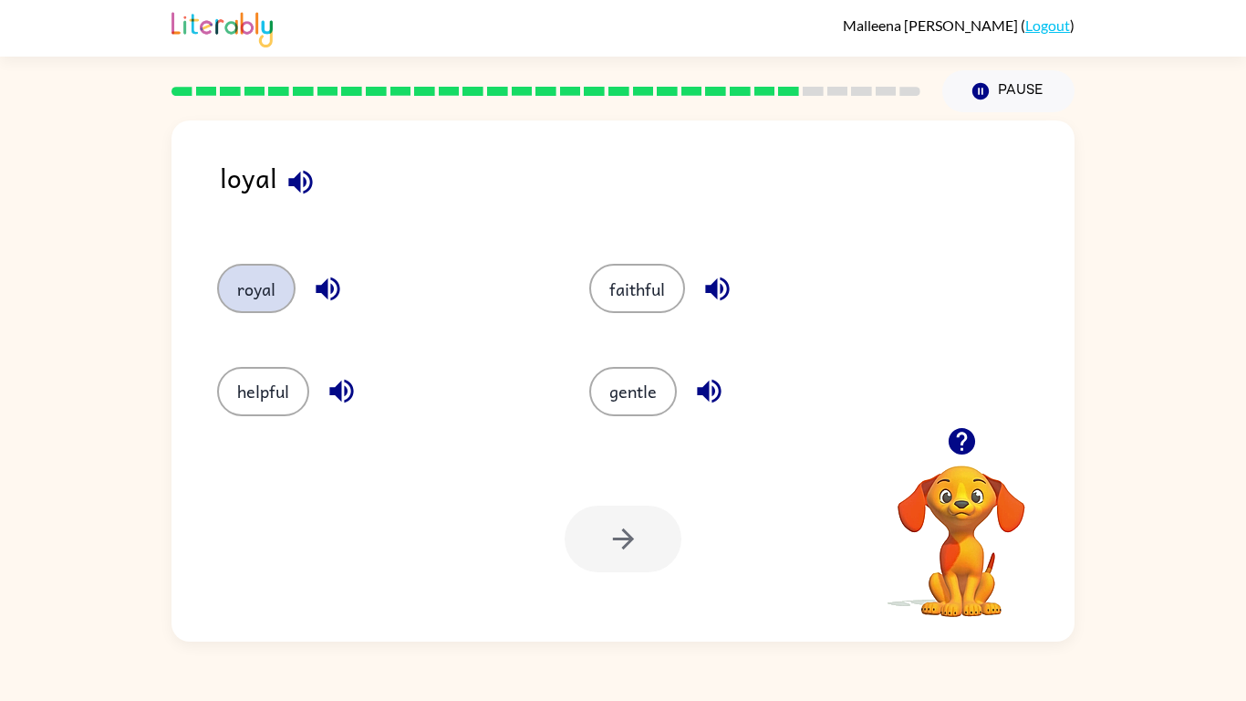
click at [258, 282] on button "royal" at bounding box center [256, 288] width 78 height 49
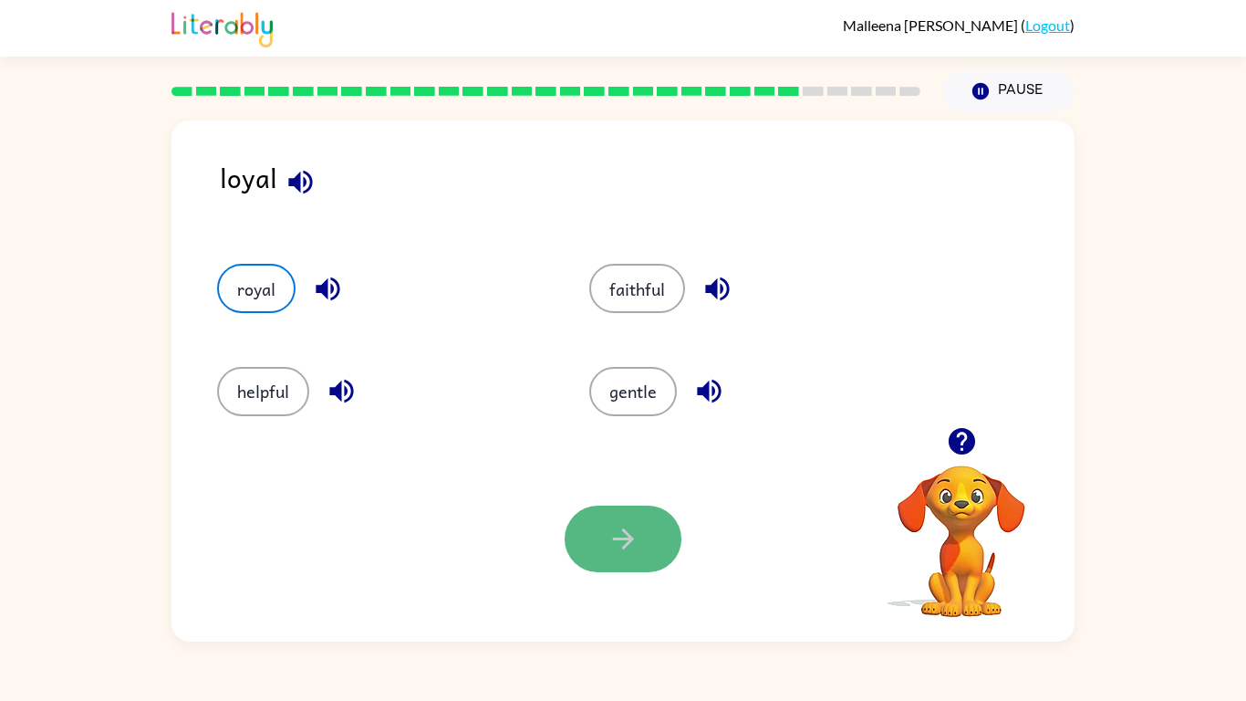
click at [617, 557] on button "button" at bounding box center [623, 538] width 117 height 67
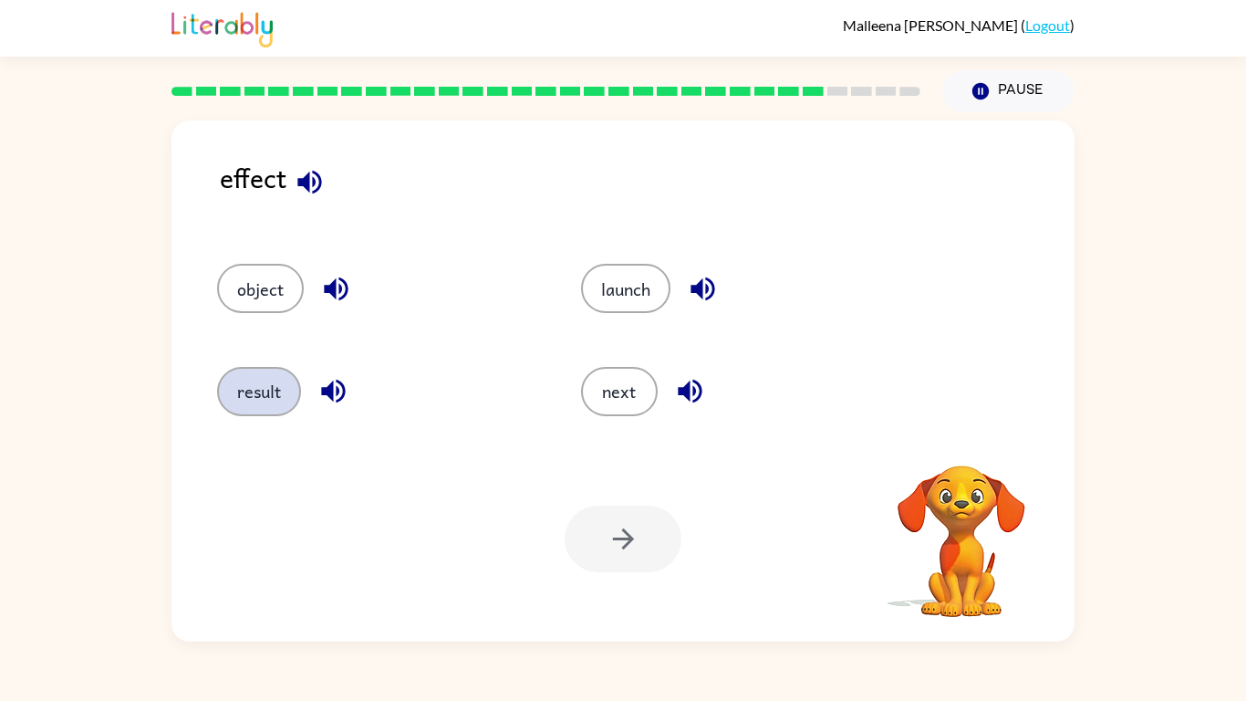
click at [270, 380] on button "result" at bounding box center [259, 391] width 84 height 49
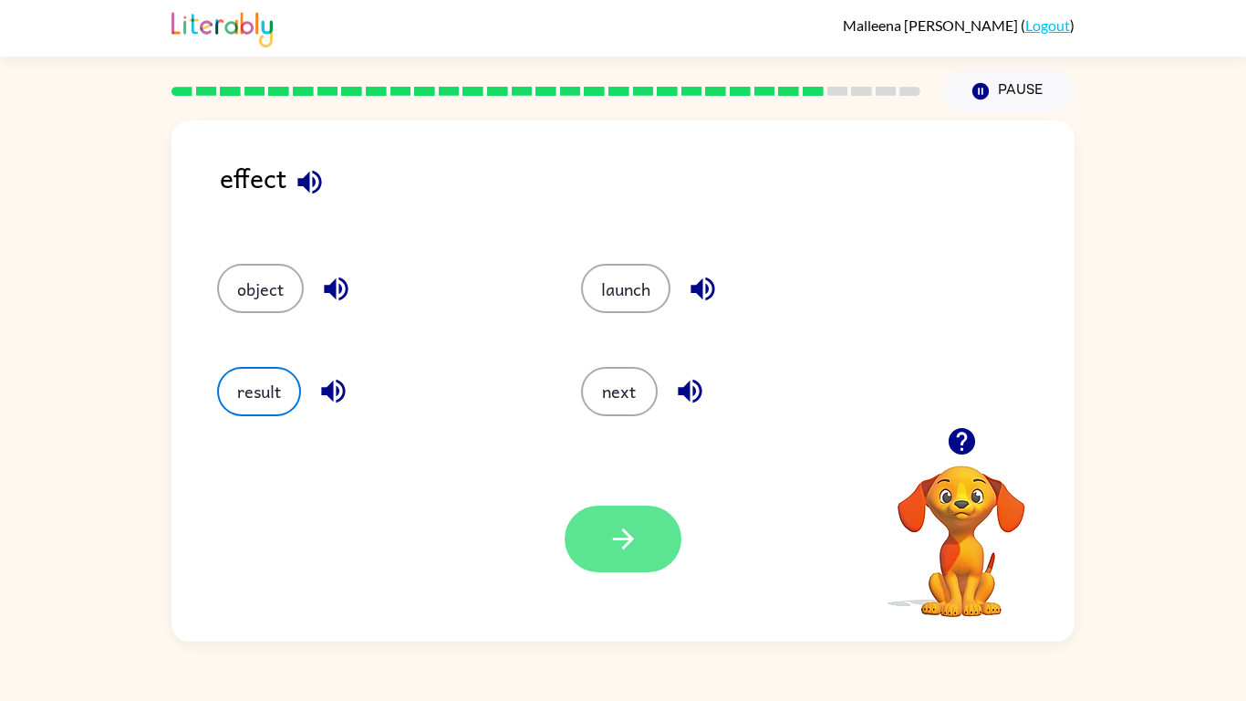
click at [608, 545] on icon "button" at bounding box center [624, 539] width 32 height 32
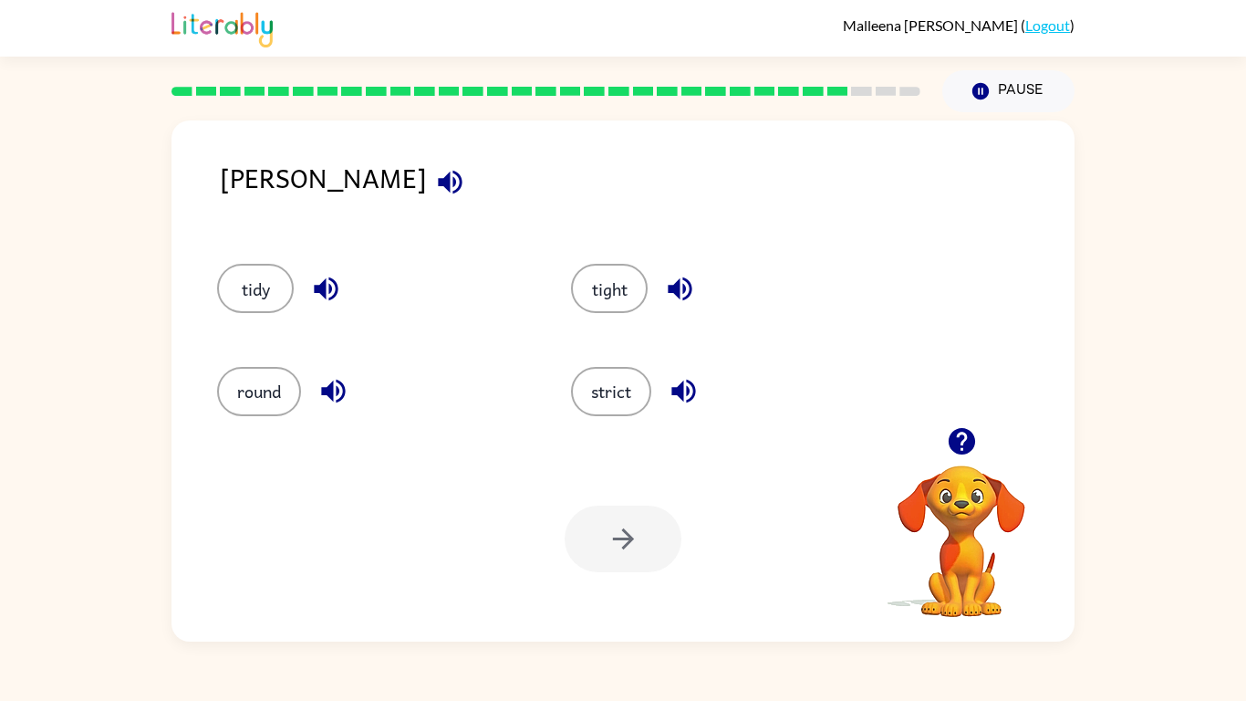
click at [643, 261] on div "tight" at bounding box center [713, 280] width 354 height 102
click at [624, 282] on button "tight" at bounding box center [609, 288] width 77 height 49
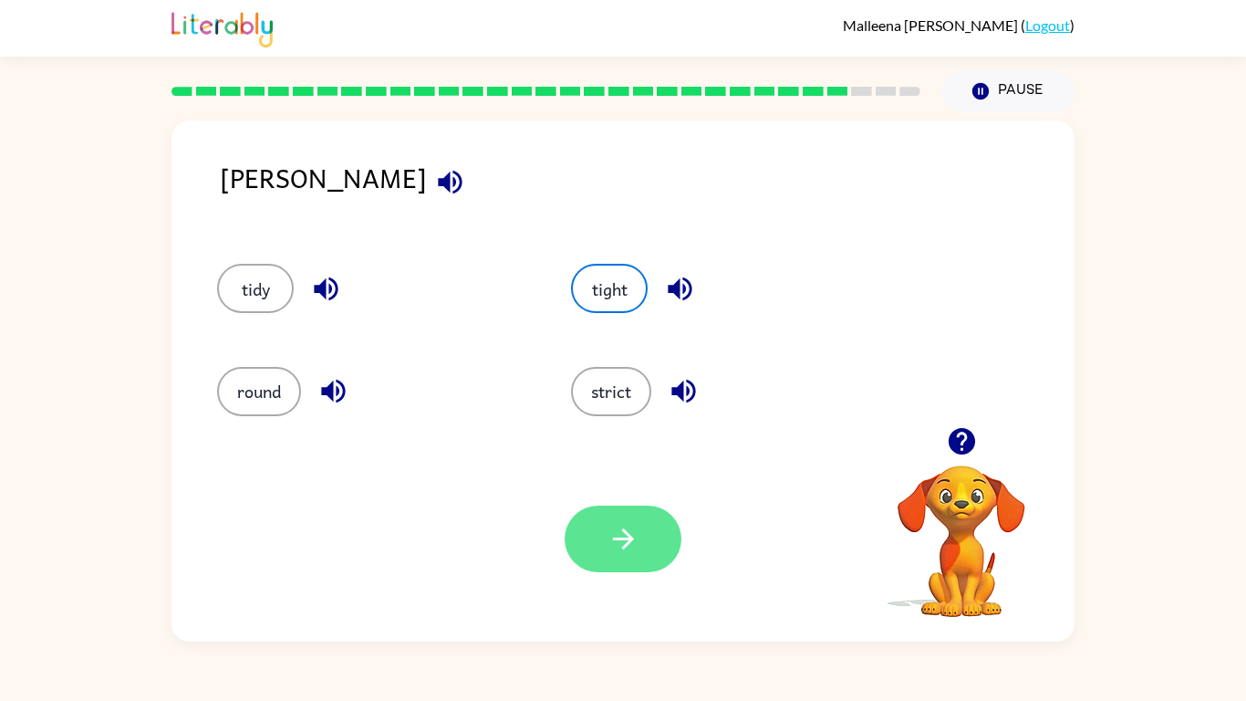
click at [599, 509] on button "button" at bounding box center [623, 538] width 117 height 67
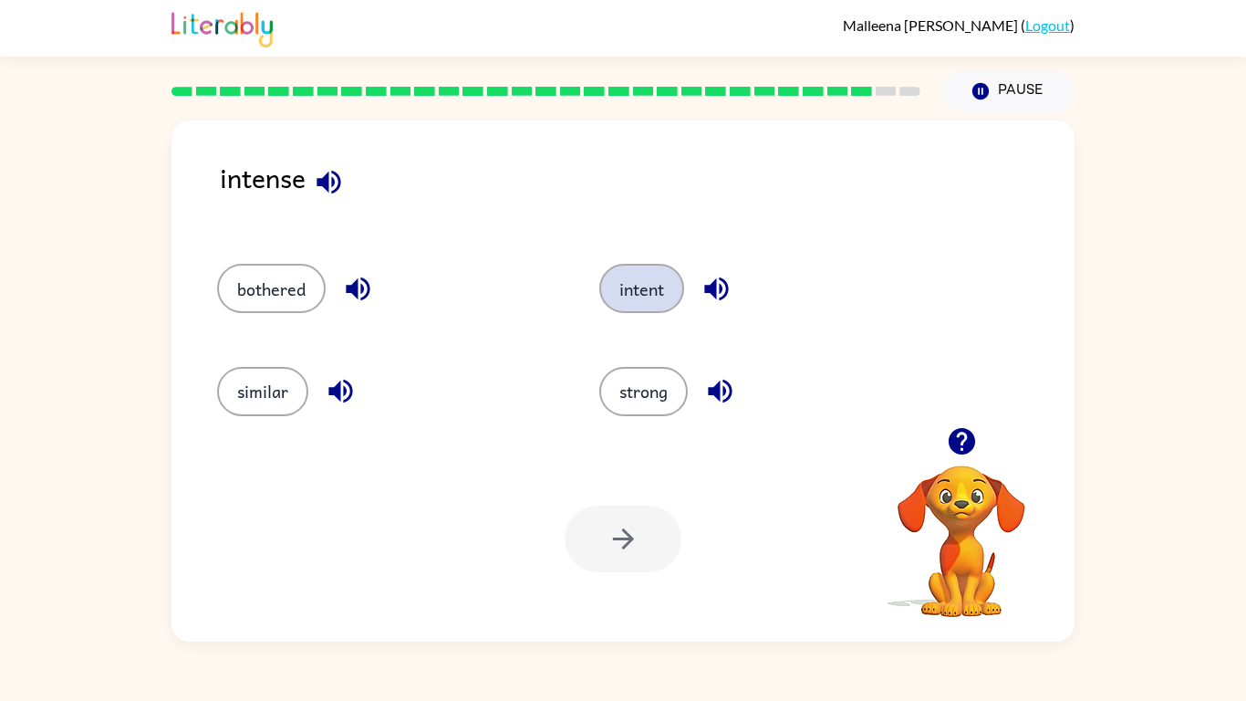
click at [679, 291] on button "intent" at bounding box center [641, 288] width 85 height 49
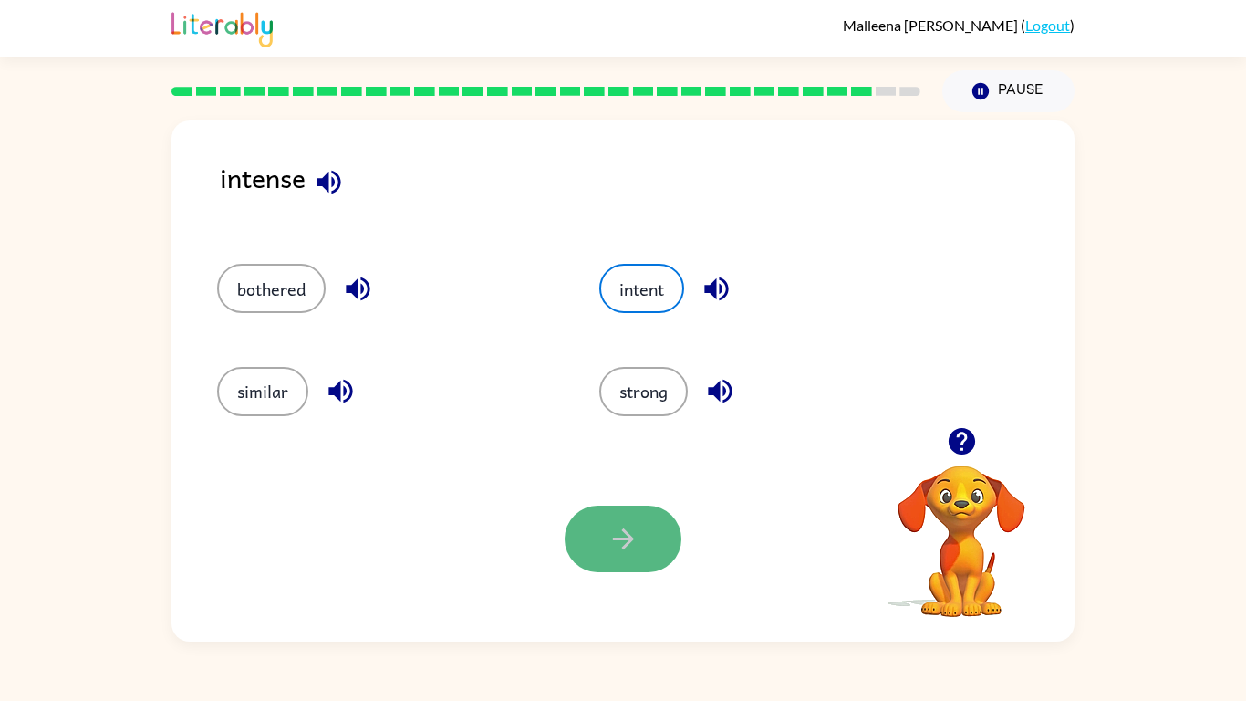
click at [599, 551] on button "button" at bounding box center [623, 538] width 117 height 67
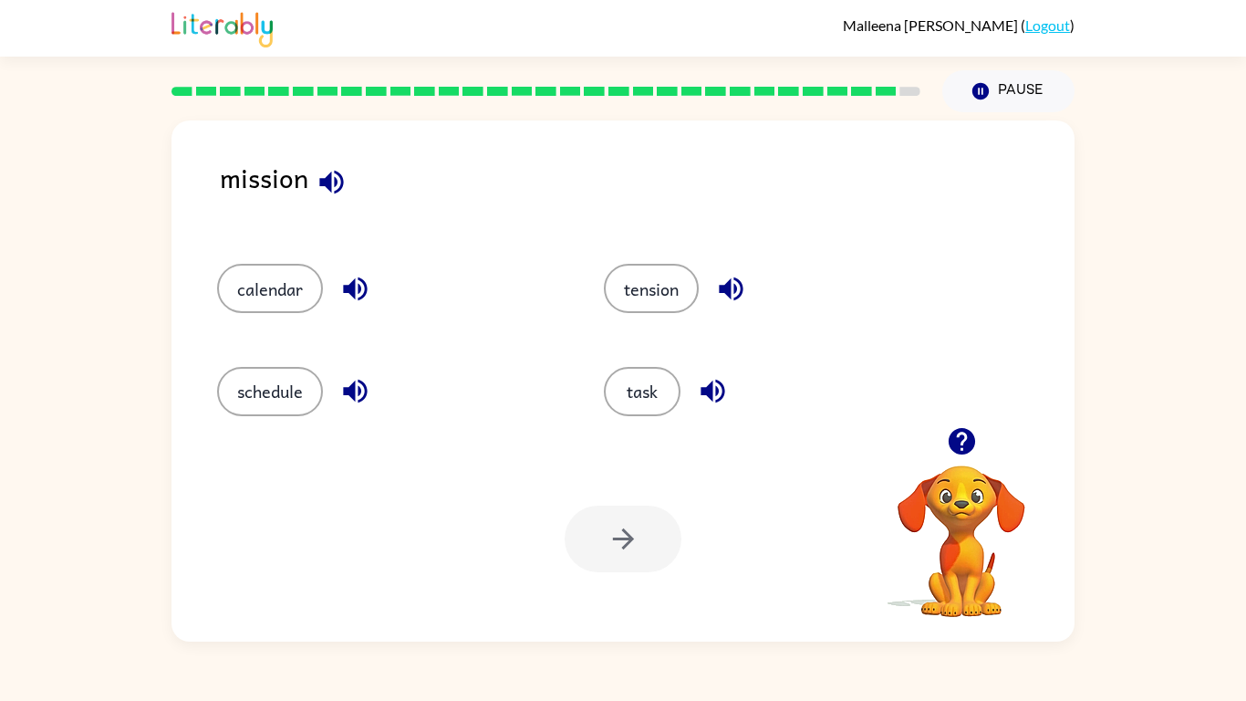
click at [683, 414] on div "task" at bounding box center [776, 391] width 345 height 49
click at [657, 408] on button "task" at bounding box center [642, 391] width 77 height 49
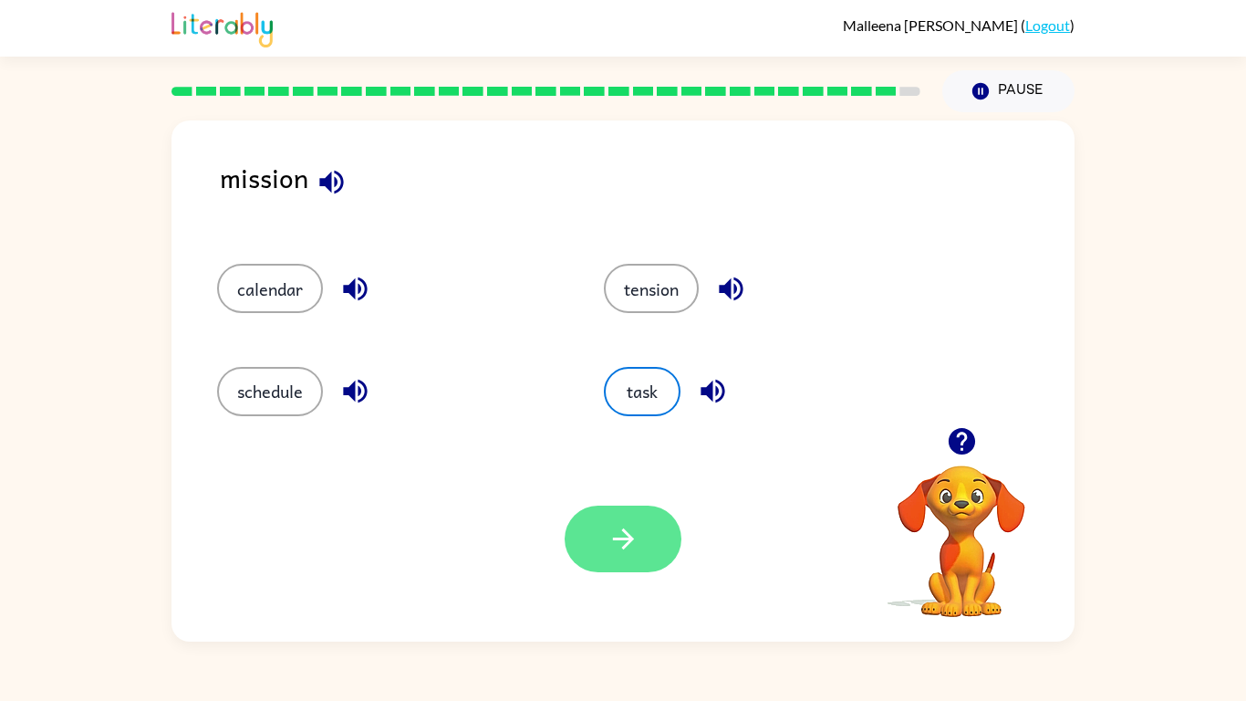
click at [599, 514] on button "button" at bounding box center [623, 538] width 117 height 67
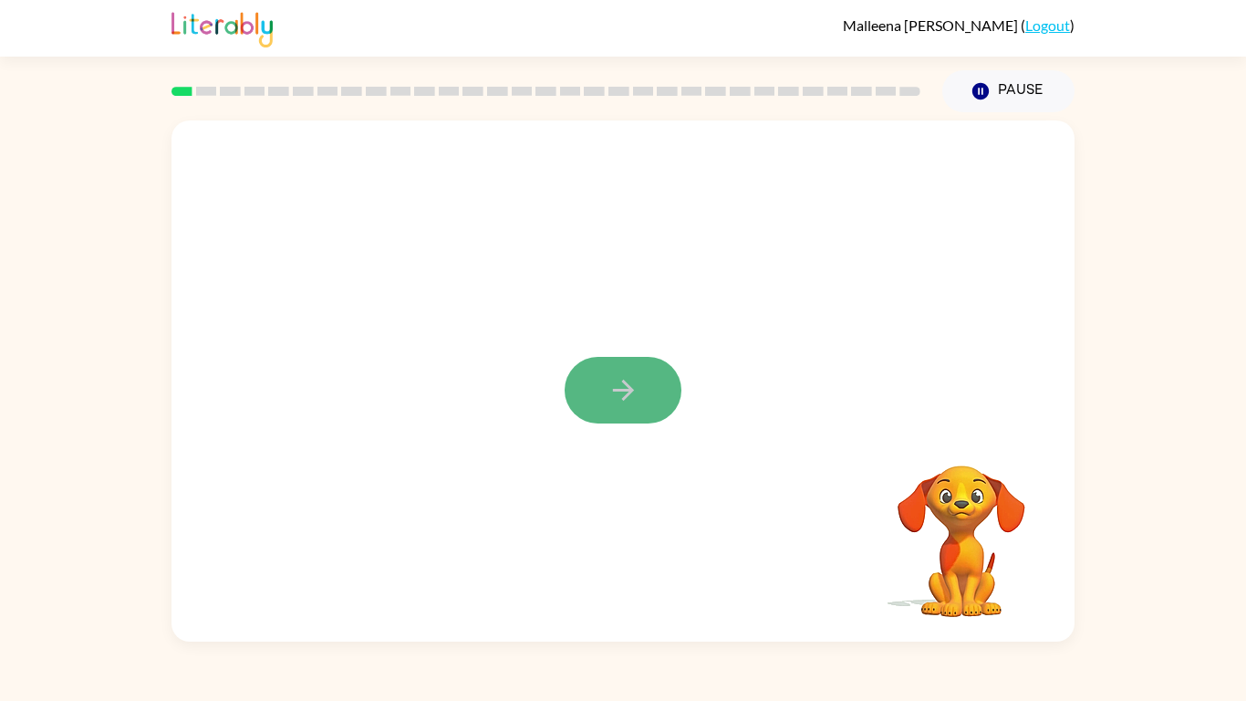
click at [651, 393] on button "button" at bounding box center [623, 390] width 117 height 67
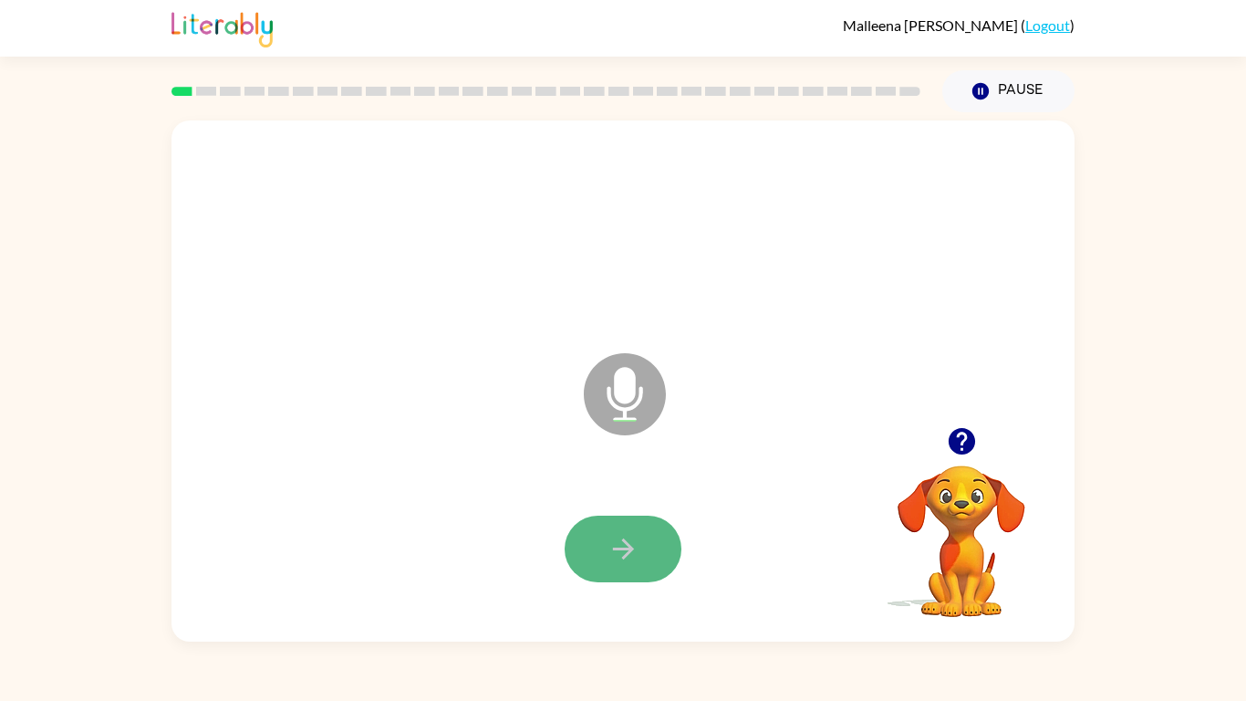
click at [622, 555] on icon "button" at bounding box center [624, 549] width 32 height 32
click at [969, 441] on icon "button" at bounding box center [961, 441] width 26 height 26
click at [626, 540] on icon "button" at bounding box center [624, 549] width 32 height 32
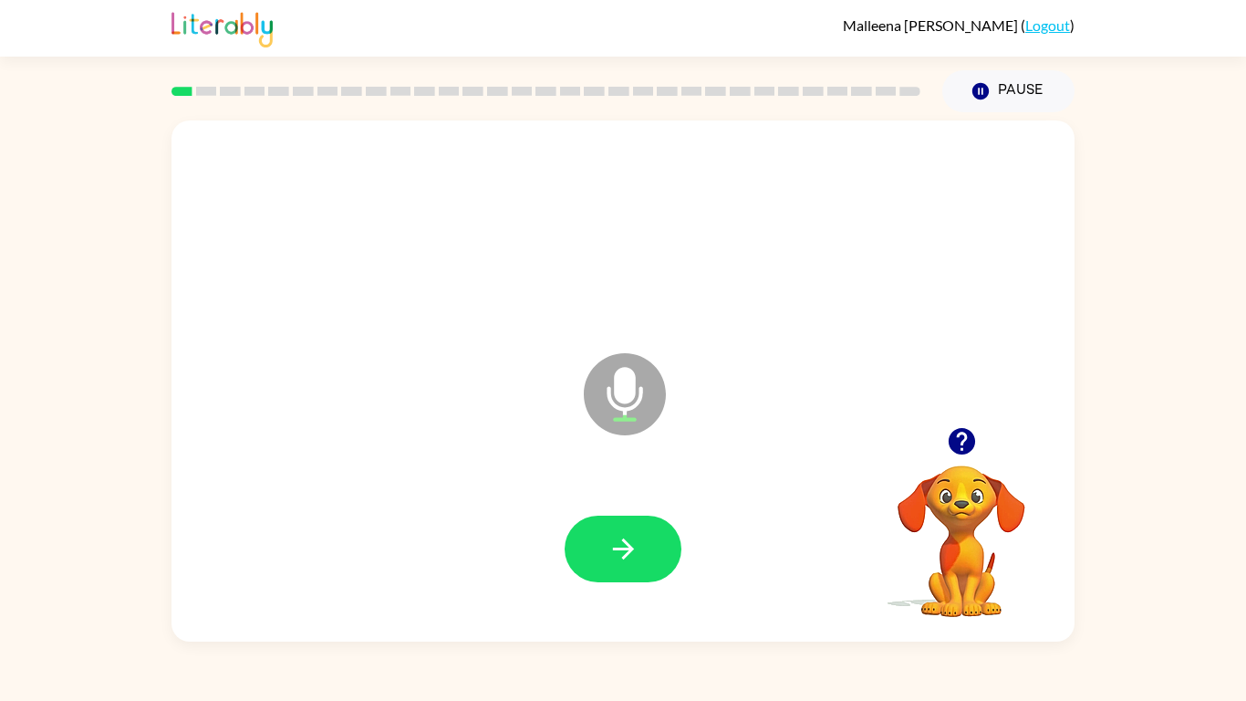
click at [626, 540] on icon "button" at bounding box center [624, 549] width 32 height 32
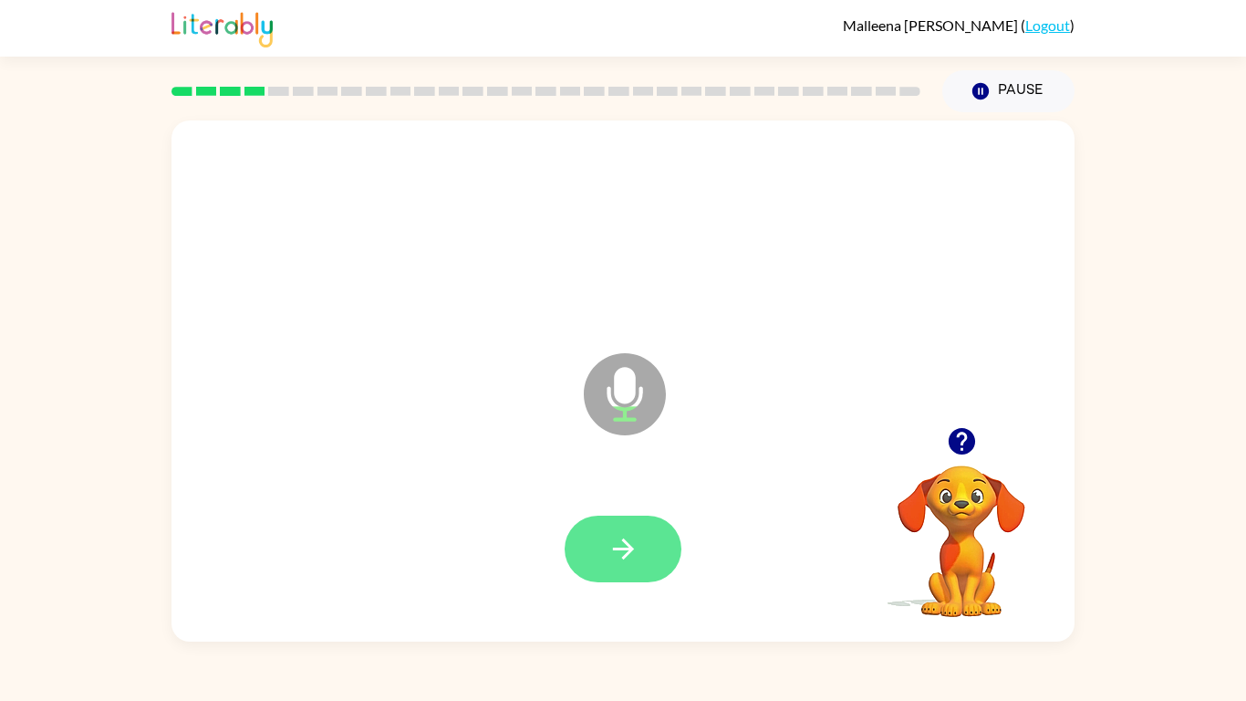
click at [596, 549] on button "button" at bounding box center [623, 549] width 117 height 67
click at [595, 549] on button "button" at bounding box center [623, 549] width 117 height 67
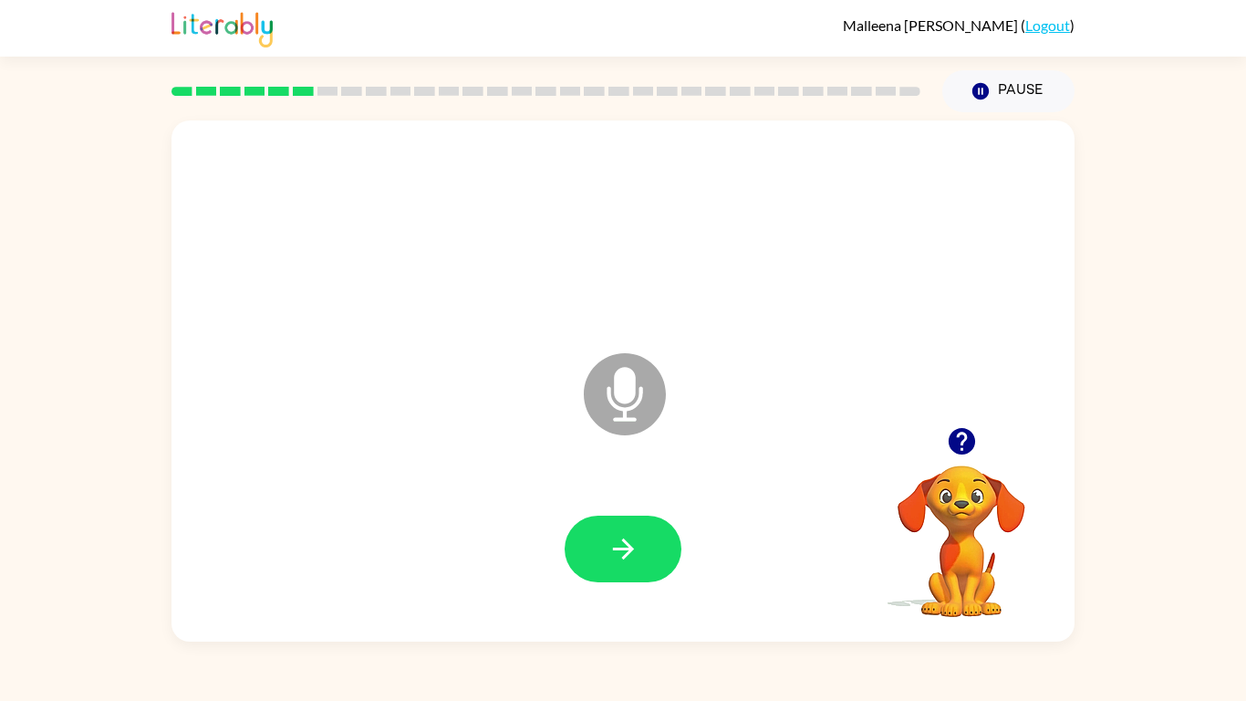
click at [595, 549] on button "button" at bounding box center [623, 549] width 117 height 67
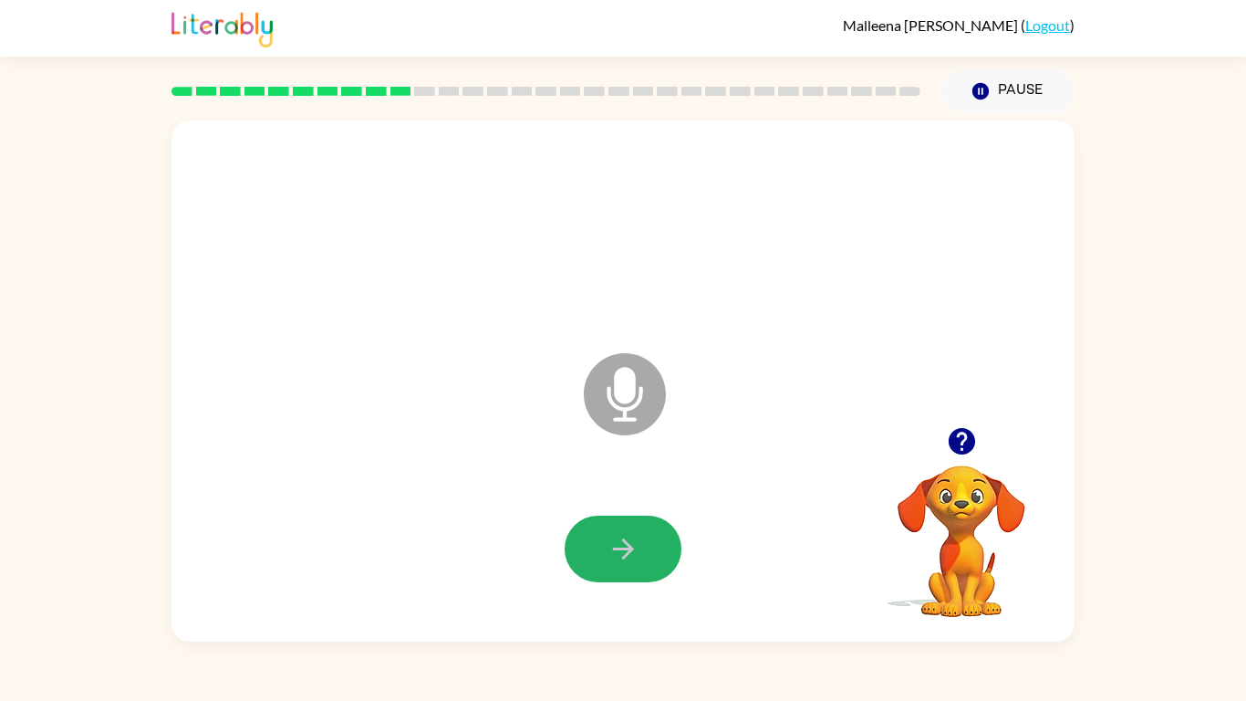
click at [595, 549] on button "button" at bounding box center [623, 549] width 117 height 67
click at [965, 436] on icon "button" at bounding box center [962, 441] width 32 height 32
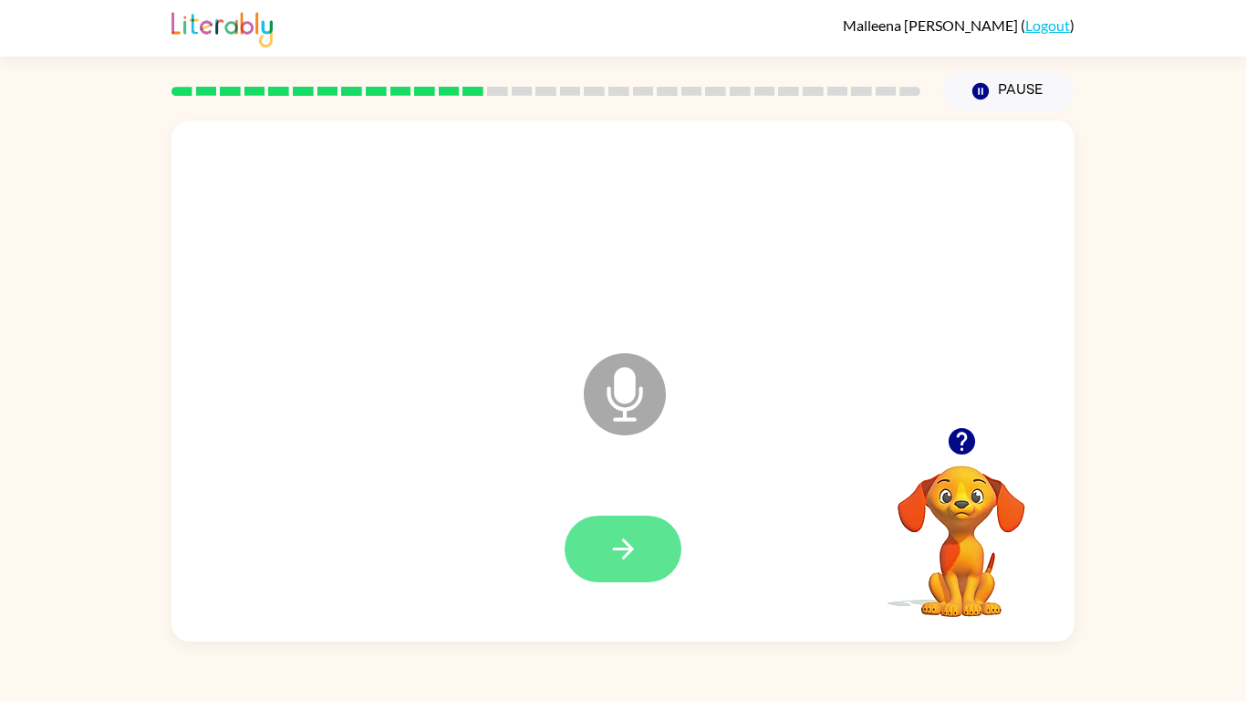
click at [633, 541] on icon "button" at bounding box center [624, 549] width 32 height 32
click at [641, 533] on button "button" at bounding box center [623, 549] width 117 height 67
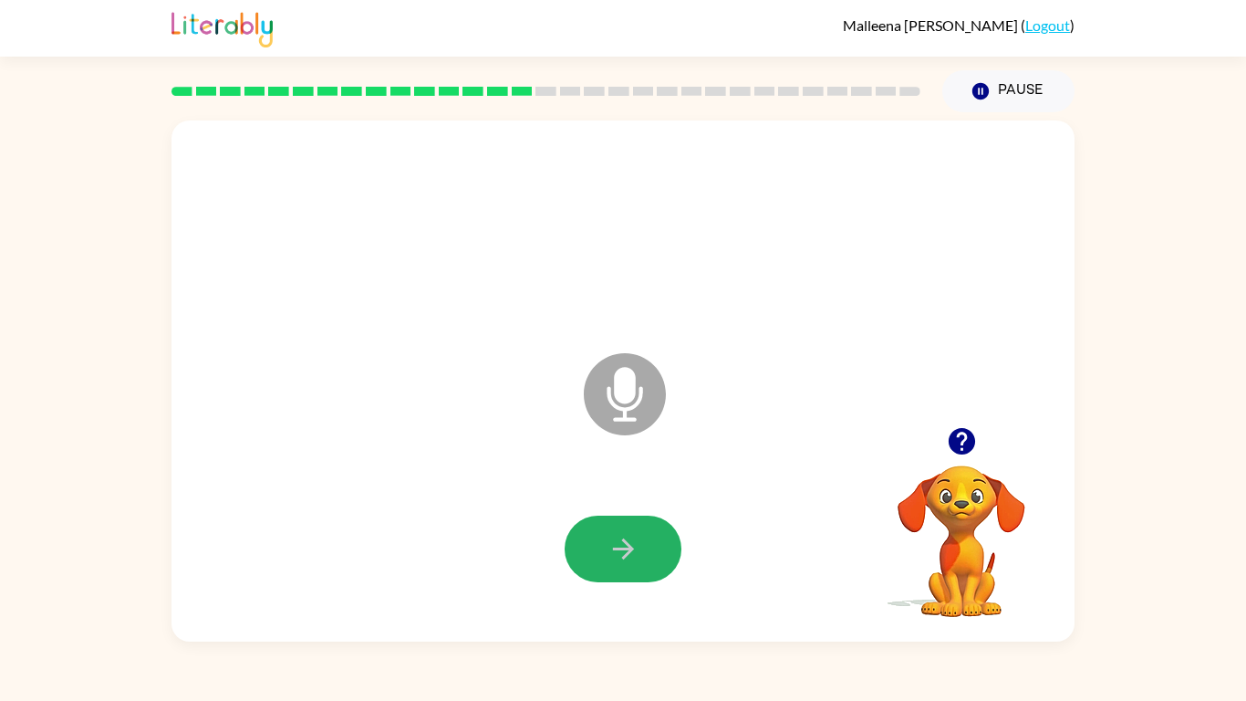
click at [641, 533] on button "button" at bounding box center [623, 549] width 117 height 67
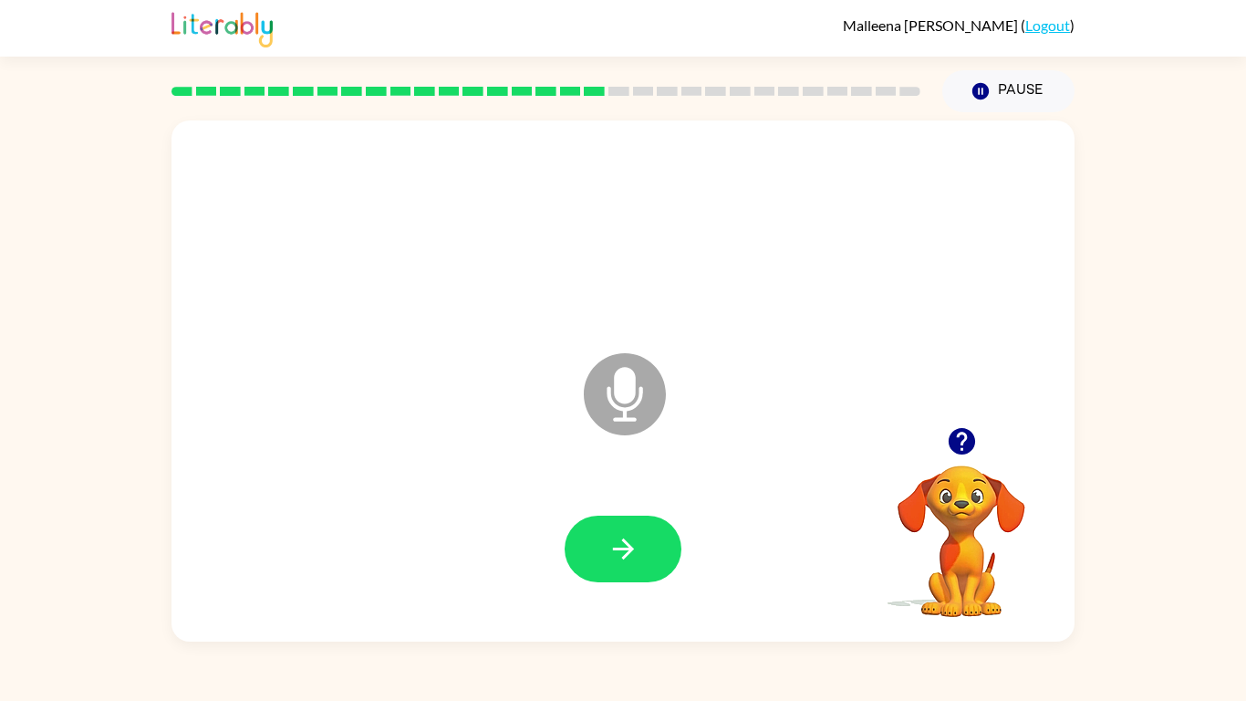
click at [641, 533] on button "button" at bounding box center [623, 549] width 117 height 67
click at [641, 532] on button "button" at bounding box center [623, 549] width 117 height 67
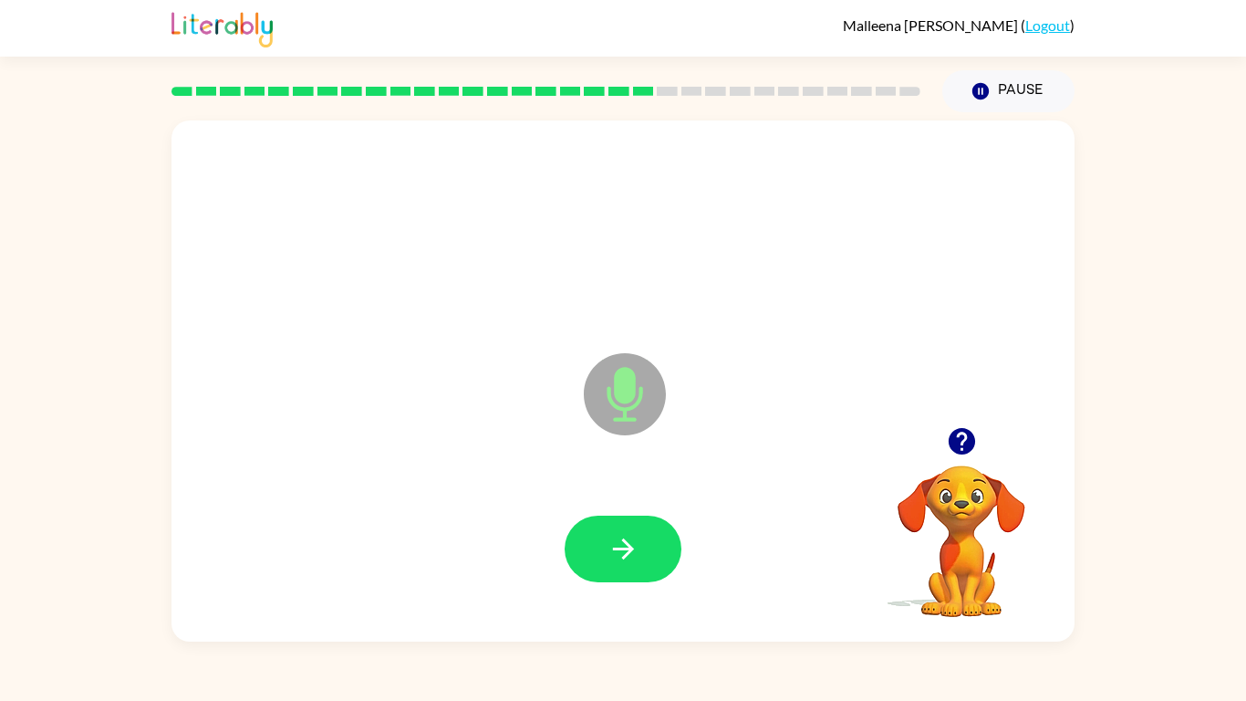
click at [641, 532] on button "button" at bounding box center [623, 549] width 117 height 67
click at [641, 529] on button "button" at bounding box center [623, 549] width 117 height 67
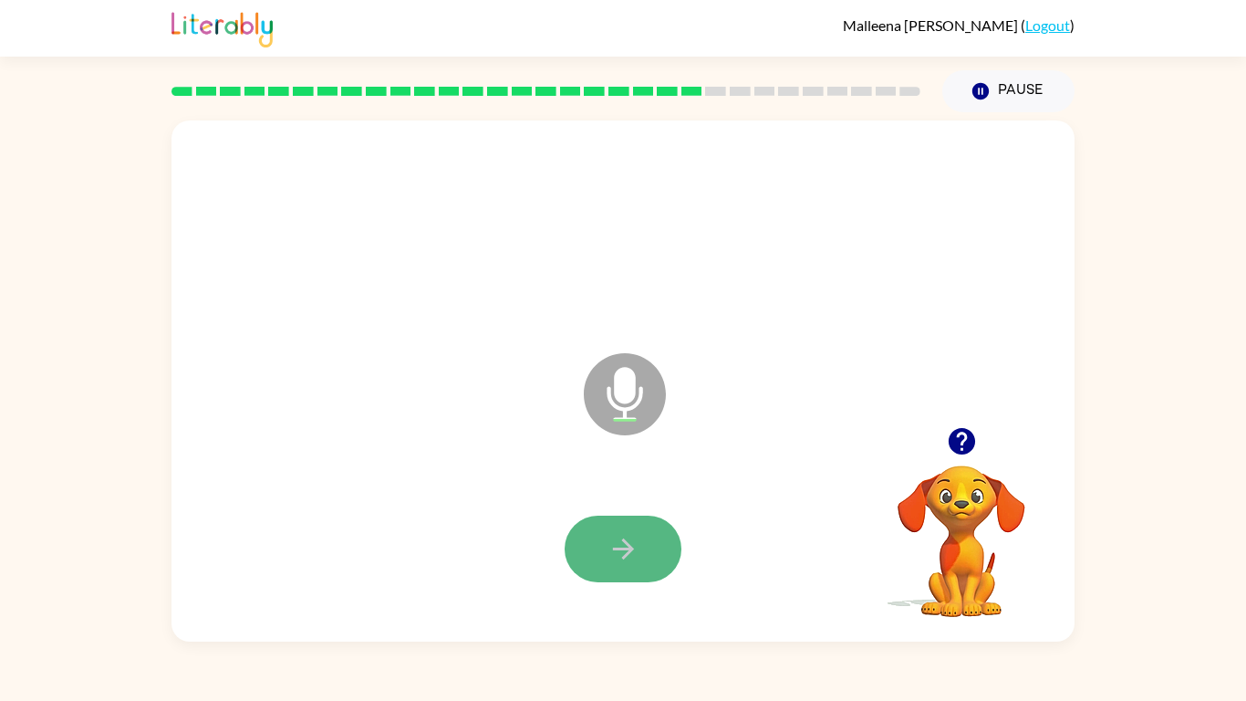
click at [643, 526] on button "button" at bounding box center [623, 549] width 117 height 67
click at [641, 525] on button "button" at bounding box center [623, 549] width 117 height 67
click at [641, 523] on button "button" at bounding box center [623, 549] width 117 height 67
click at [642, 519] on button "button" at bounding box center [623, 549] width 117 height 67
click at [650, 528] on button "button" at bounding box center [623, 549] width 117 height 67
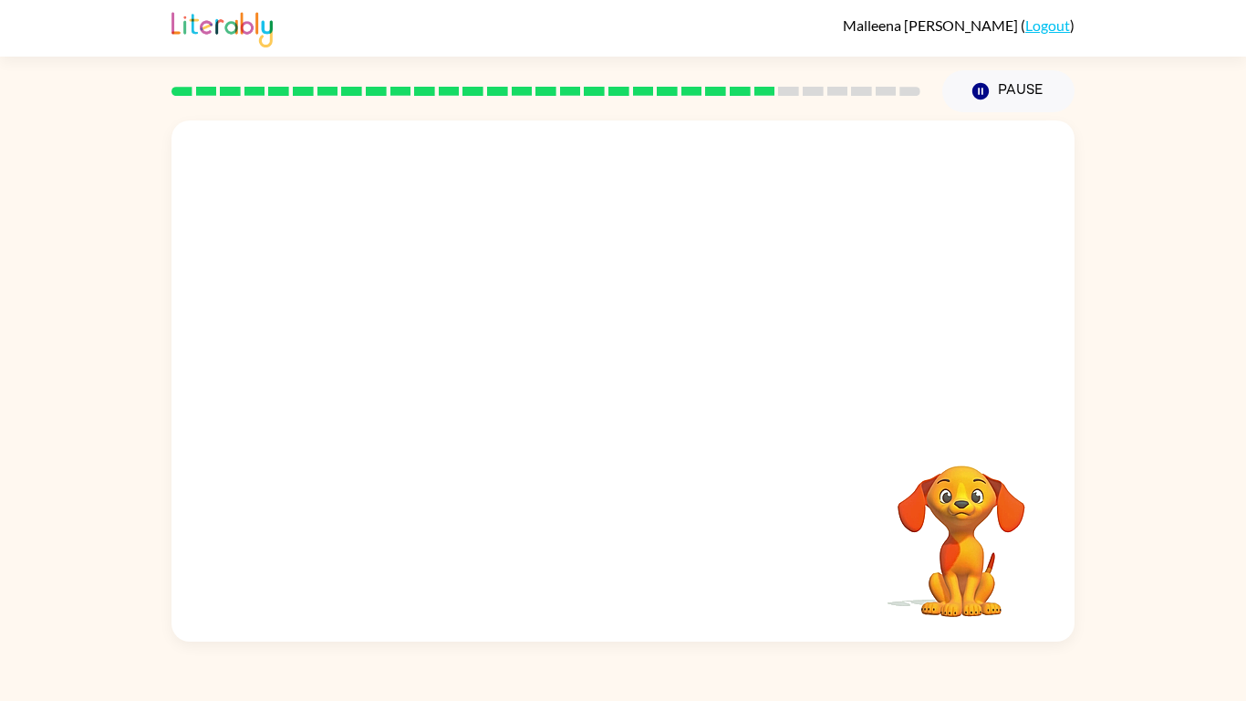
click at [650, 528] on div "Your browser must support playing .mp4 files to use Literably. Please try using…" at bounding box center [623, 380] width 903 height 521
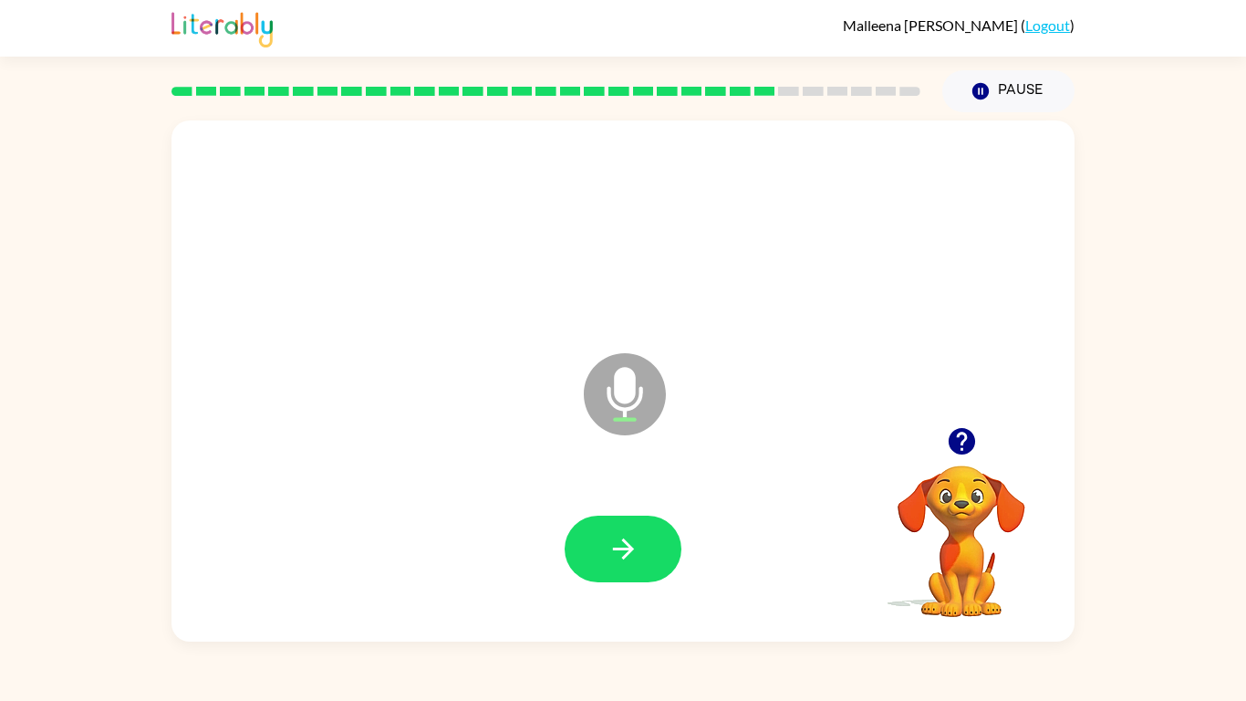
click at [650, 528] on button "button" at bounding box center [623, 549] width 117 height 67
click at [643, 540] on button "button" at bounding box center [623, 549] width 117 height 67
click at [635, 547] on icon "button" at bounding box center [624, 549] width 32 height 32
click at [634, 550] on icon "button" at bounding box center [624, 549] width 32 height 32
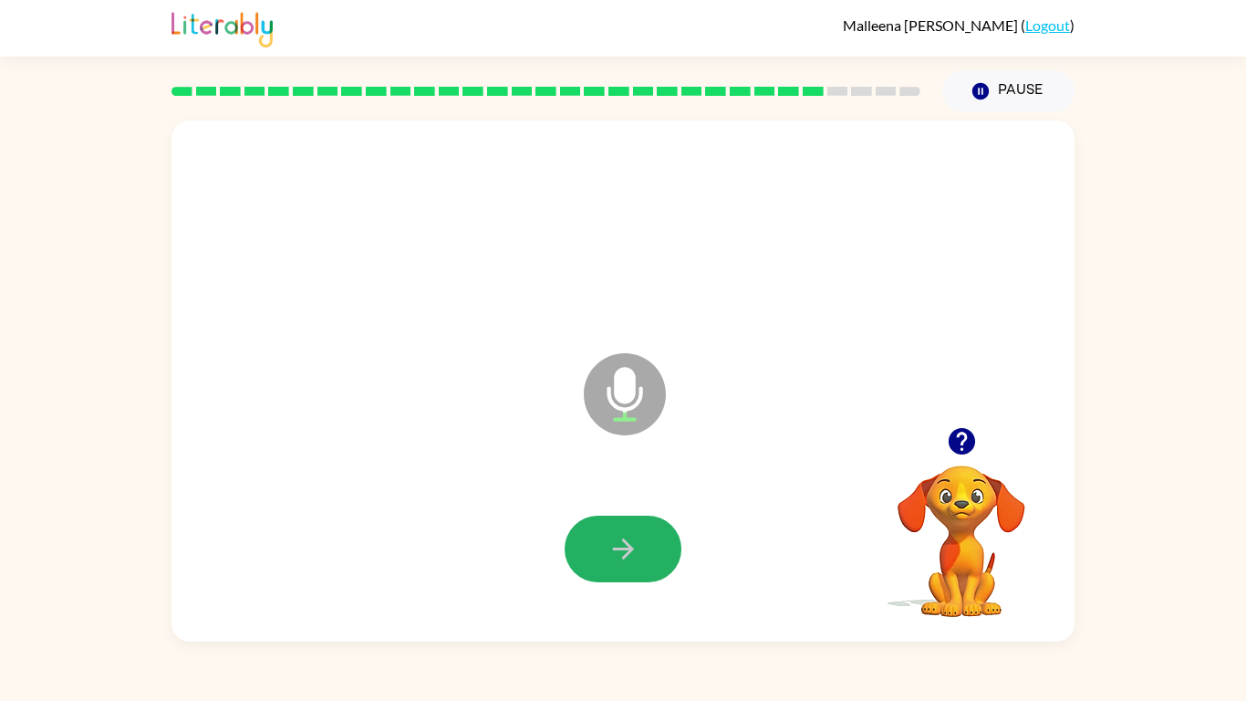
click at [634, 550] on icon "button" at bounding box center [624, 549] width 32 height 32
click at [635, 564] on icon "button" at bounding box center [624, 549] width 32 height 32
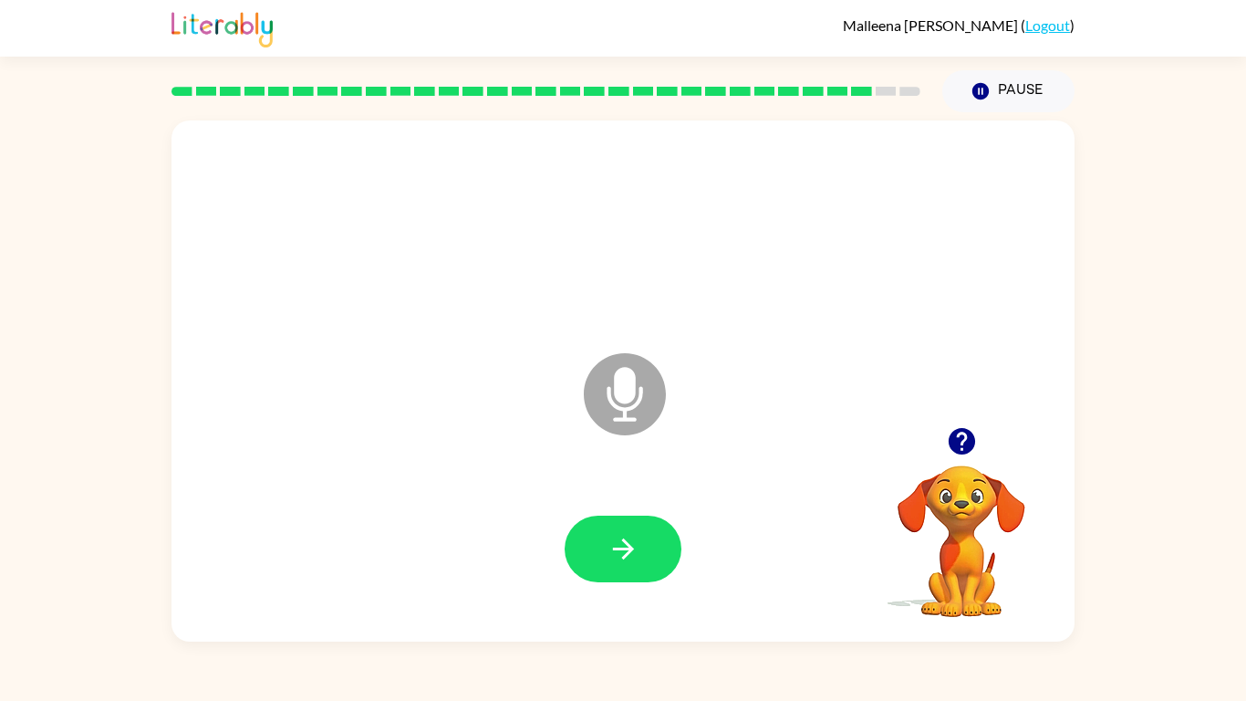
click at [635, 564] on icon "button" at bounding box center [624, 549] width 32 height 32
